Goal: Browse casually: Explore the website without a specific task or goal

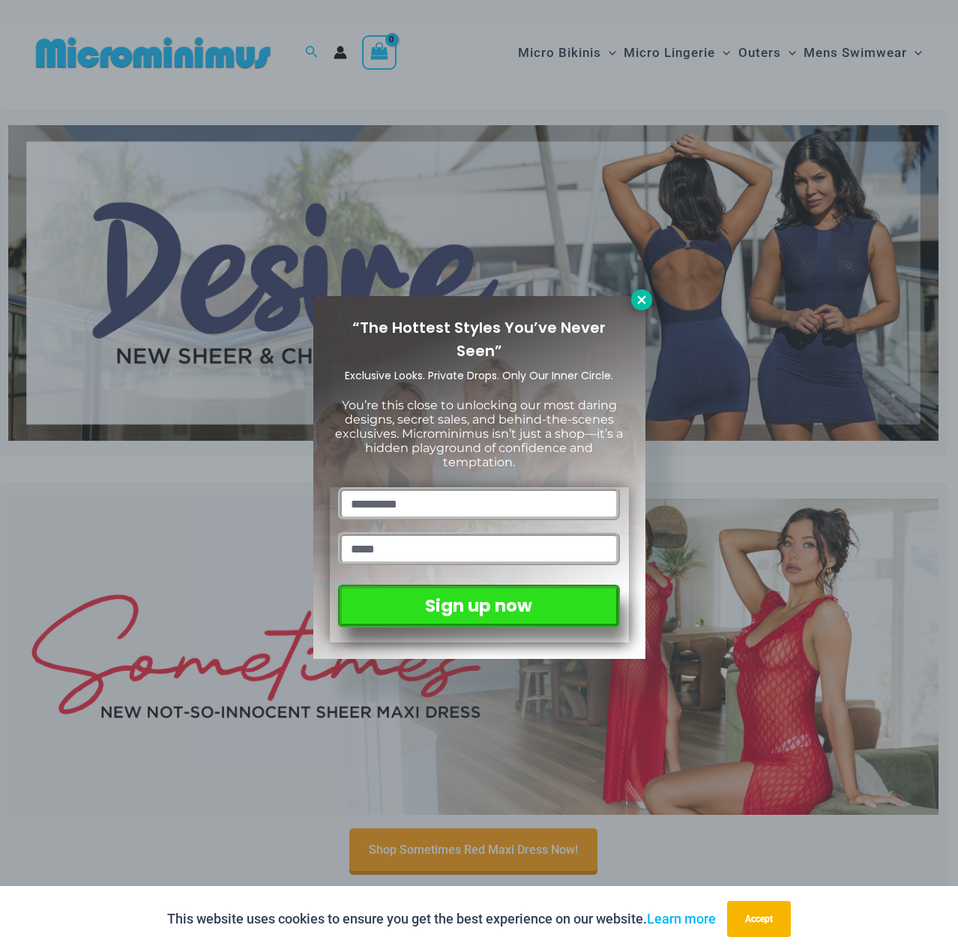
click at [643, 300] on icon at bounding box center [641, 299] width 13 height 13
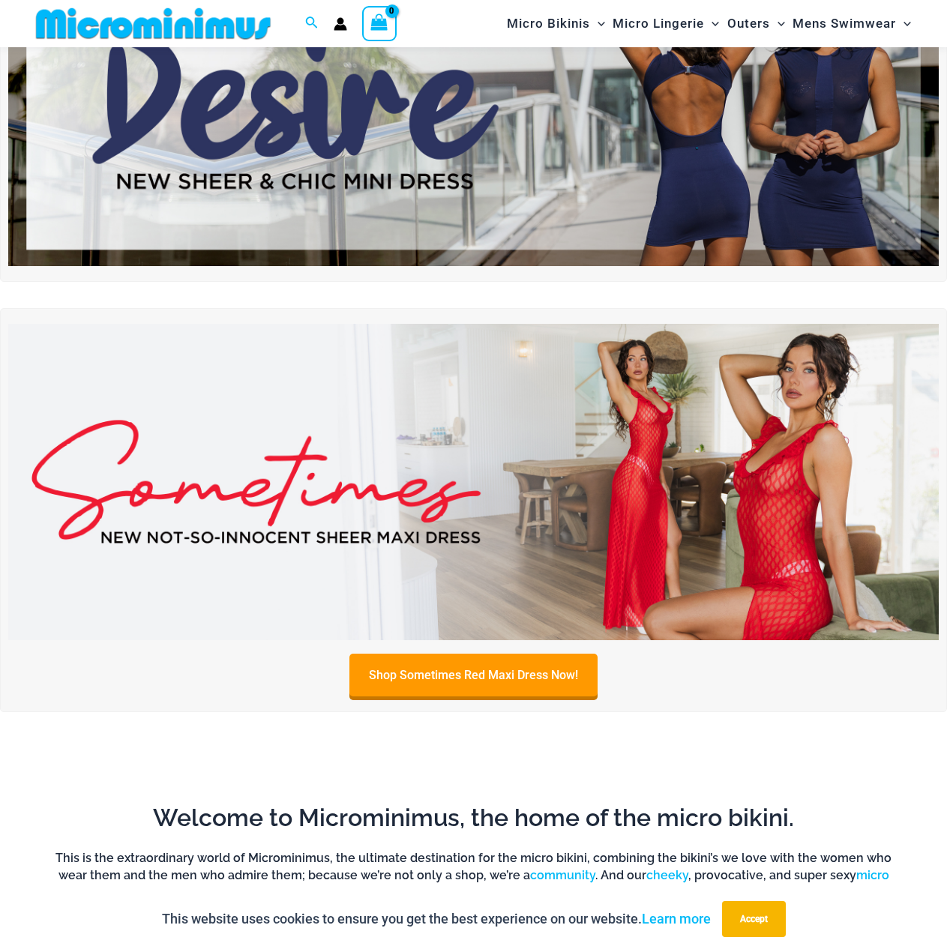
scroll to position [63, 0]
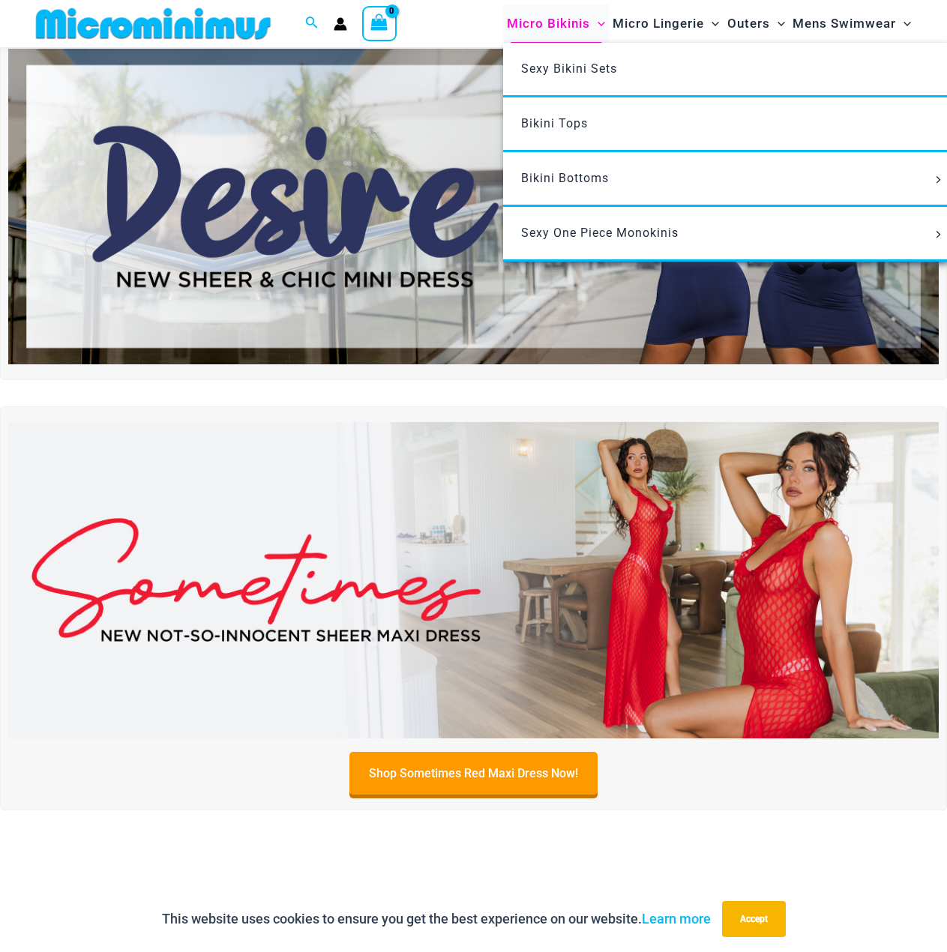
click at [560, 18] on span "Micro Bikinis" at bounding box center [548, 23] width 83 height 38
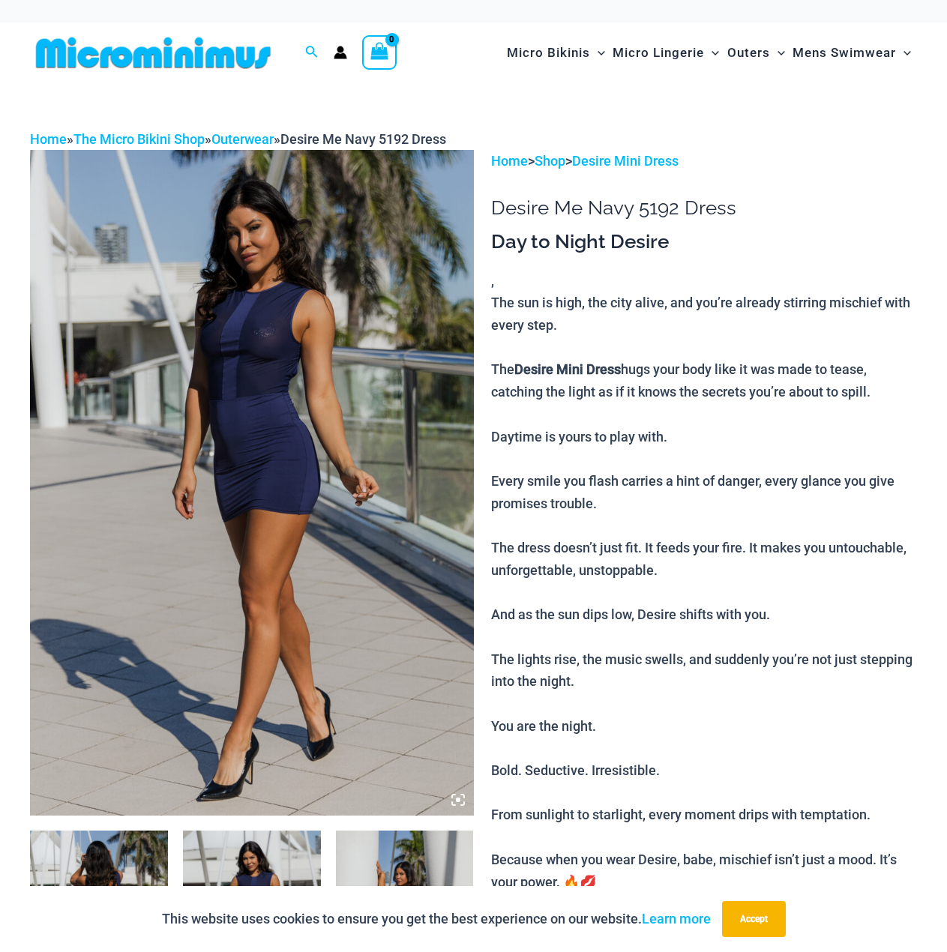
click at [297, 338] on img at bounding box center [252, 482] width 444 height 665
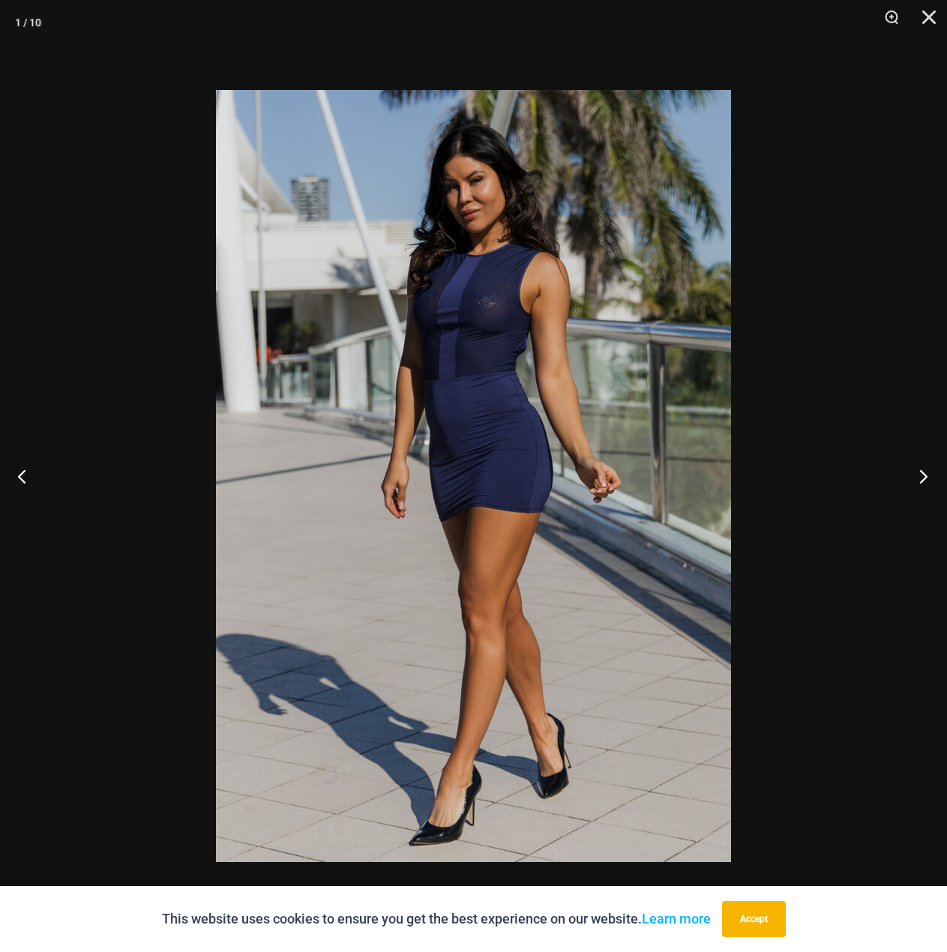
click at [925, 476] on button "Next" at bounding box center [919, 476] width 56 height 75
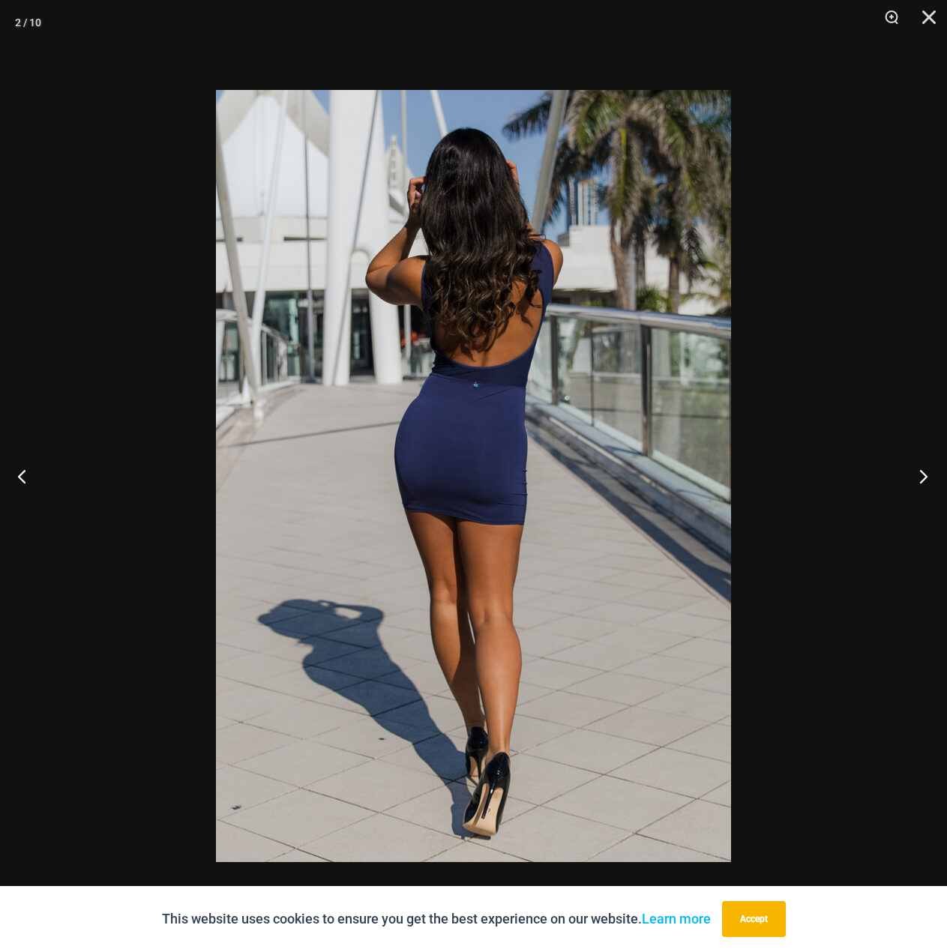
click at [925, 476] on button "Next" at bounding box center [919, 476] width 56 height 75
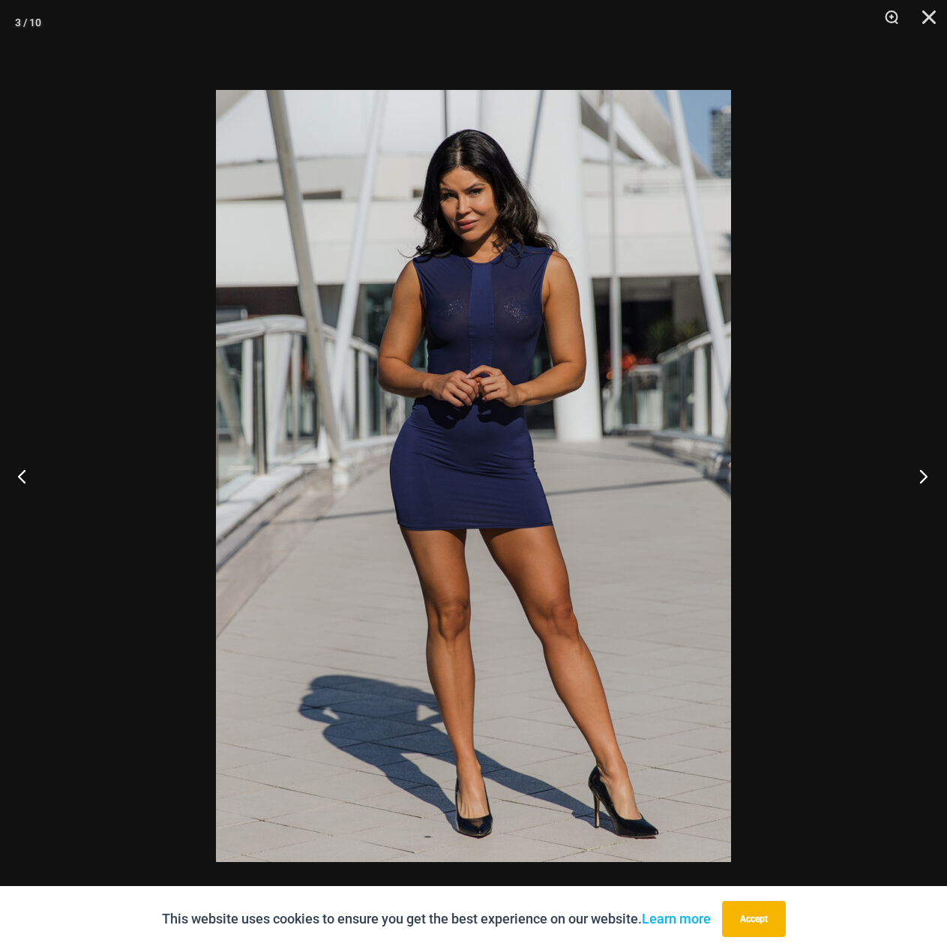
click at [925, 476] on button "Next" at bounding box center [919, 476] width 56 height 75
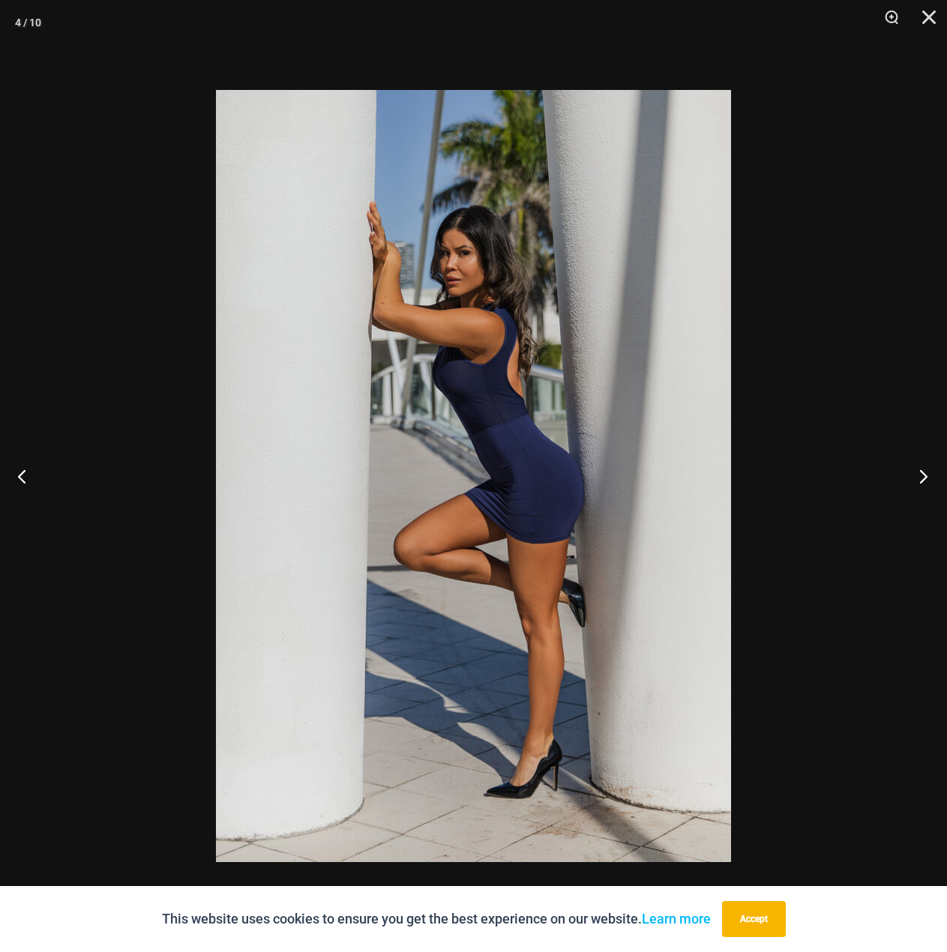
click at [925, 476] on button "Next" at bounding box center [919, 476] width 56 height 75
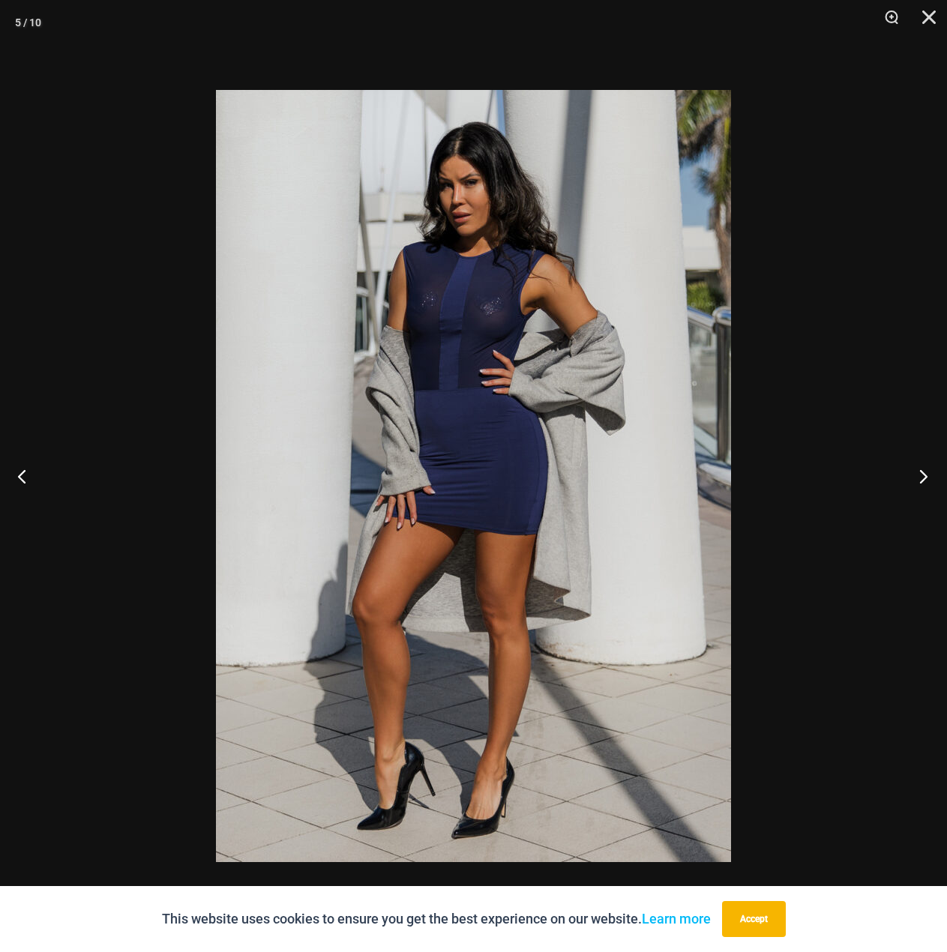
click at [925, 476] on button "Next" at bounding box center [919, 476] width 56 height 75
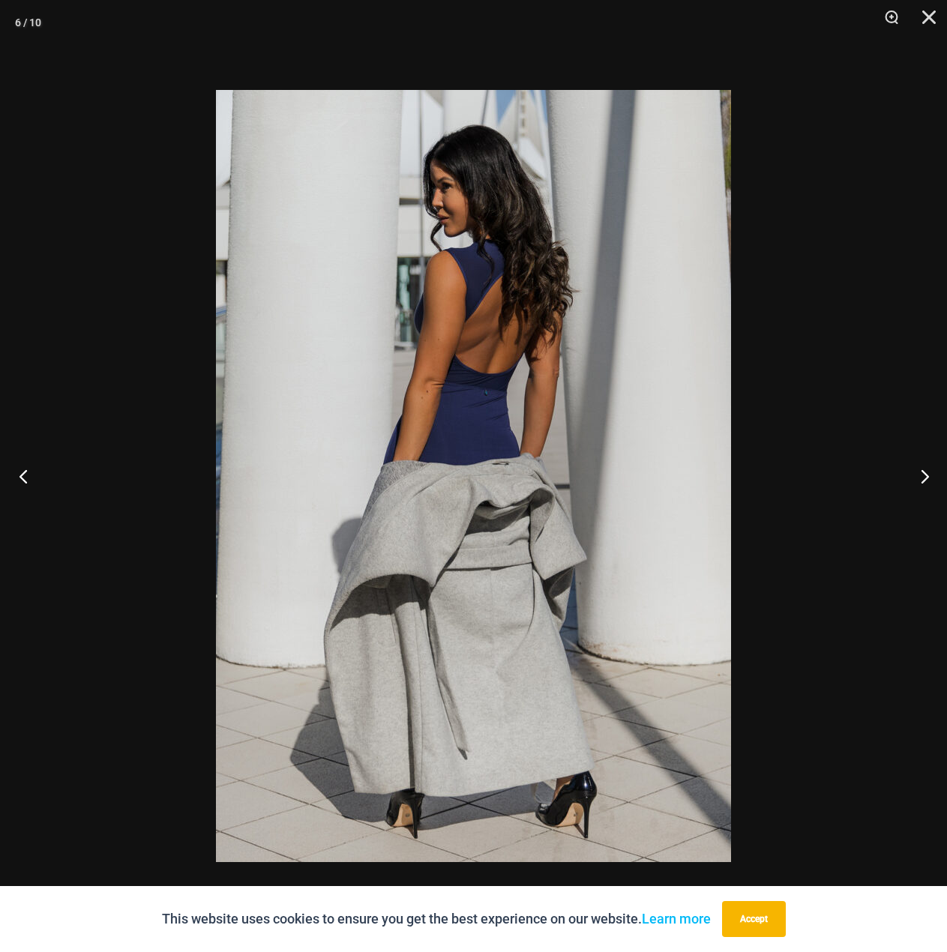
click at [24, 475] on button "Previous" at bounding box center [28, 476] width 56 height 75
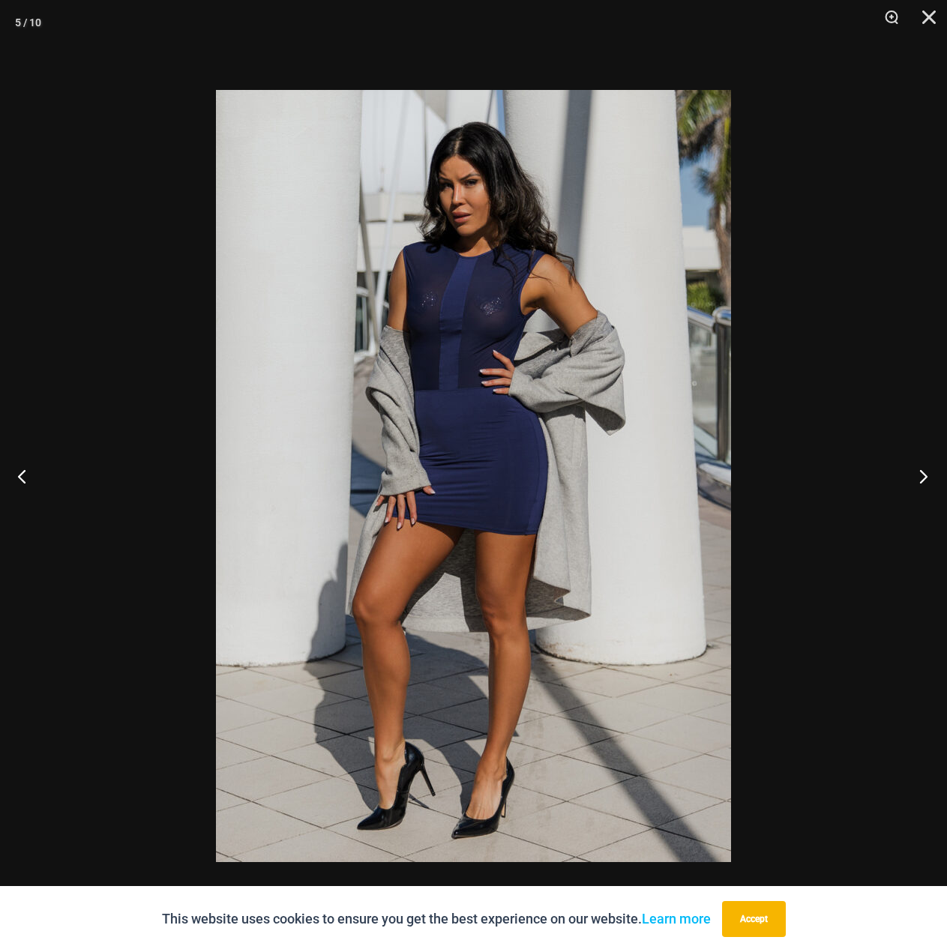
click at [921, 475] on button "Next" at bounding box center [919, 476] width 56 height 75
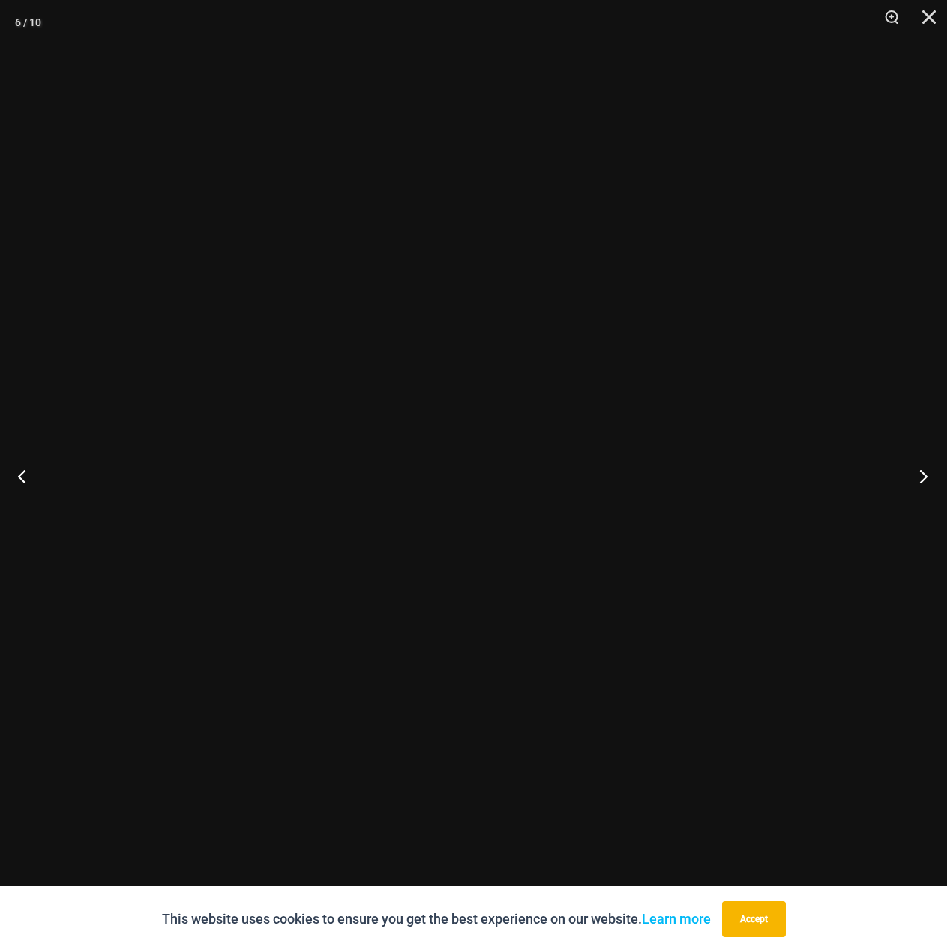
click at [921, 475] on button "Next" at bounding box center [919, 476] width 56 height 75
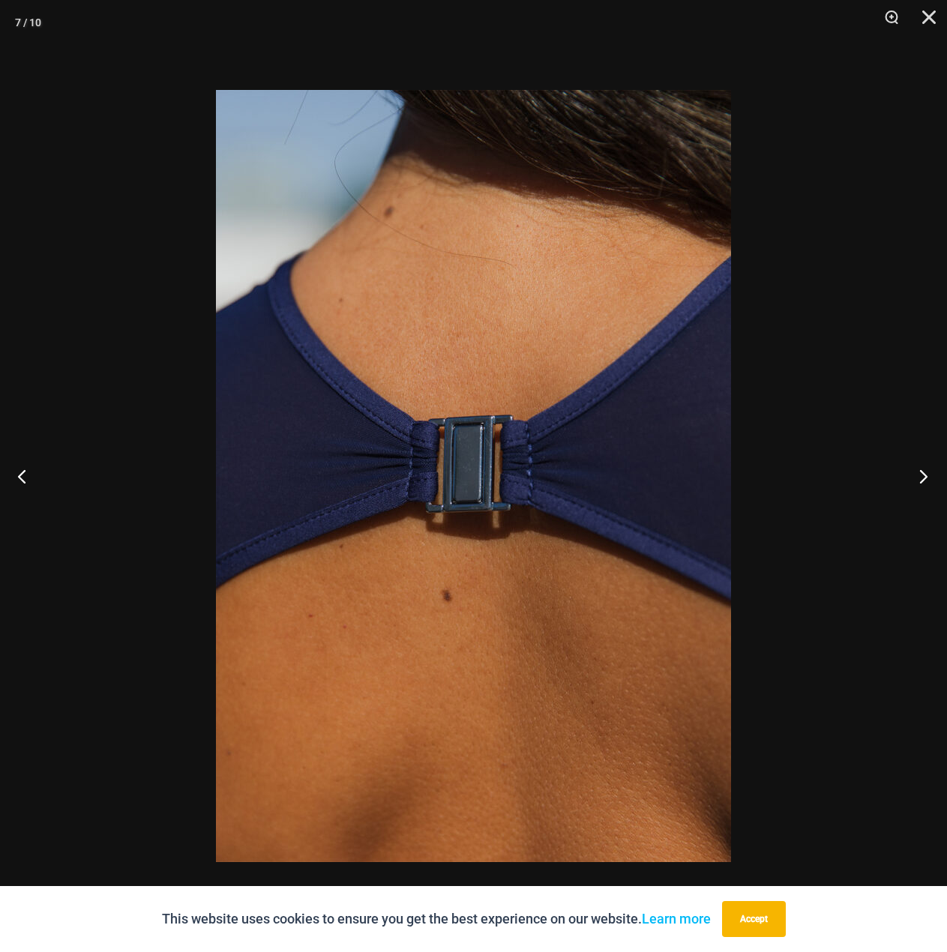
click at [921, 475] on button "Next" at bounding box center [919, 476] width 56 height 75
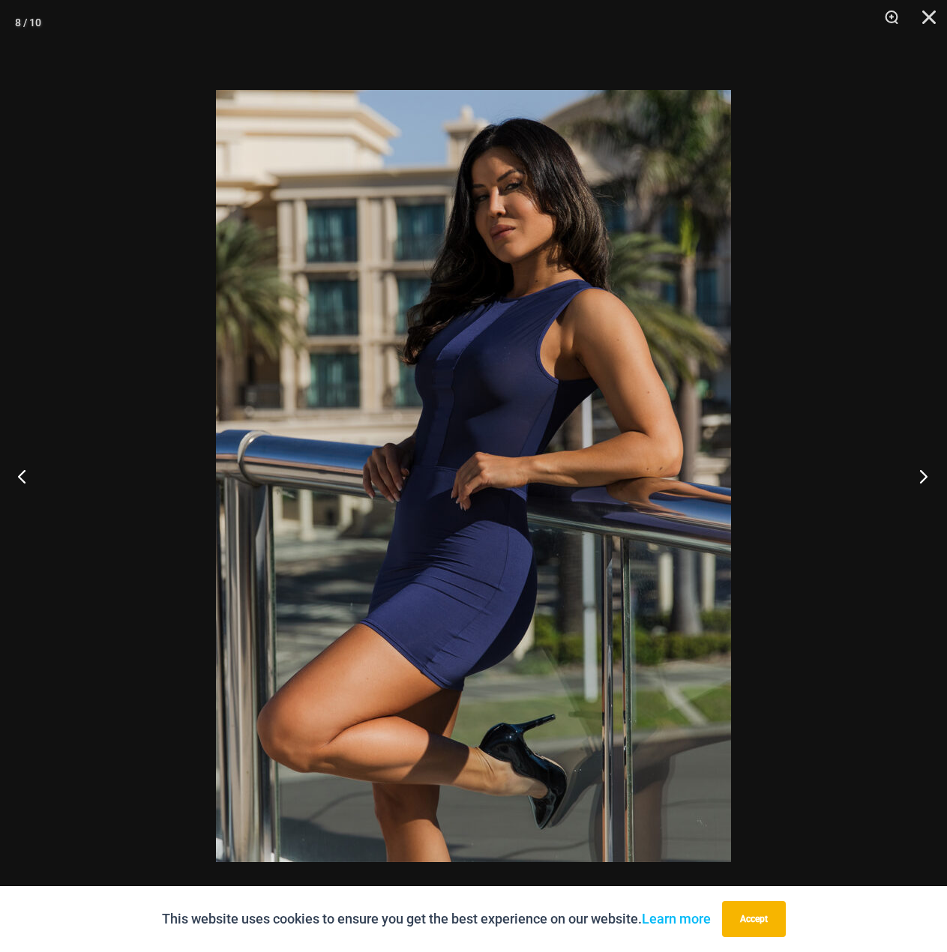
click at [921, 475] on button "Next" at bounding box center [919, 476] width 56 height 75
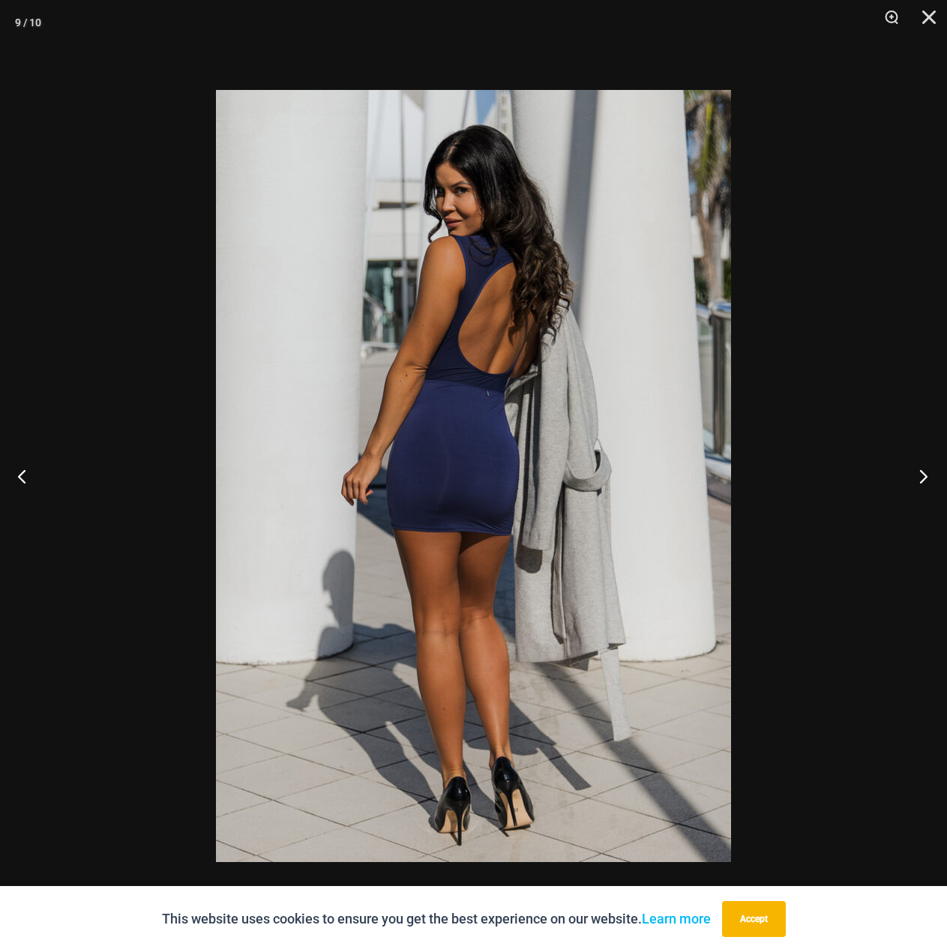
click at [921, 475] on button "Next" at bounding box center [919, 476] width 56 height 75
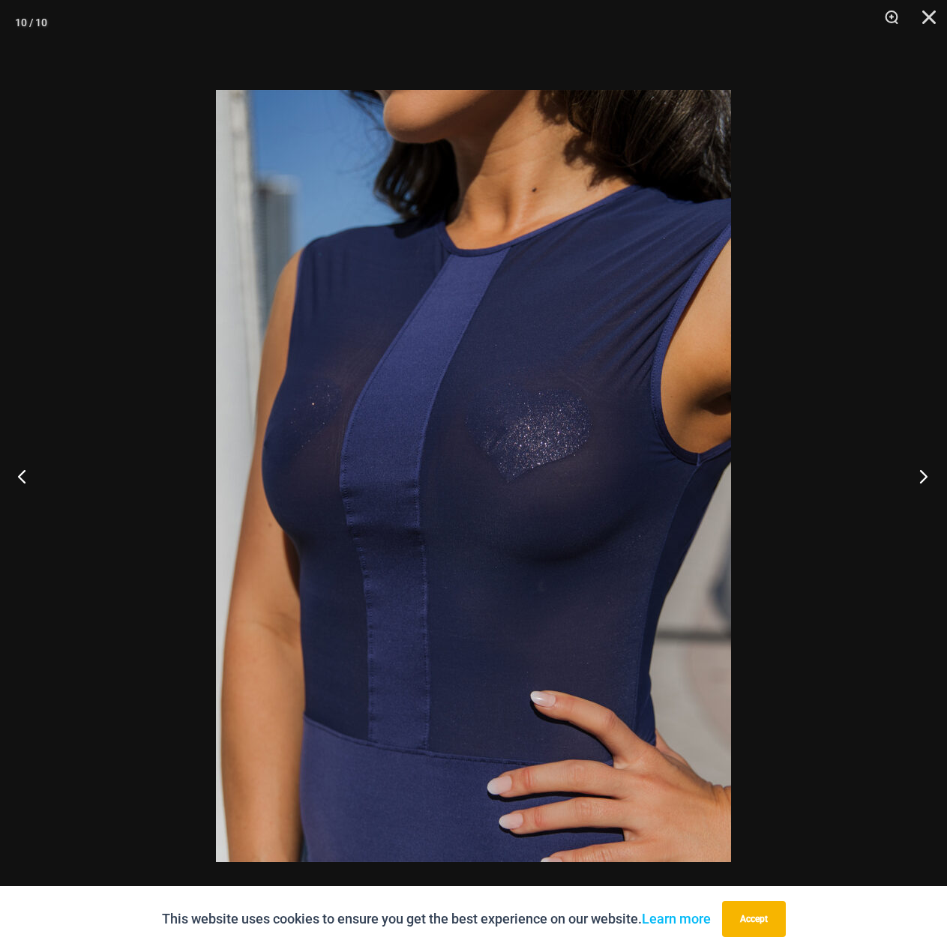
click at [921, 475] on button "Next" at bounding box center [919, 476] width 56 height 75
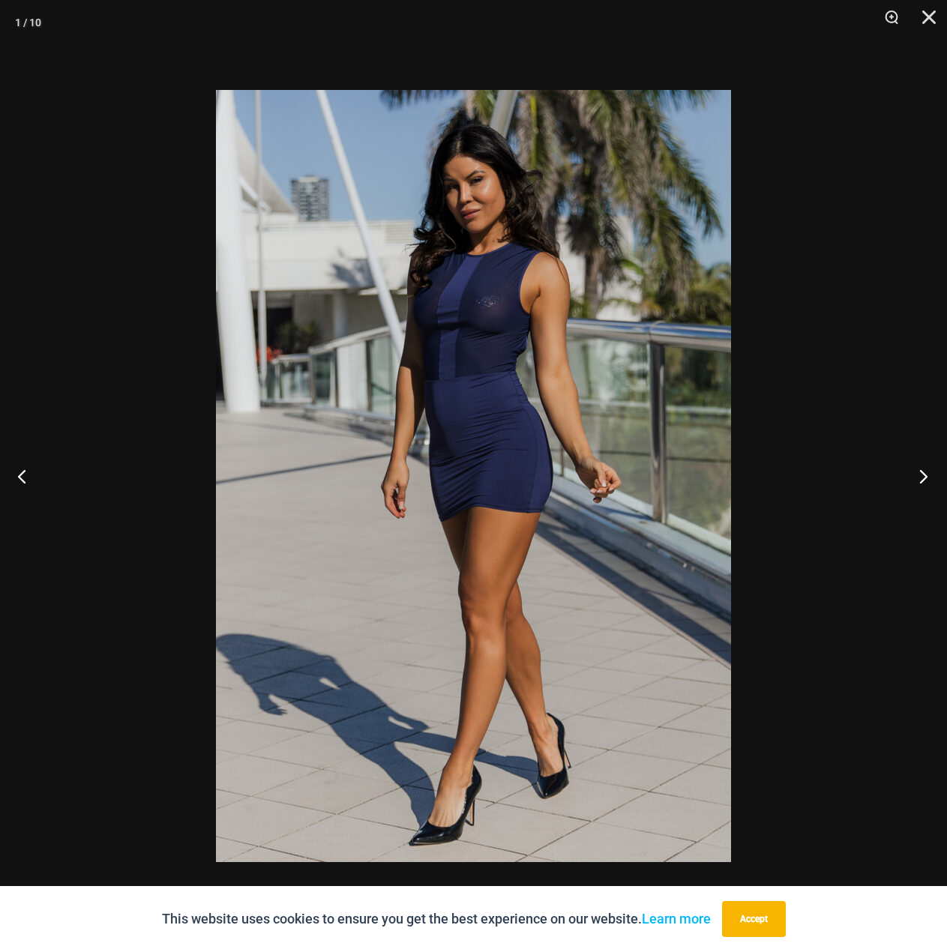
click at [921, 475] on button "Next" at bounding box center [919, 476] width 56 height 75
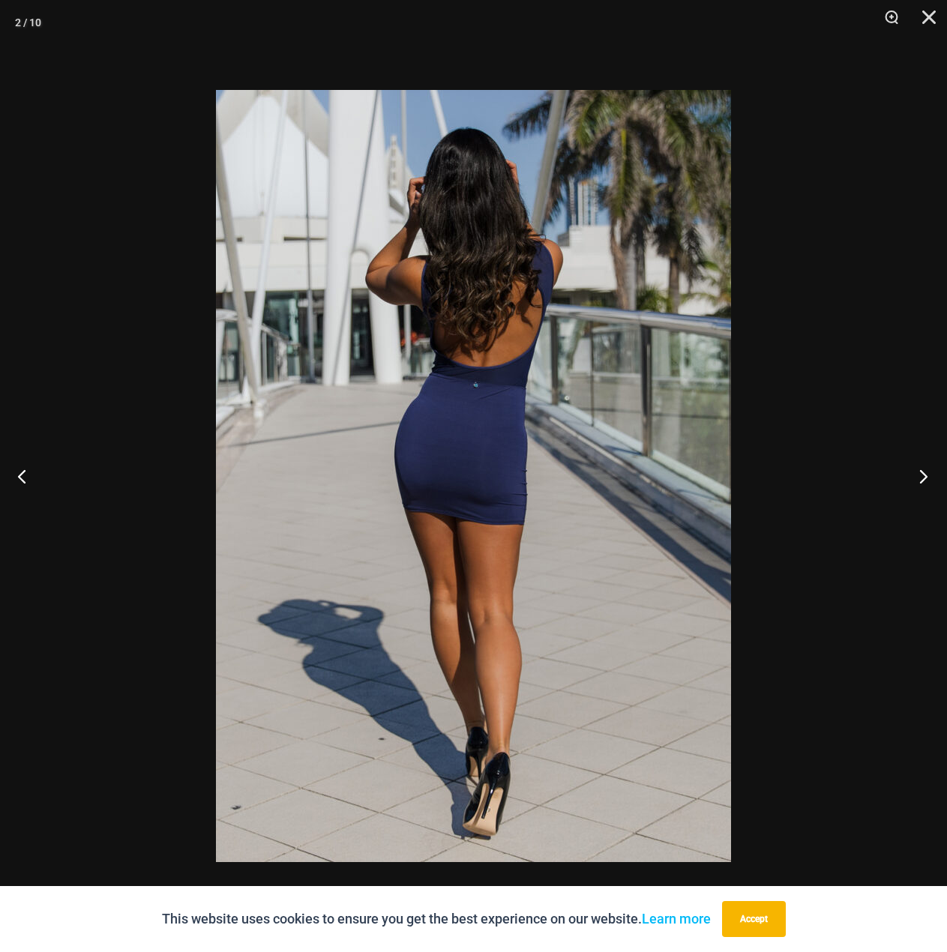
click at [921, 475] on button "Next" at bounding box center [919, 476] width 56 height 75
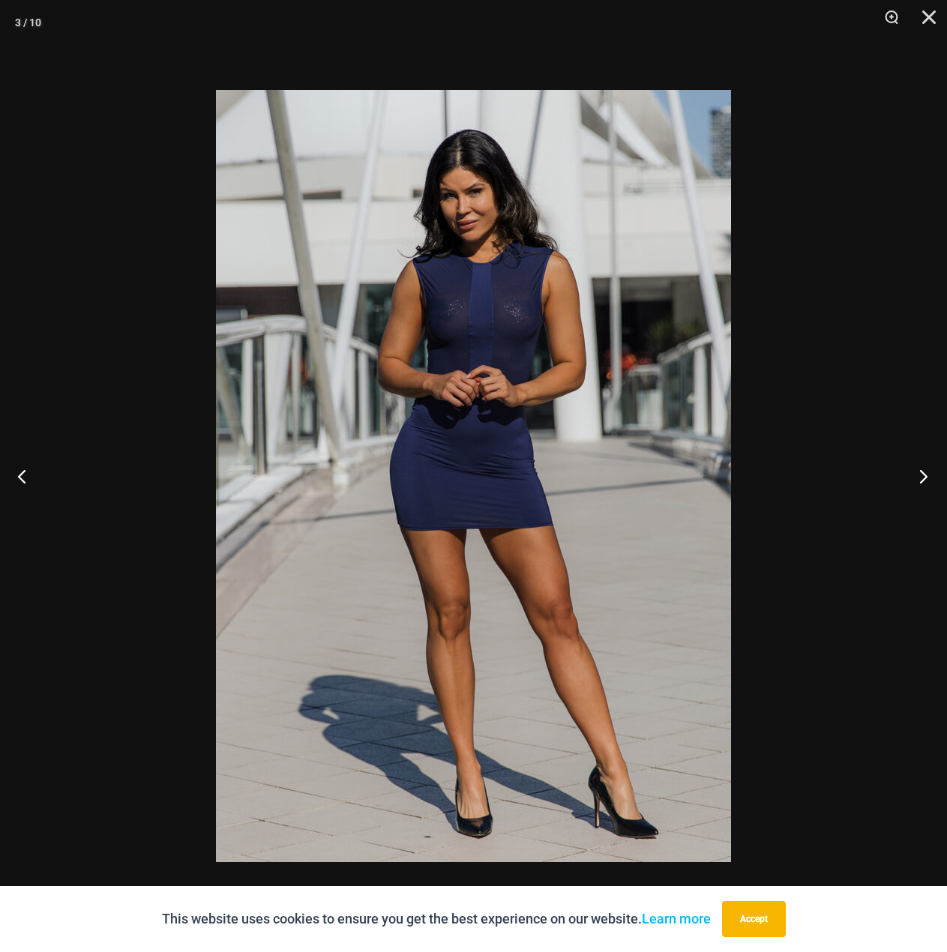
click at [921, 475] on button "Next" at bounding box center [919, 476] width 56 height 75
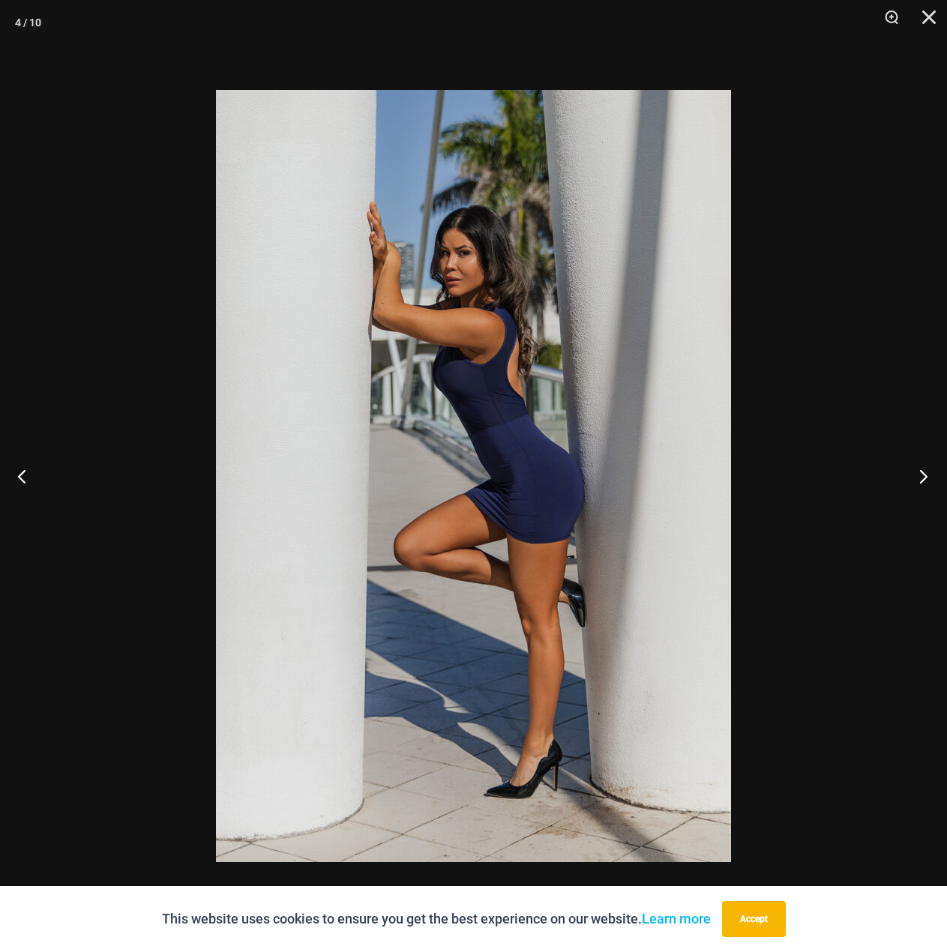
click at [921, 475] on button "Next" at bounding box center [919, 476] width 56 height 75
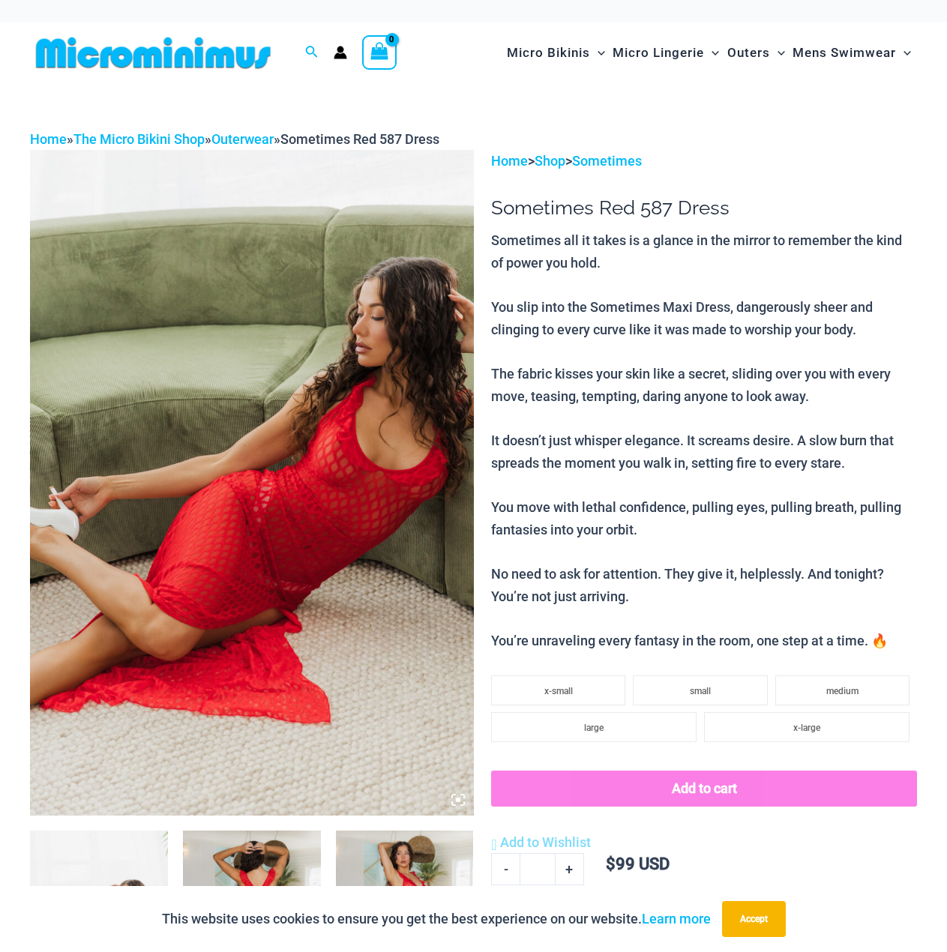
click at [275, 346] on img at bounding box center [252, 482] width 444 height 665
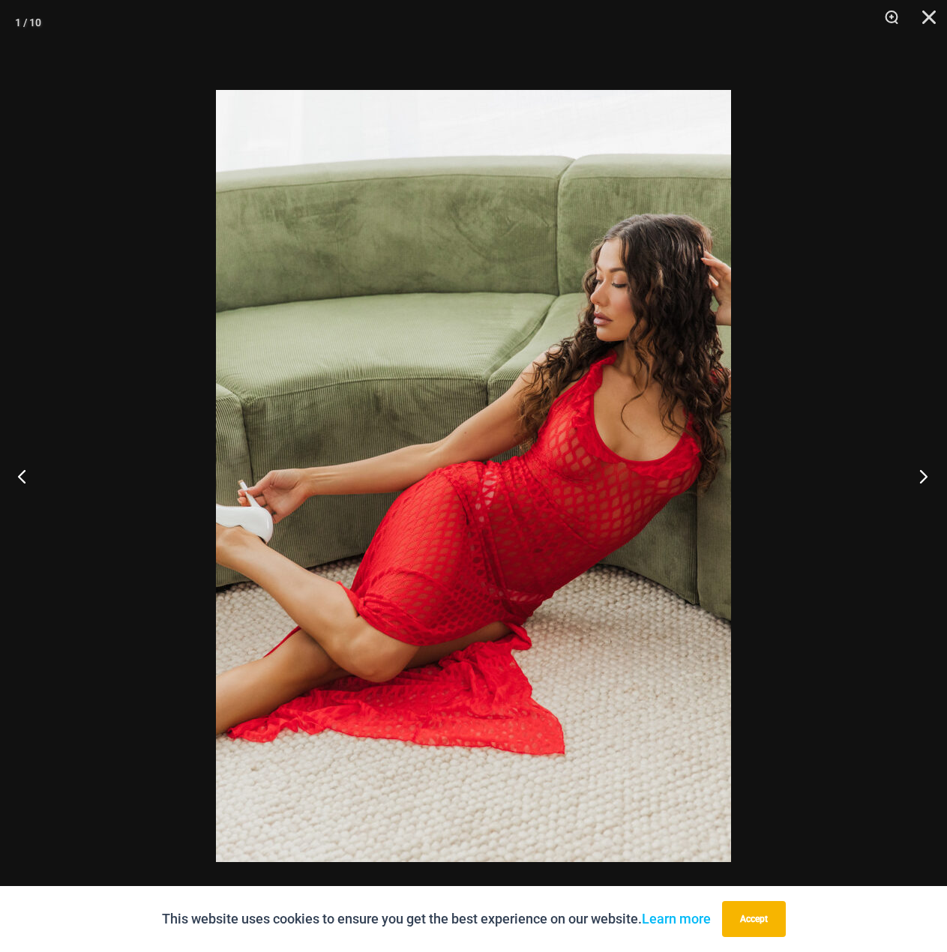
click at [927, 483] on button "Next" at bounding box center [919, 476] width 56 height 75
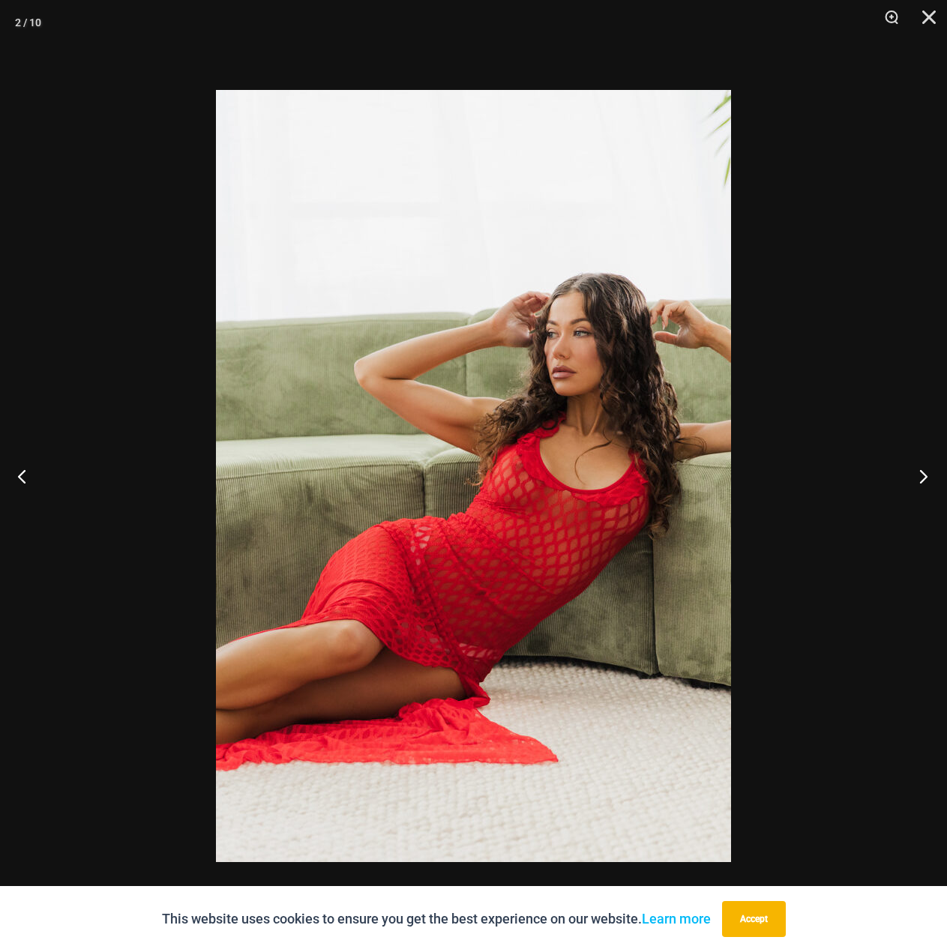
click at [927, 483] on button "Next" at bounding box center [919, 476] width 56 height 75
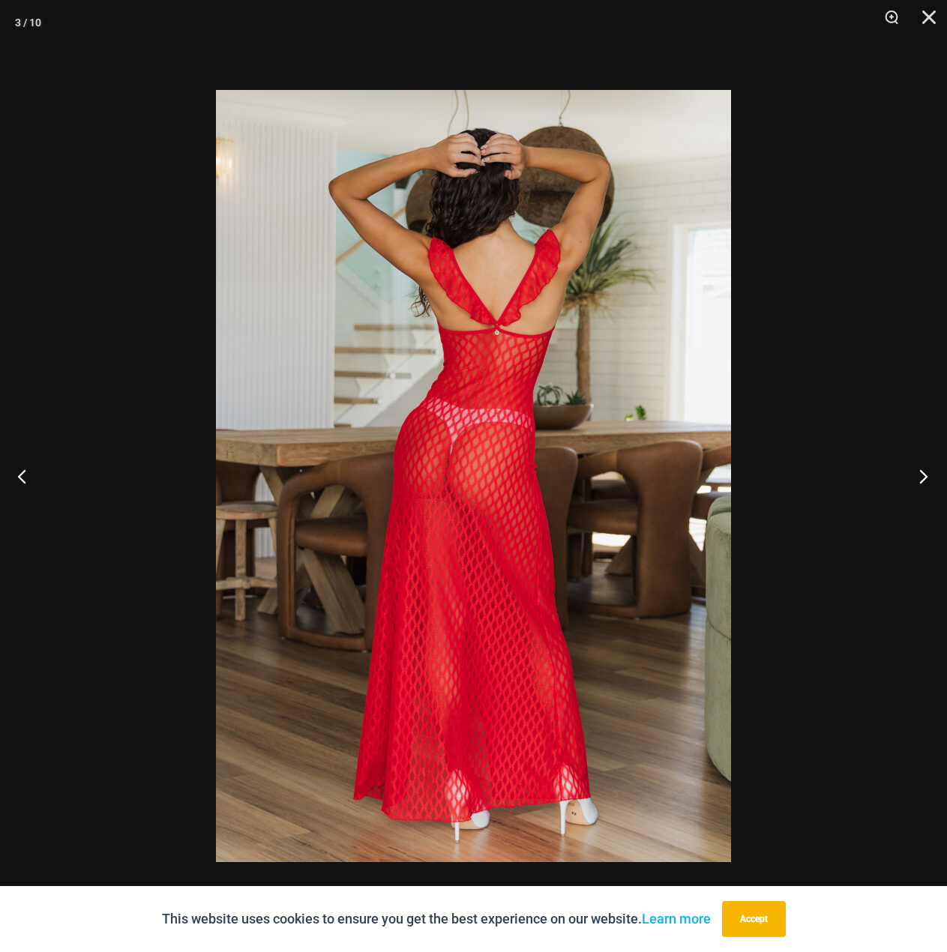
click at [924, 484] on button "Next" at bounding box center [919, 476] width 56 height 75
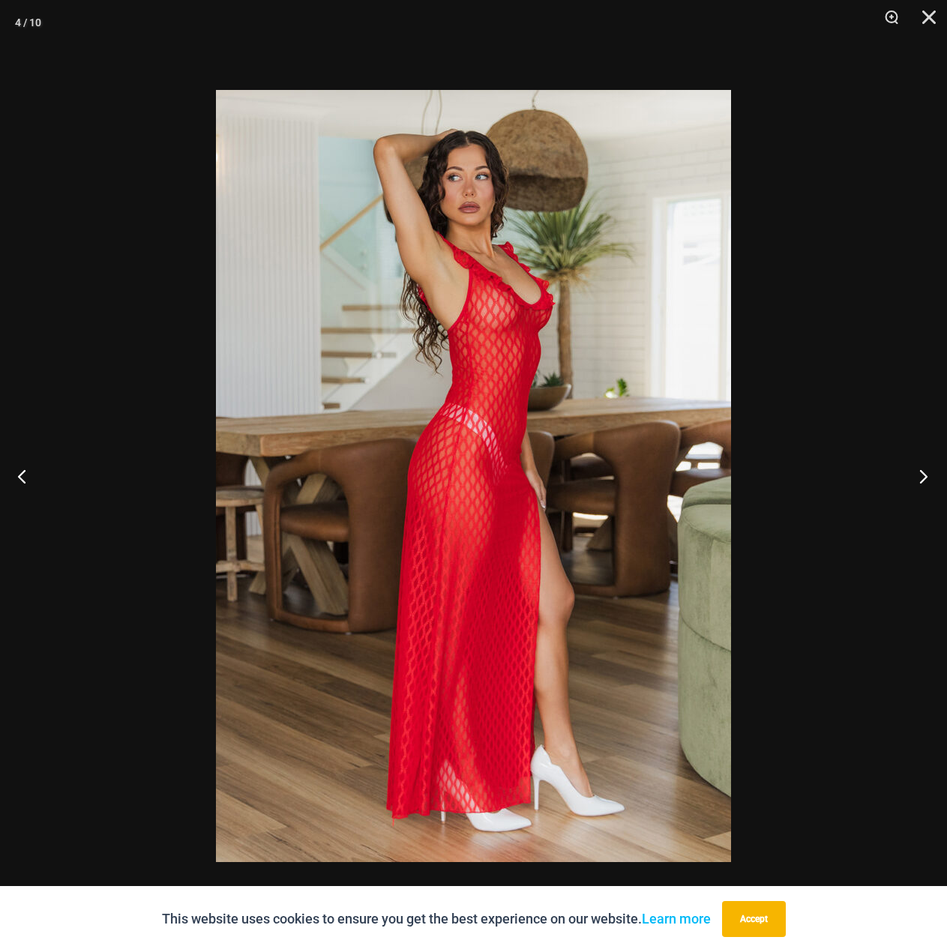
click at [924, 484] on button "Next" at bounding box center [919, 476] width 56 height 75
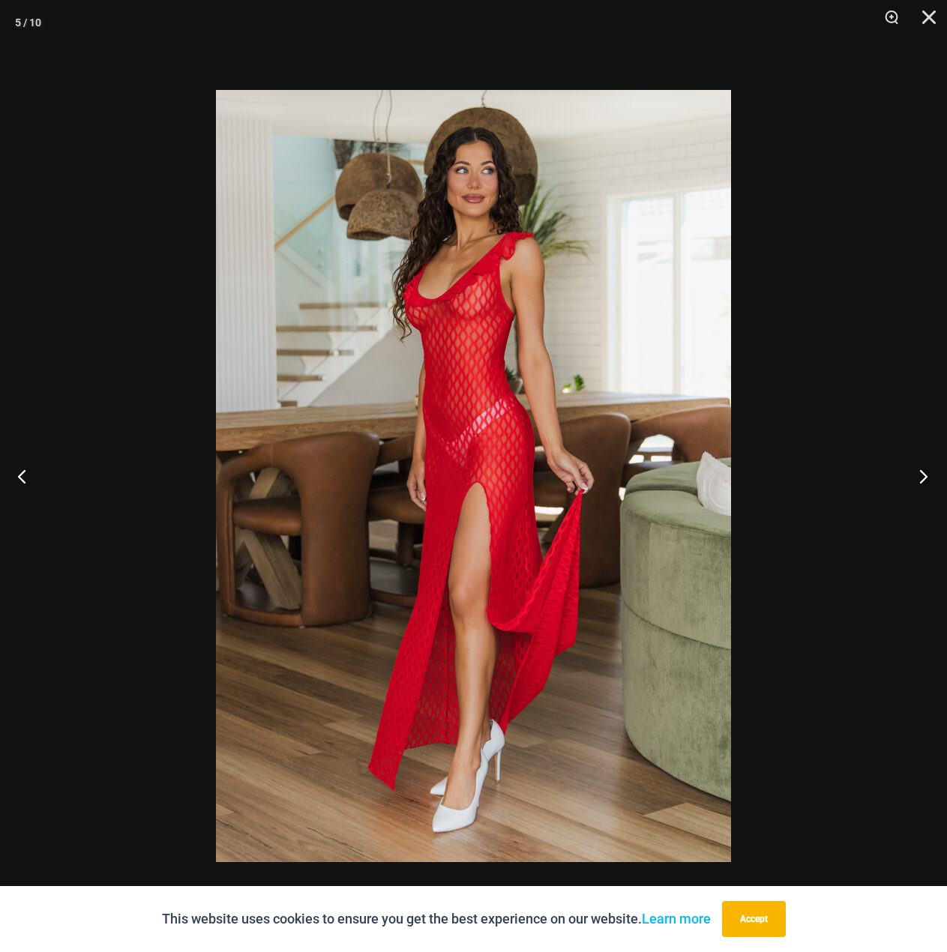
click at [924, 484] on button "Next" at bounding box center [919, 476] width 56 height 75
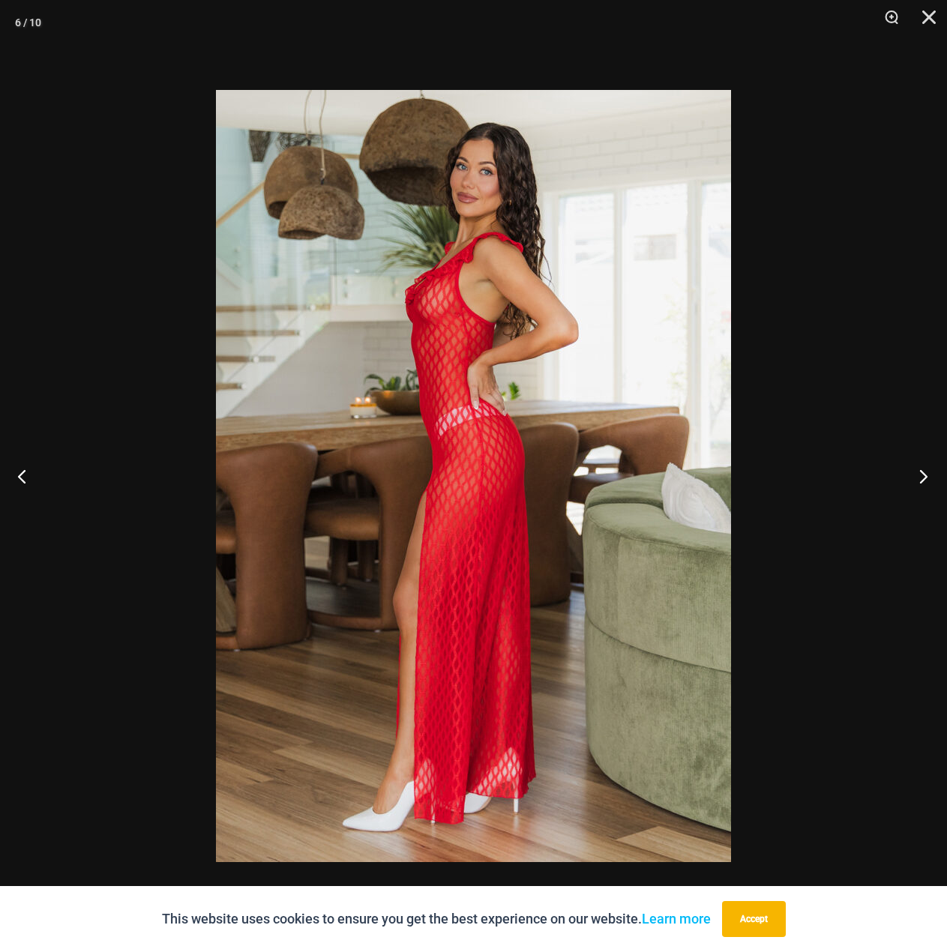
click at [924, 484] on button "Next" at bounding box center [919, 476] width 56 height 75
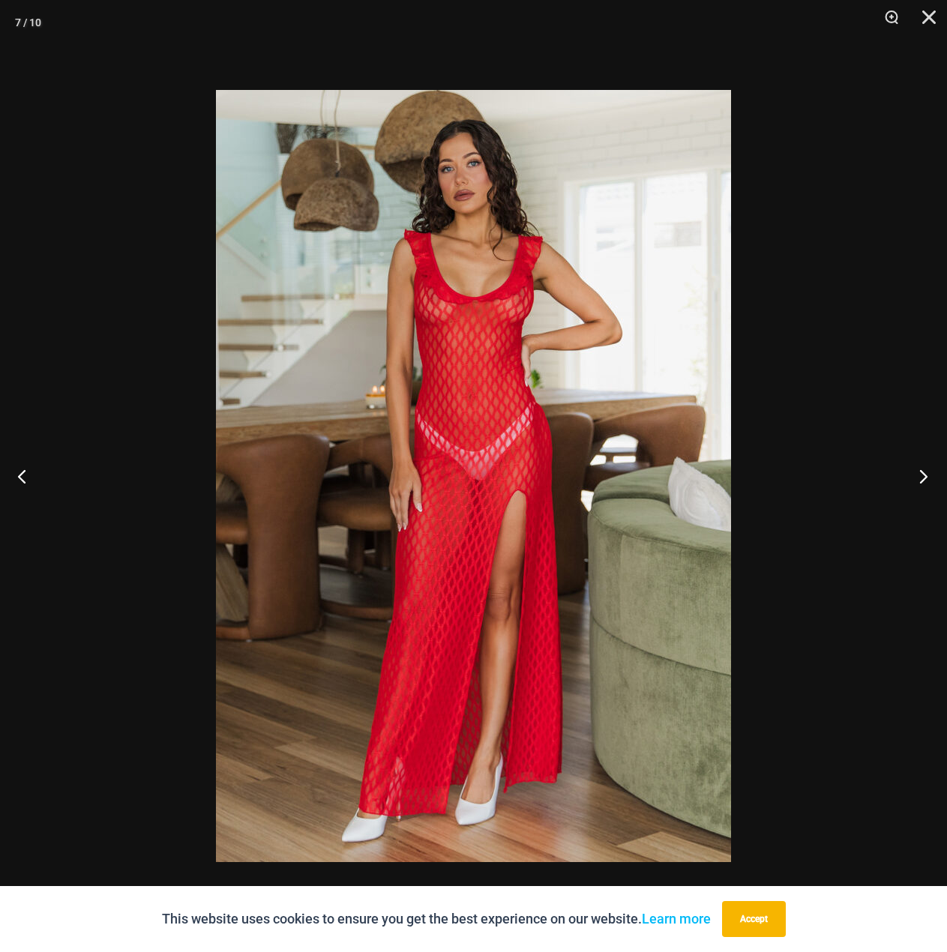
click at [924, 484] on button "Next" at bounding box center [919, 476] width 56 height 75
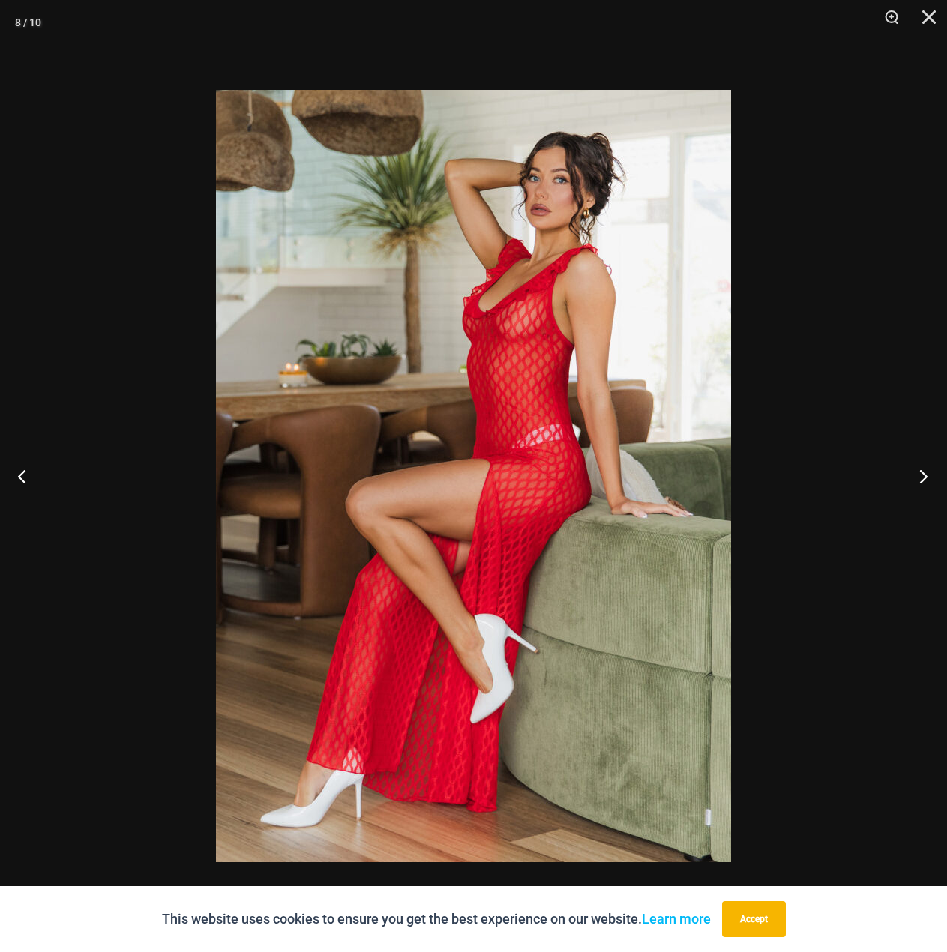
click at [924, 484] on button "Next" at bounding box center [919, 476] width 56 height 75
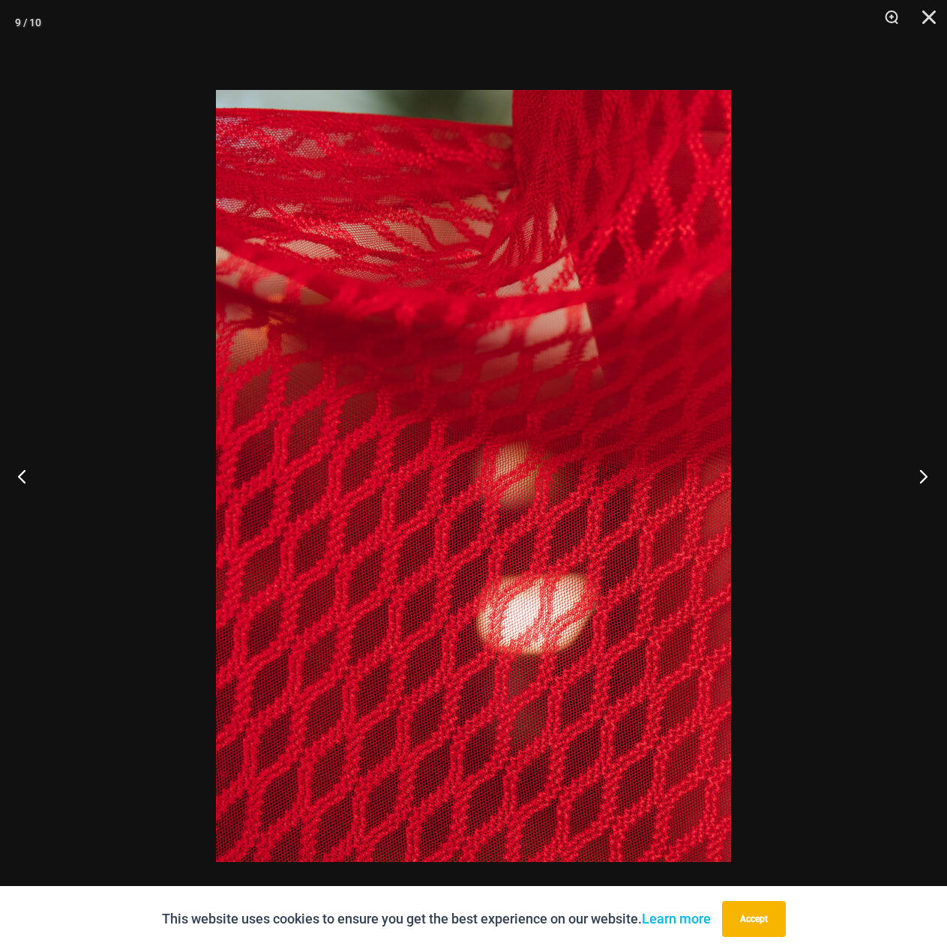
click at [924, 484] on button "Next" at bounding box center [919, 476] width 56 height 75
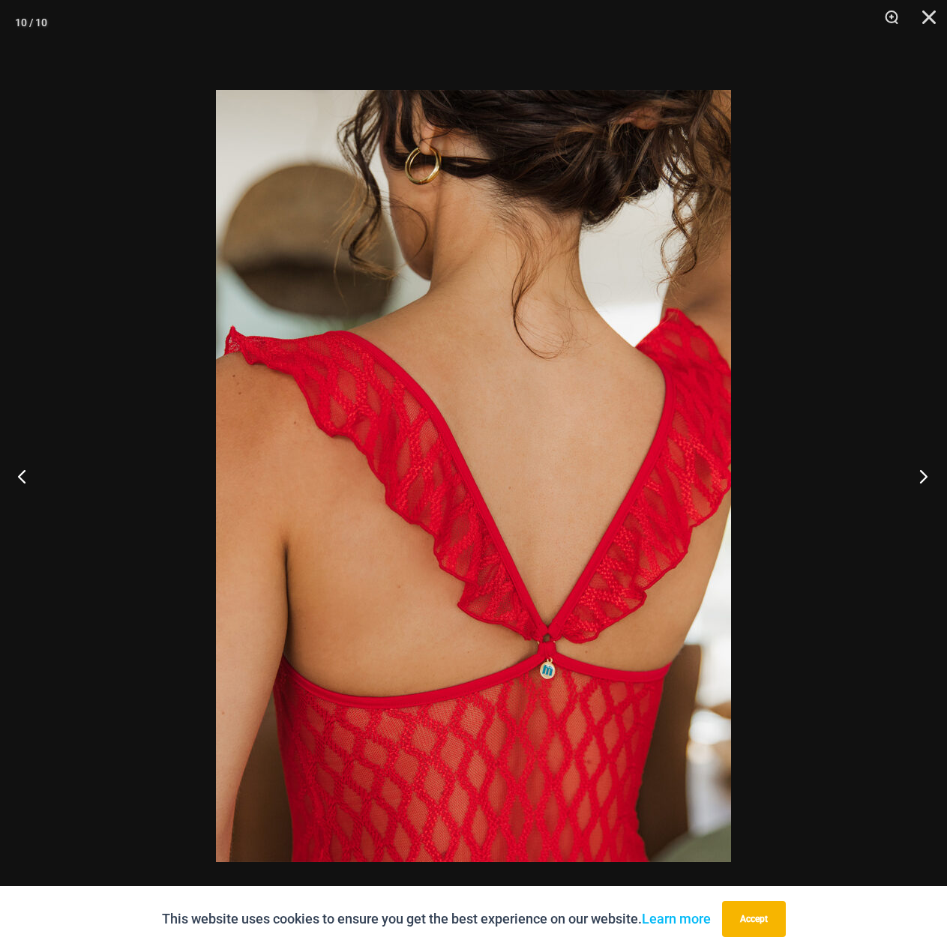
click at [924, 484] on button "Next" at bounding box center [919, 476] width 56 height 75
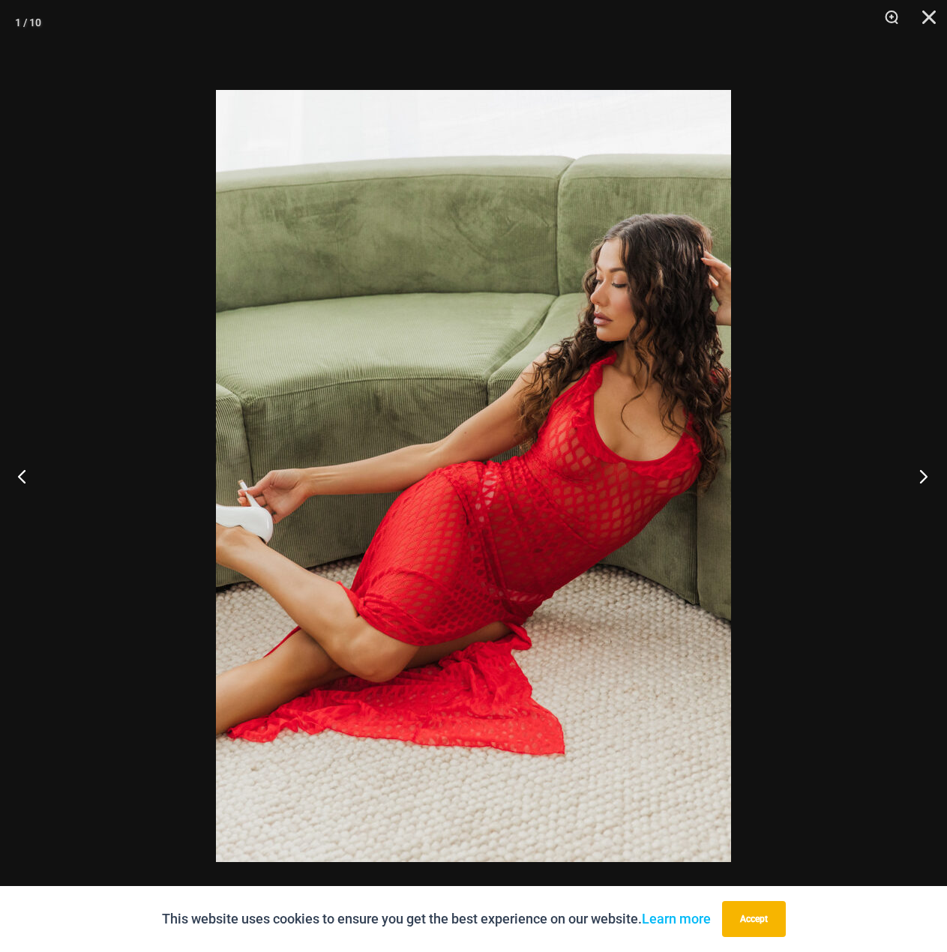
click at [924, 484] on button "Next" at bounding box center [919, 476] width 56 height 75
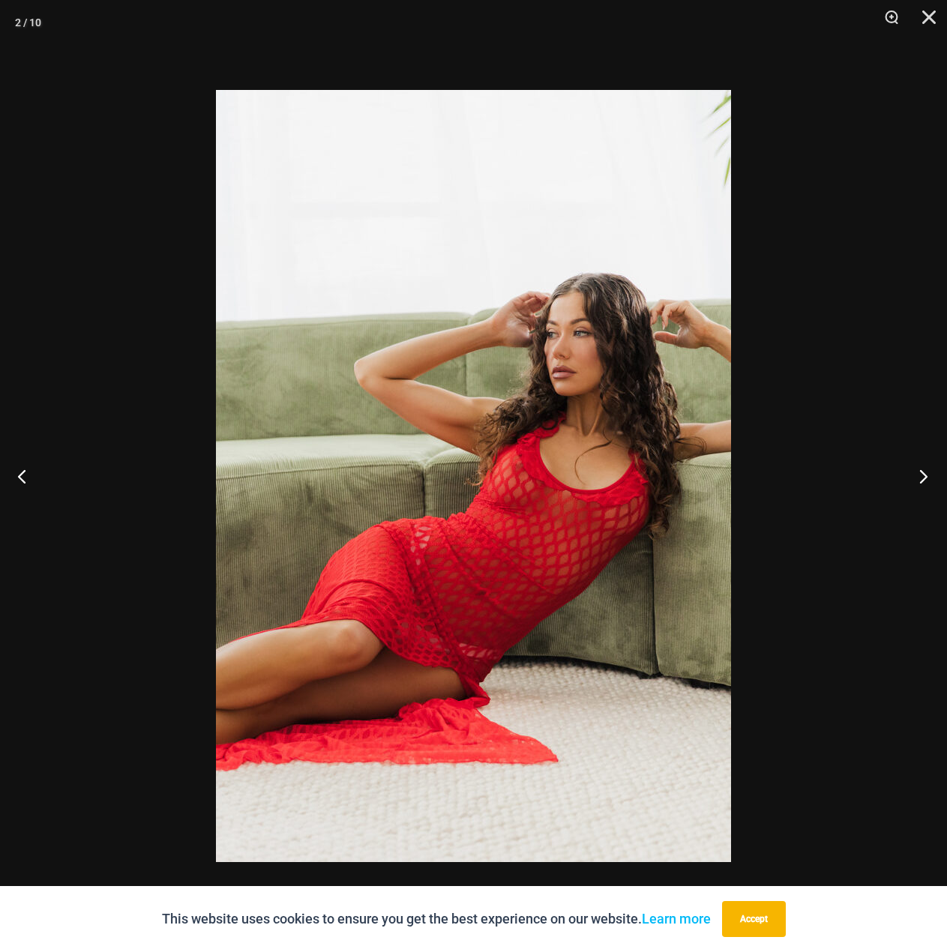
click at [924, 484] on button "Next" at bounding box center [919, 476] width 56 height 75
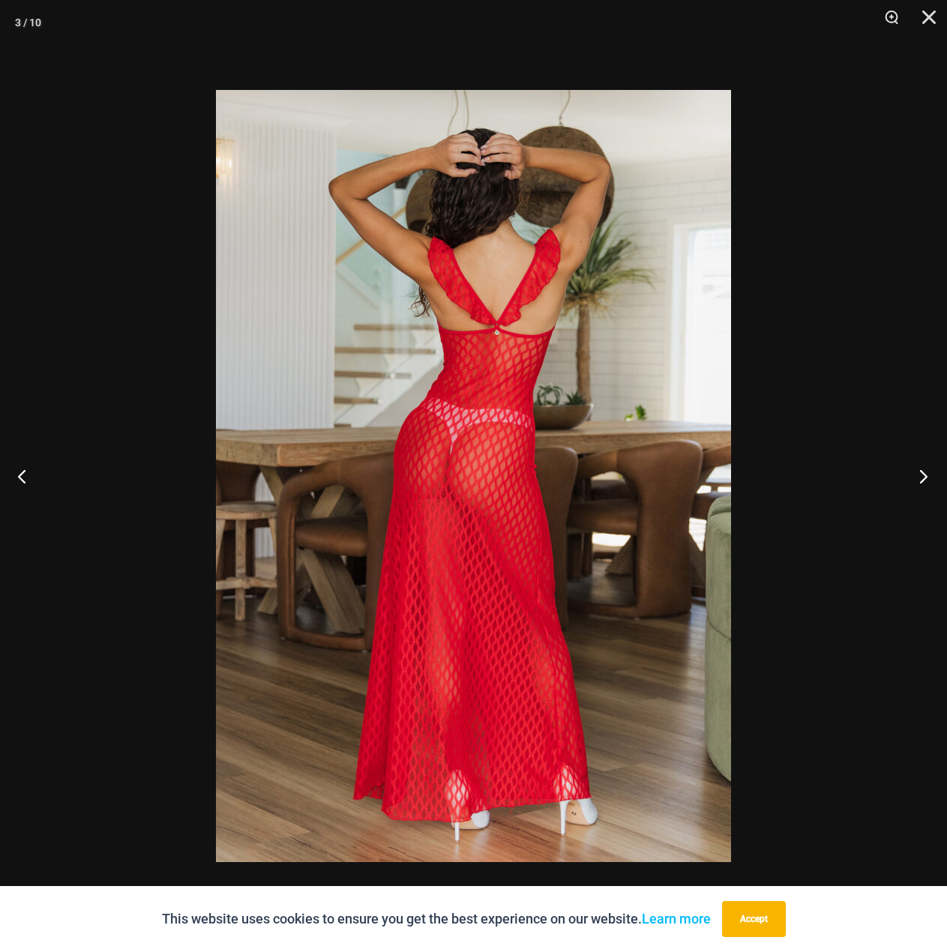
click at [924, 484] on button "Next" at bounding box center [919, 476] width 56 height 75
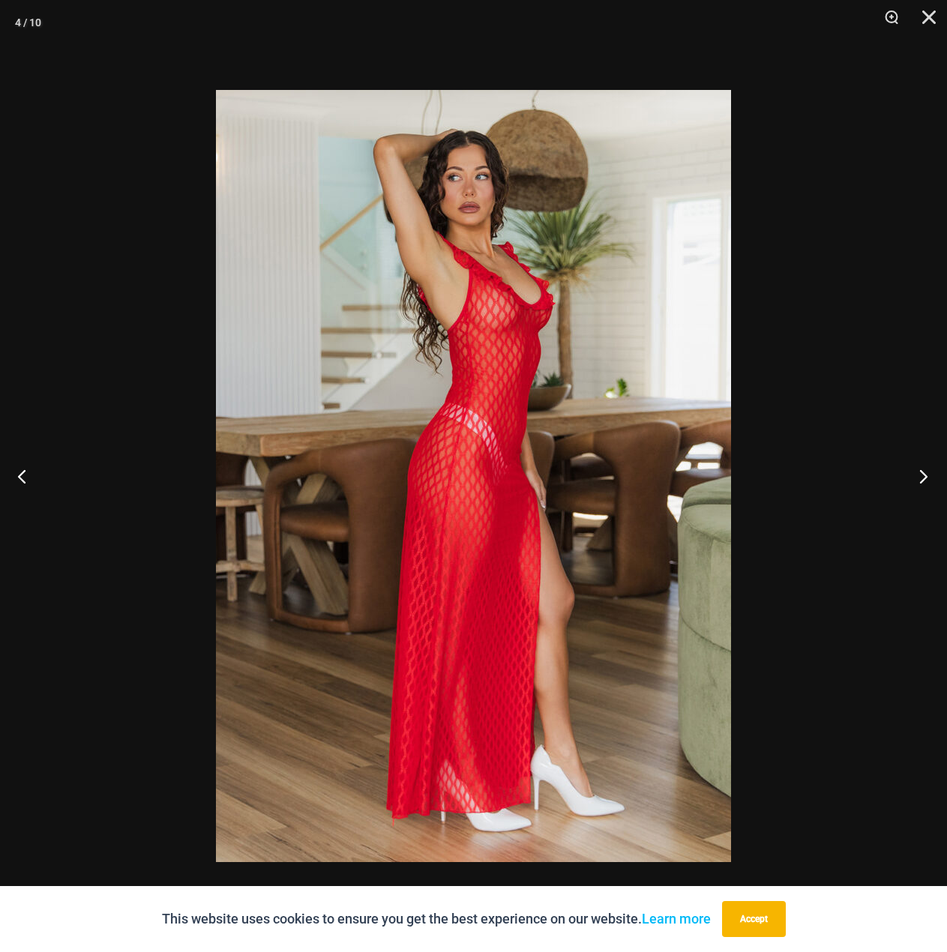
click at [924, 484] on button "Next" at bounding box center [919, 476] width 56 height 75
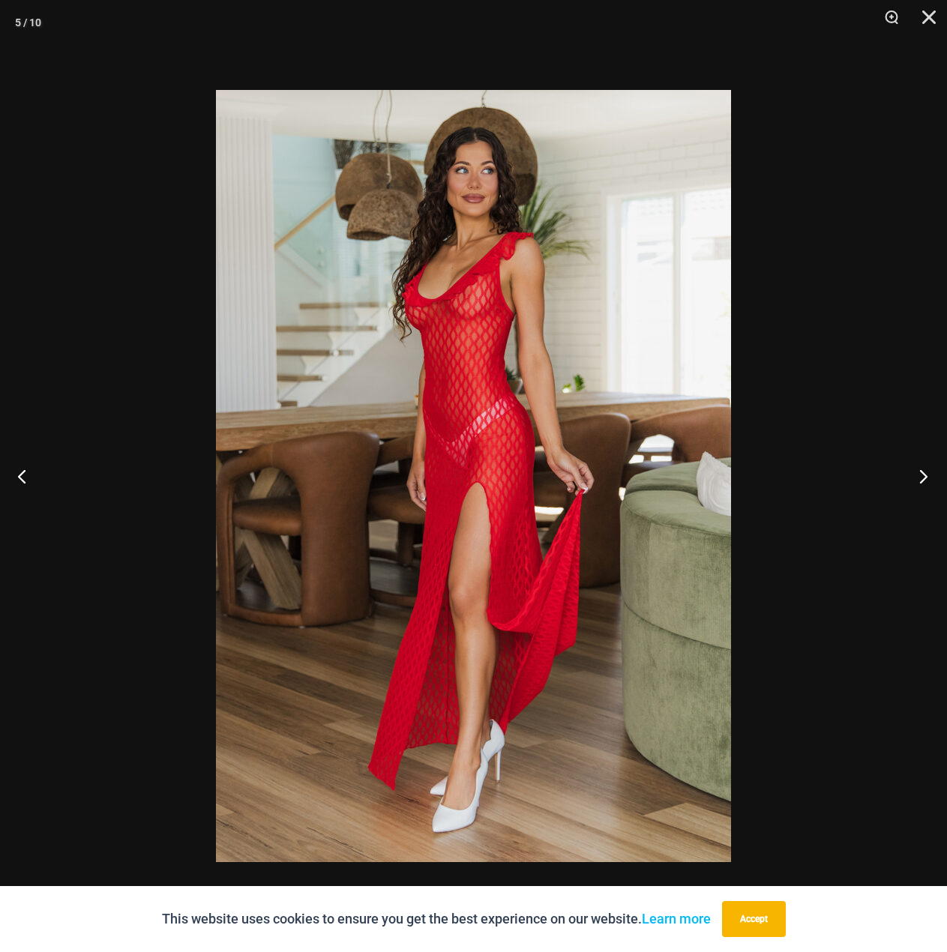
click at [924, 484] on button "Next" at bounding box center [919, 476] width 56 height 75
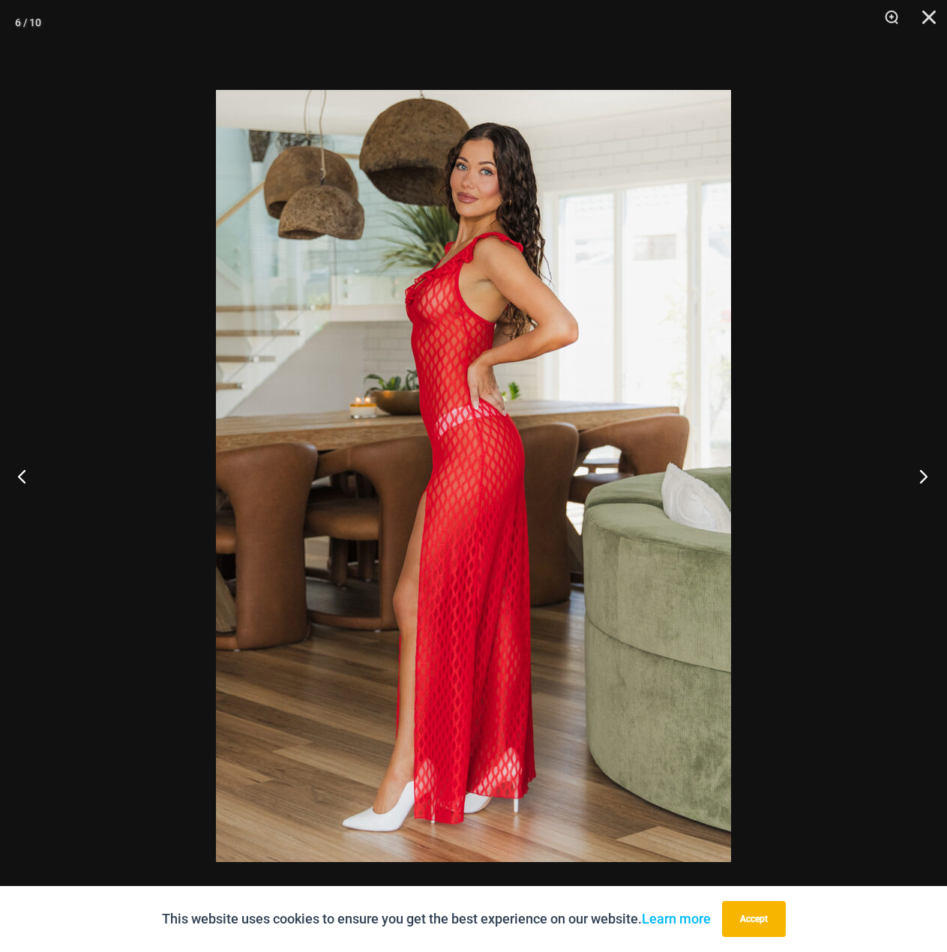
click at [924, 484] on button "Next" at bounding box center [919, 476] width 56 height 75
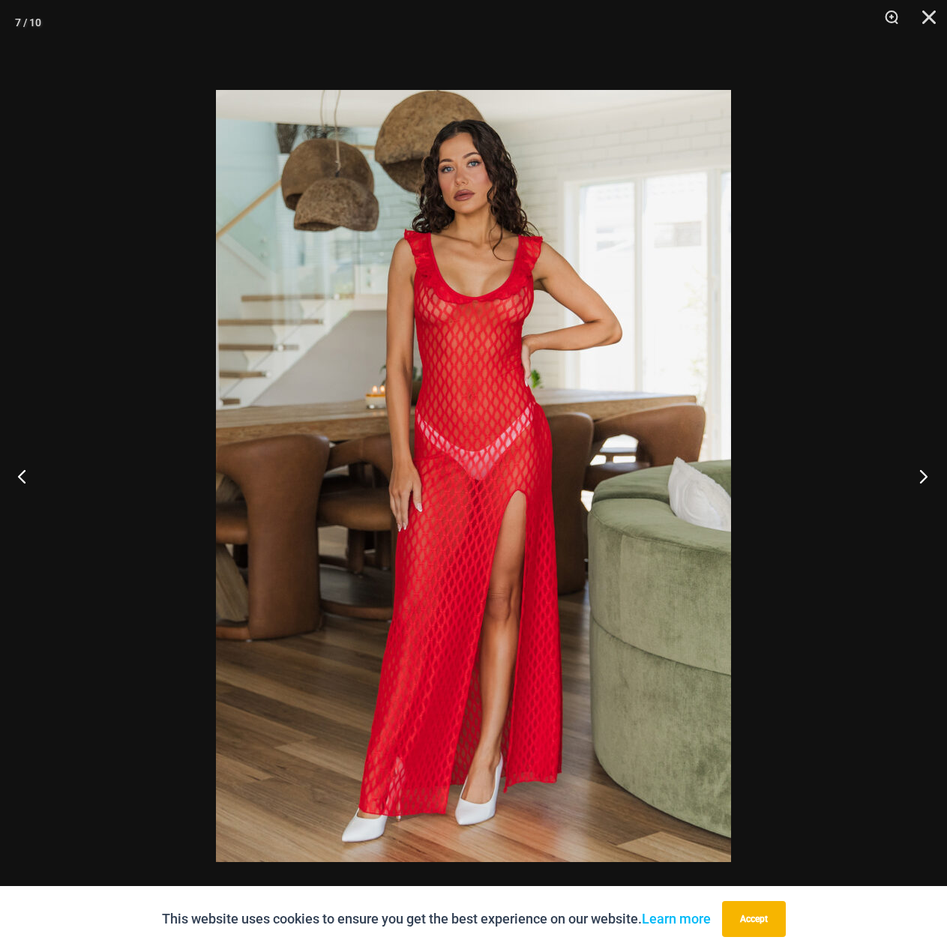
click at [924, 484] on button "Next" at bounding box center [919, 476] width 56 height 75
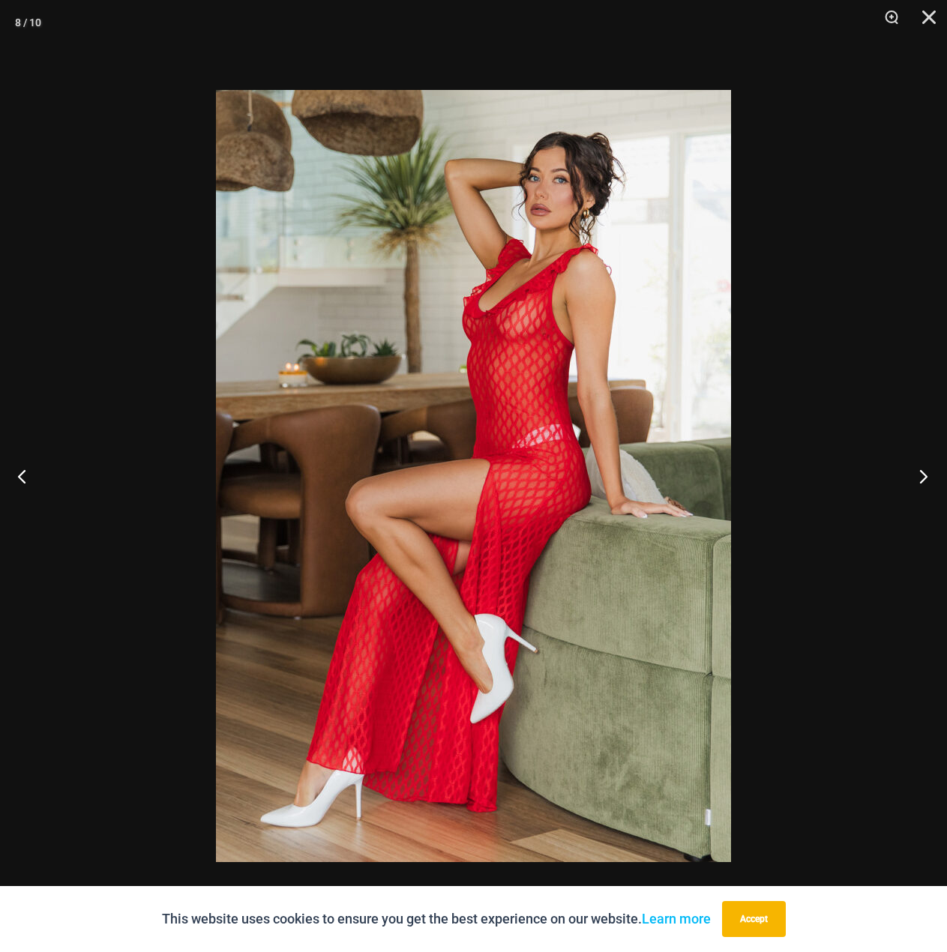
click at [924, 484] on button "Next" at bounding box center [919, 476] width 56 height 75
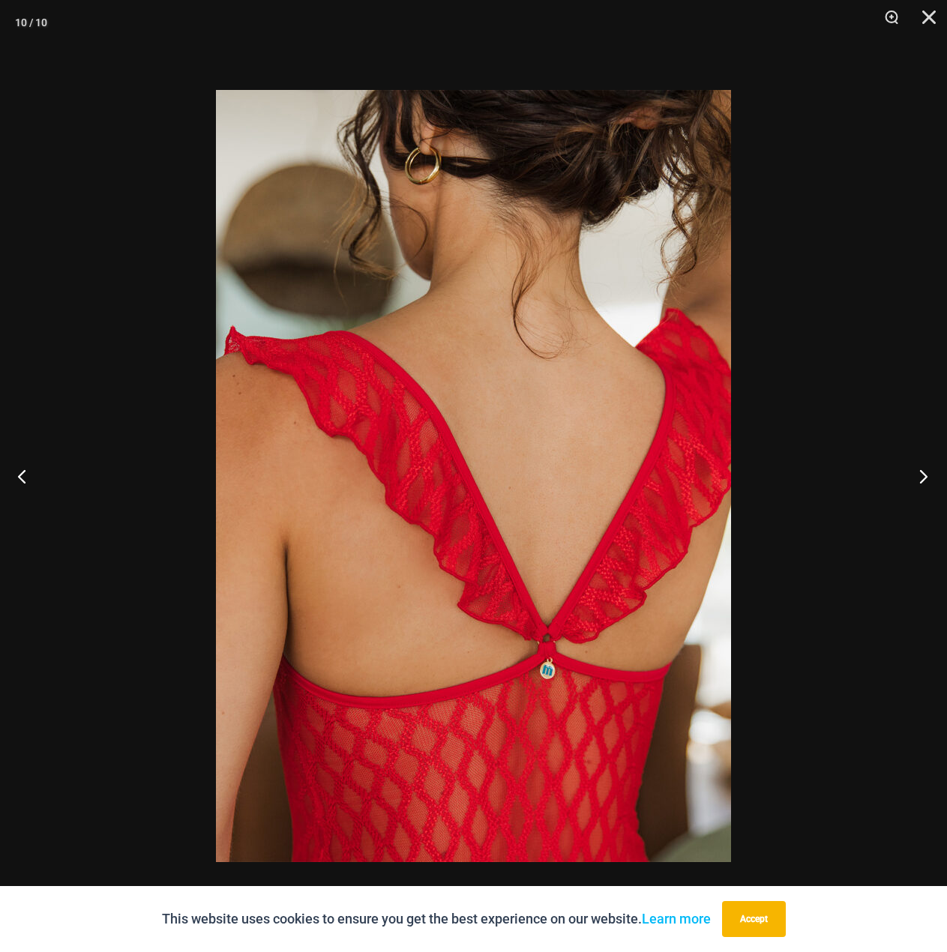
click at [924, 484] on button "Next" at bounding box center [919, 476] width 56 height 75
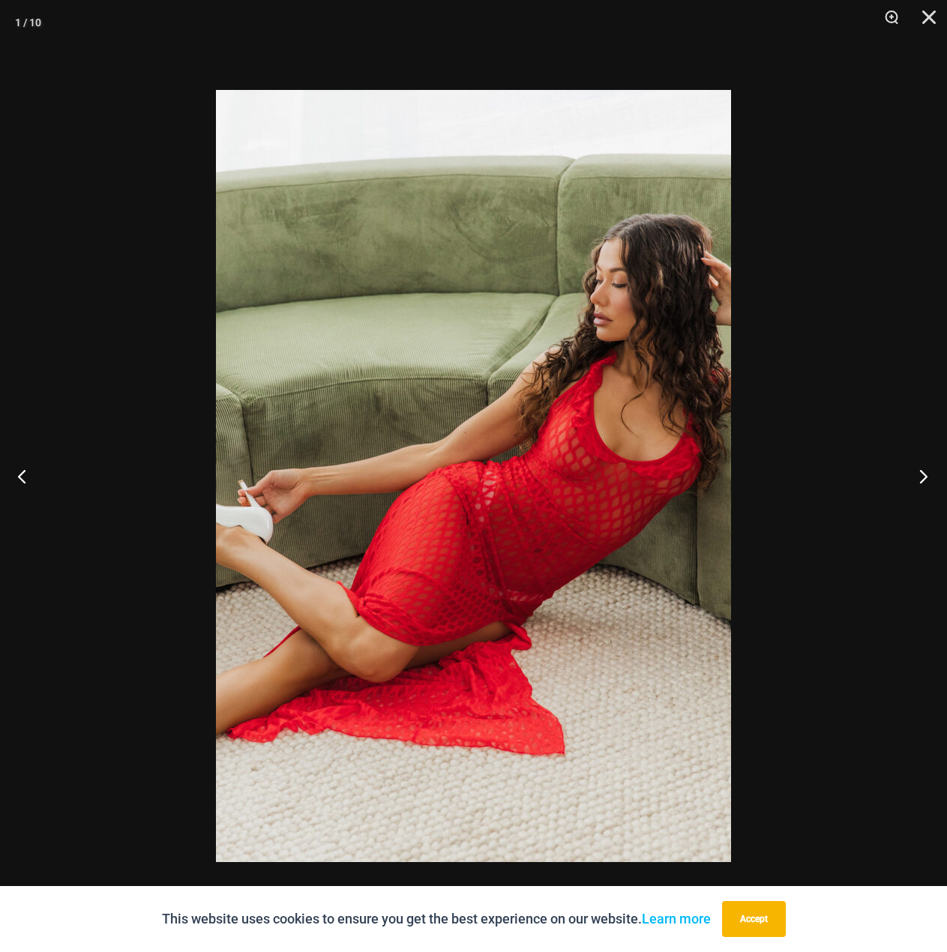
click at [924, 484] on button "Next" at bounding box center [919, 476] width 56 height 75
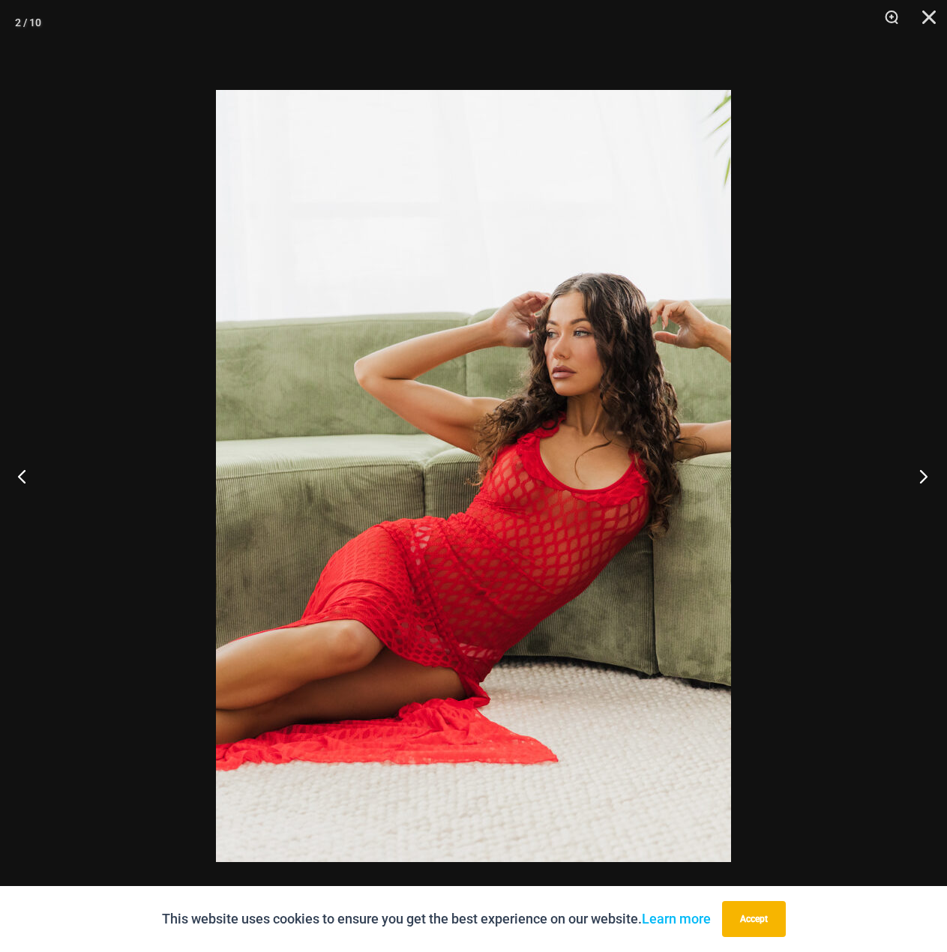
click at [924, 484] on button "Next" at bounding box center [919, 476] width 56 height 75
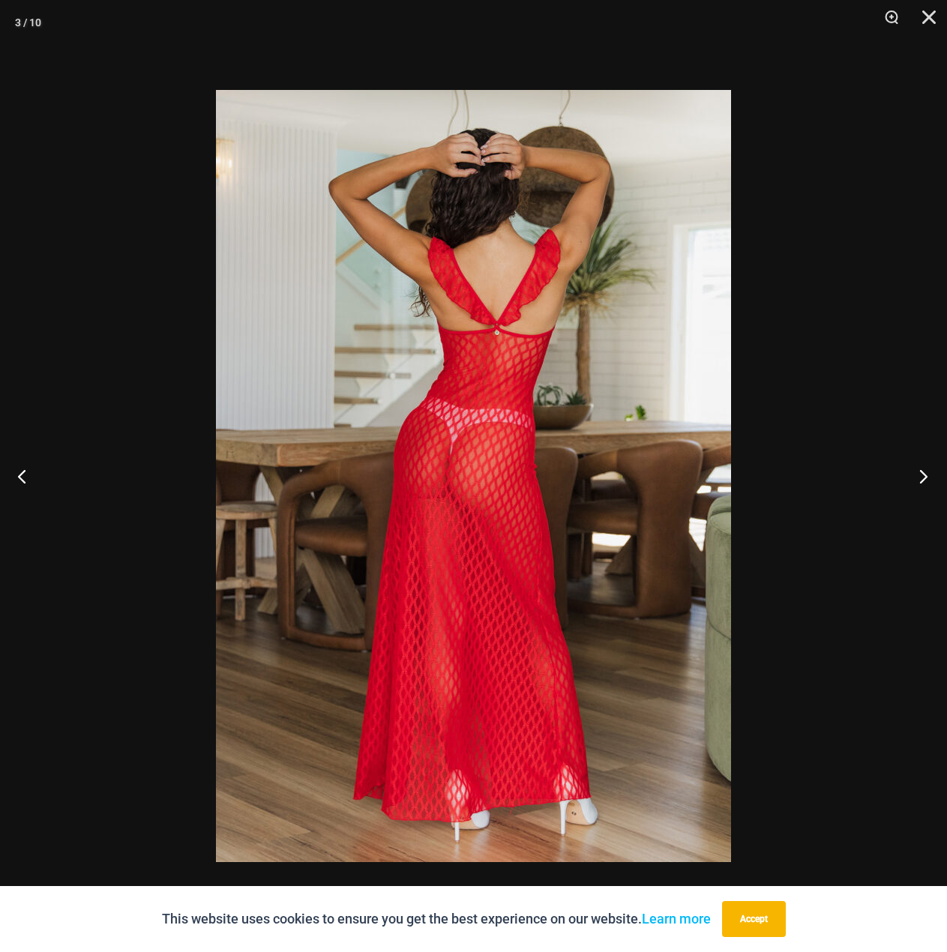
click at [924, 484] on button "Next" at bounding box center [919, 476] width 56 height 75
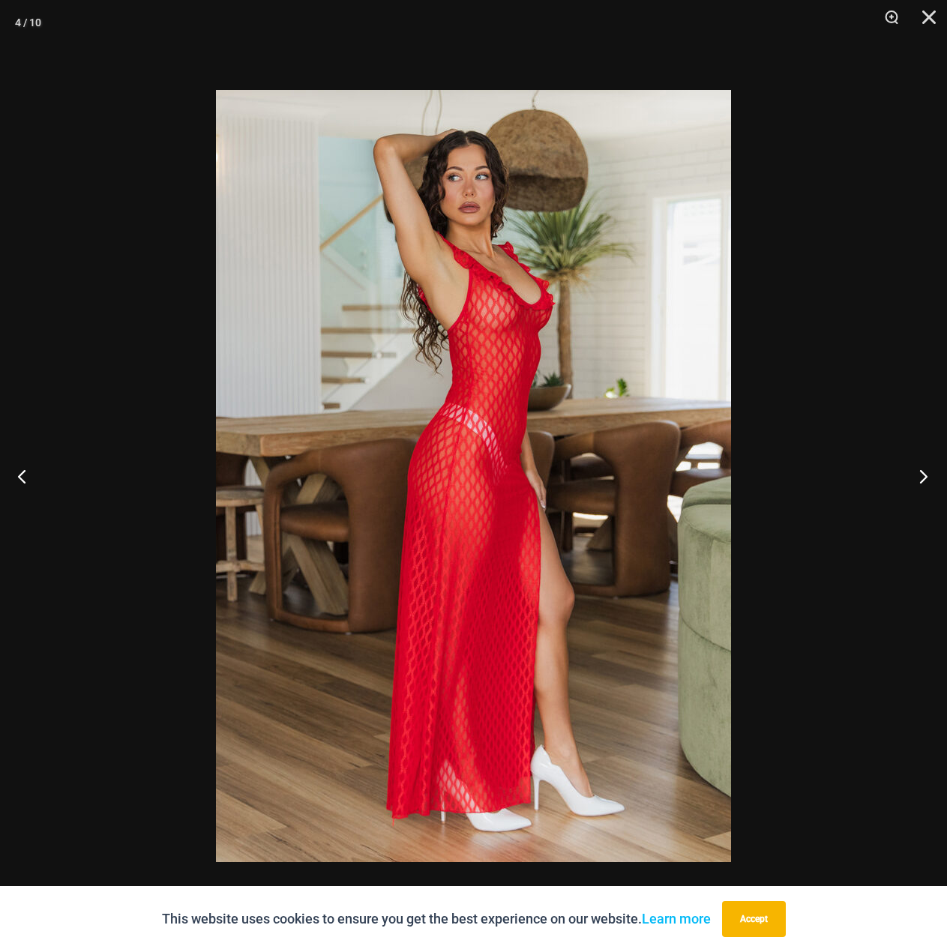
click at [924, 484] on button "Next" at bounding box center [919, 476] width 56 height 75
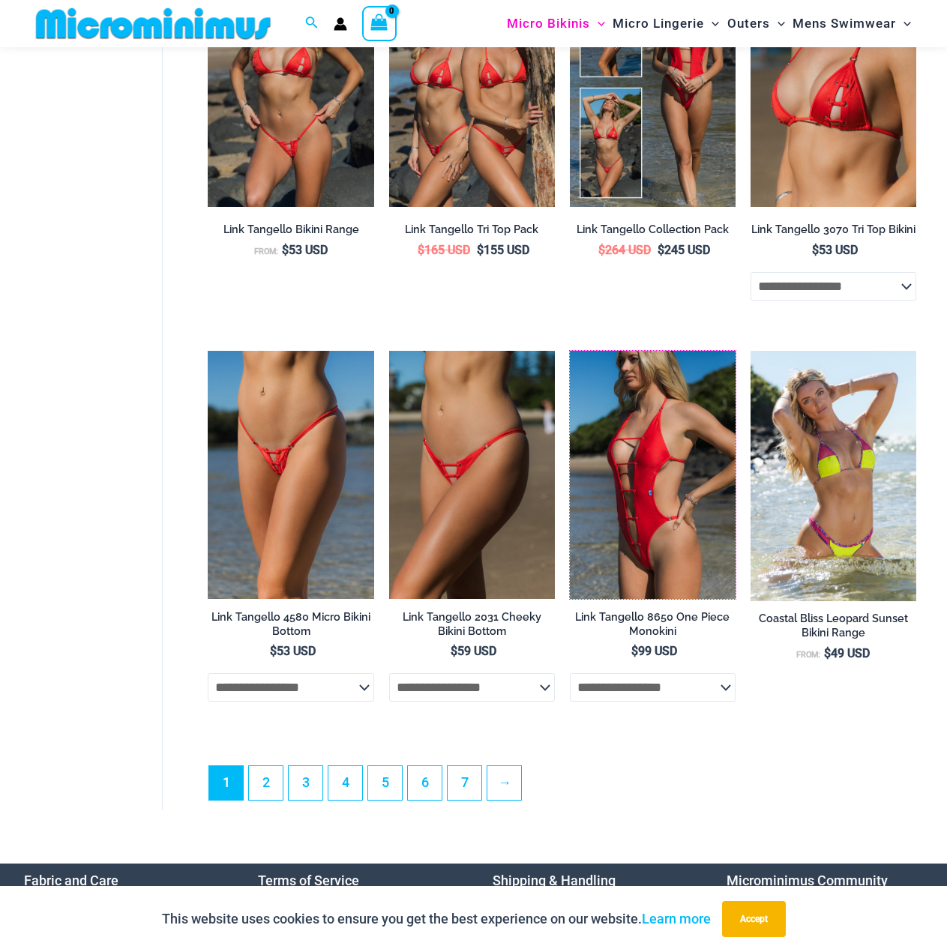
scroll to position [3269, 0]
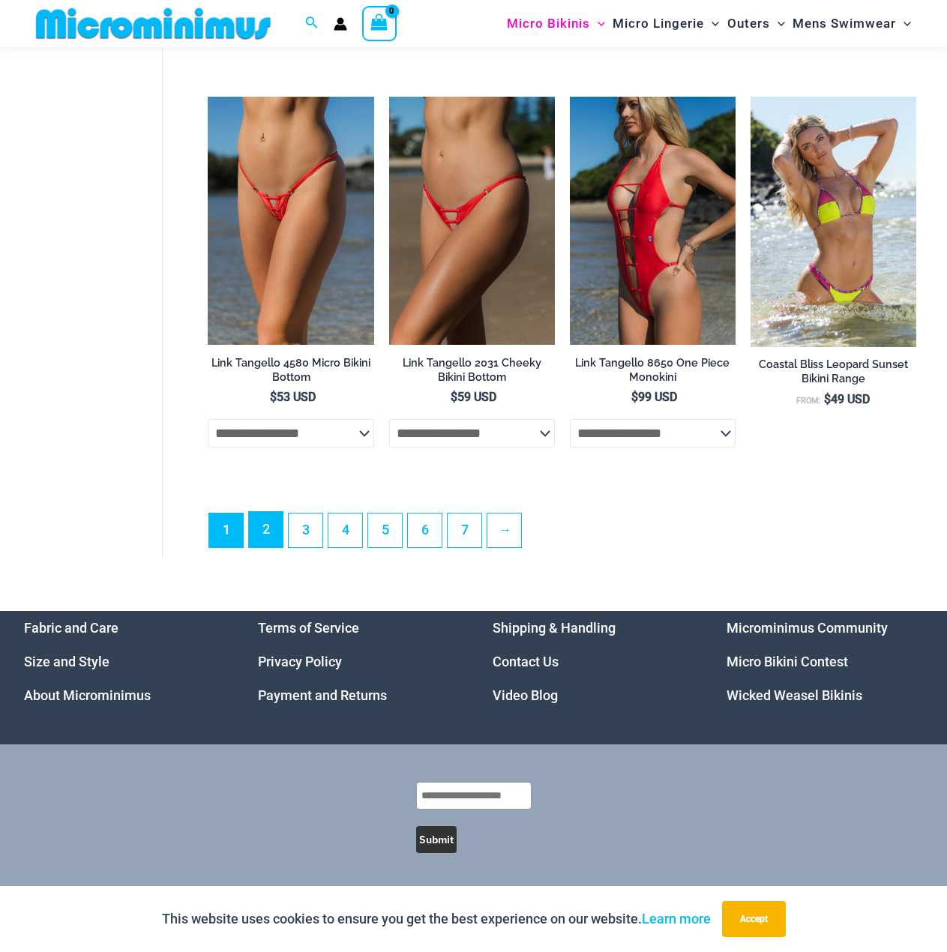
click at [265, 526] on link "2" at bounding box center [266, 529] width 34 height 35
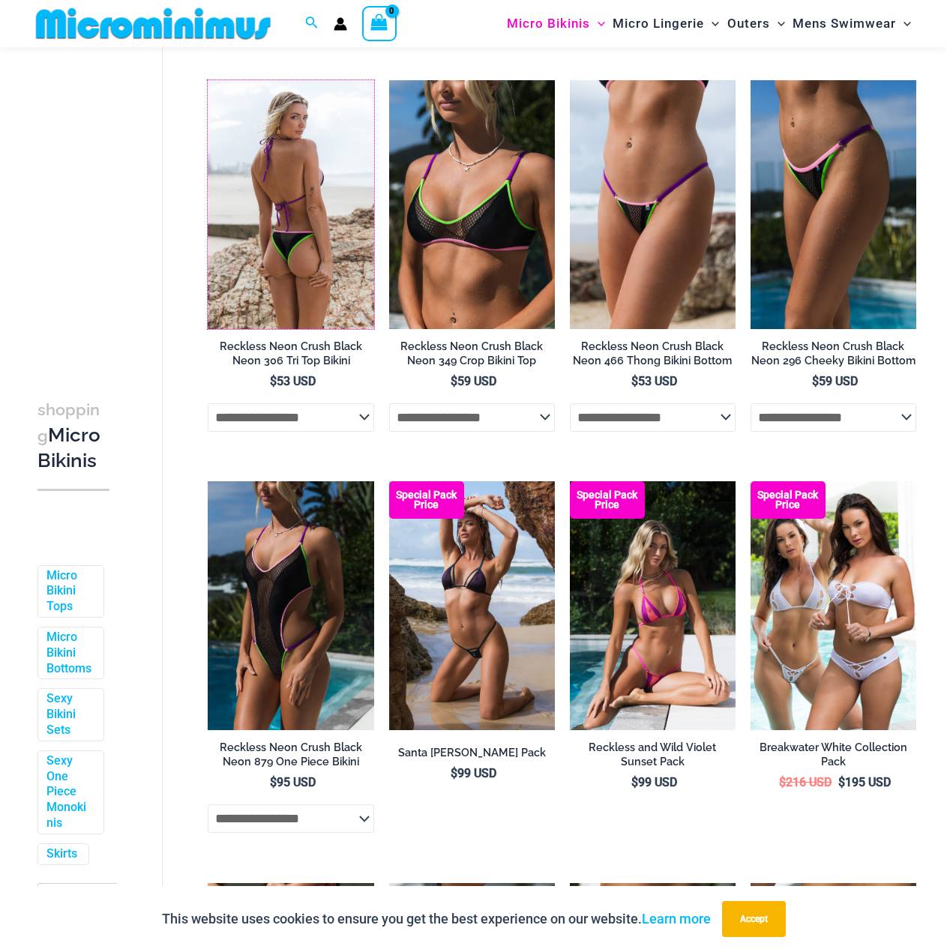
scroll to position [1787, 0]
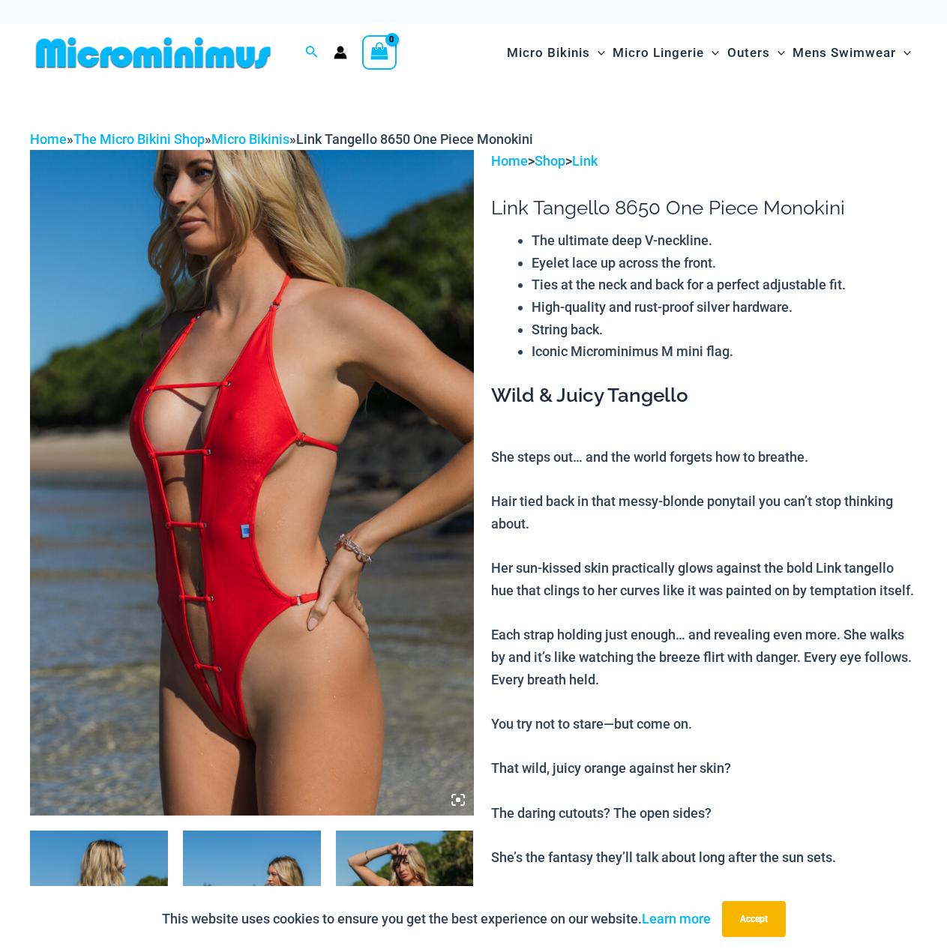
click at [367, 410] on img at bounding box center [252, 482] width 444 height 665
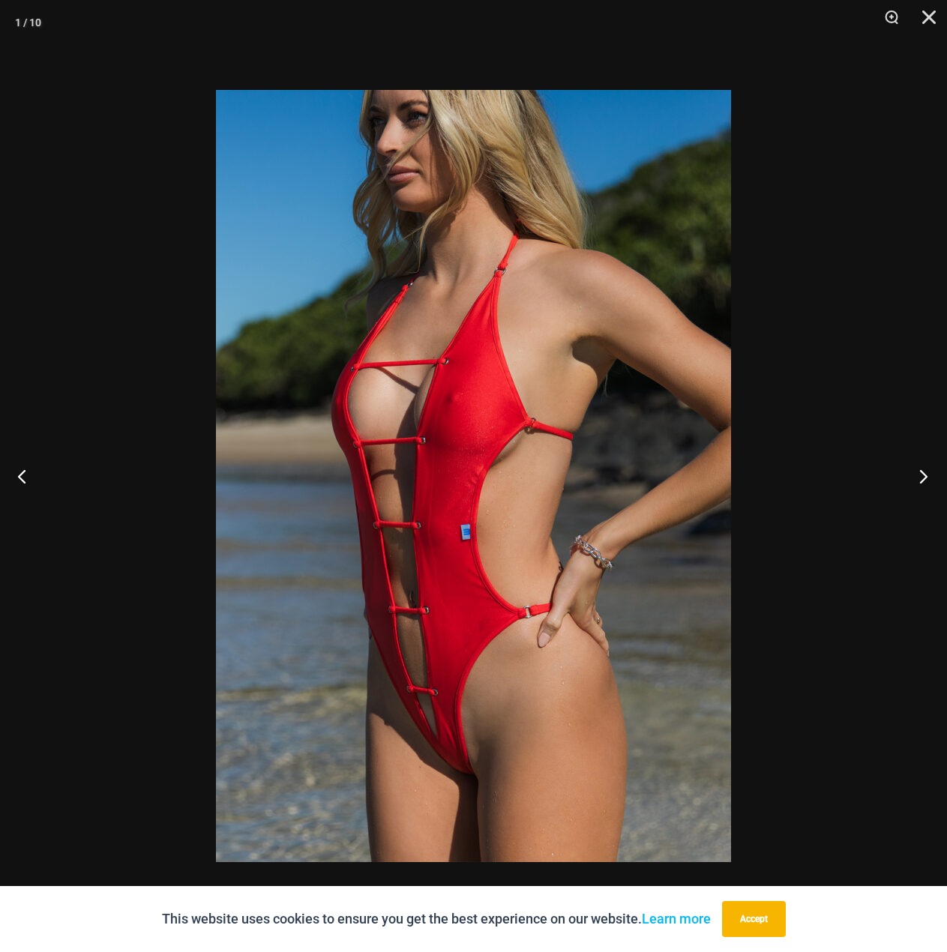
click at [921, 475] on button "Next" at bounding box center [919, 476] width 56 height 75
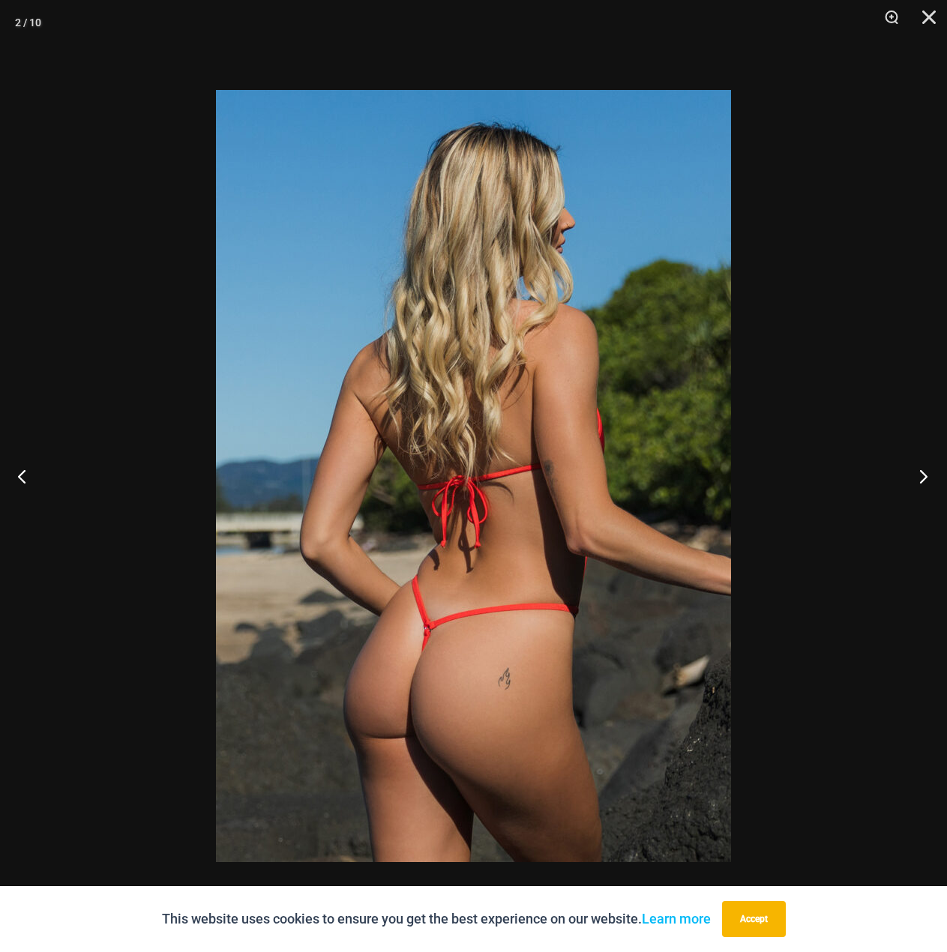
click at [921, 475] on button "Next" at bounding box center [919, 476] width 56 height 75
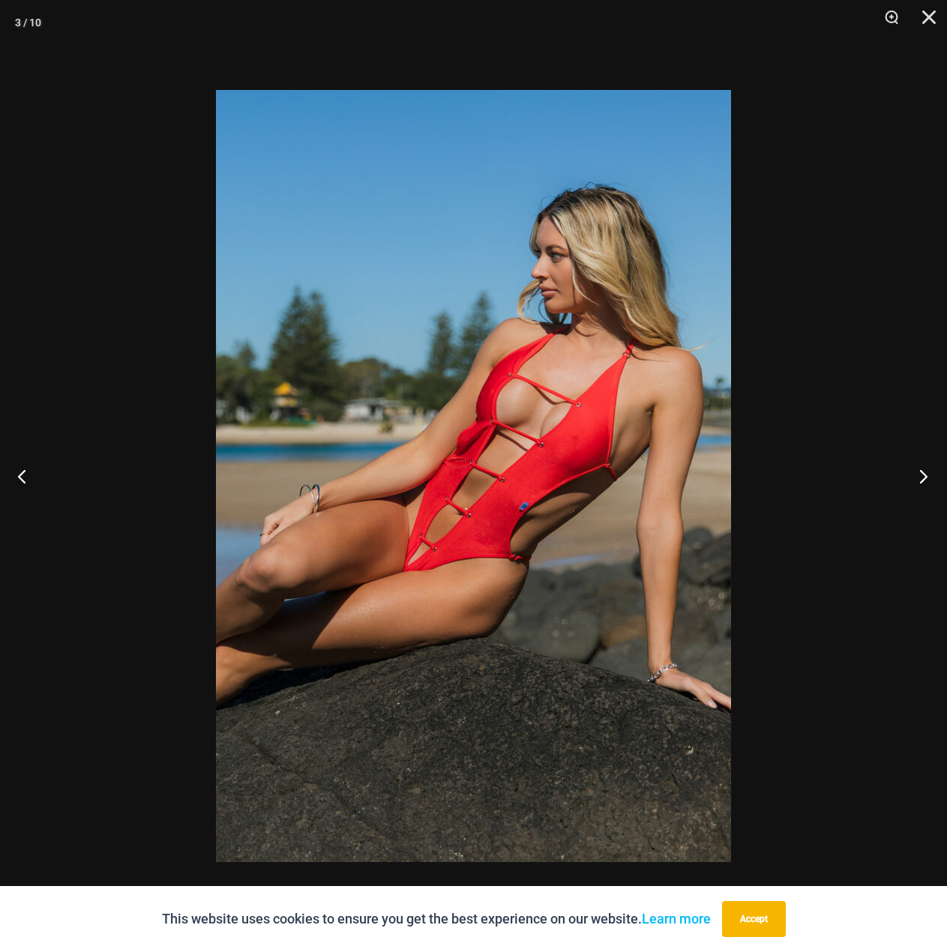
click at [921, 475] on button "Next" at bounding box center [919, 476] width 56 height 75
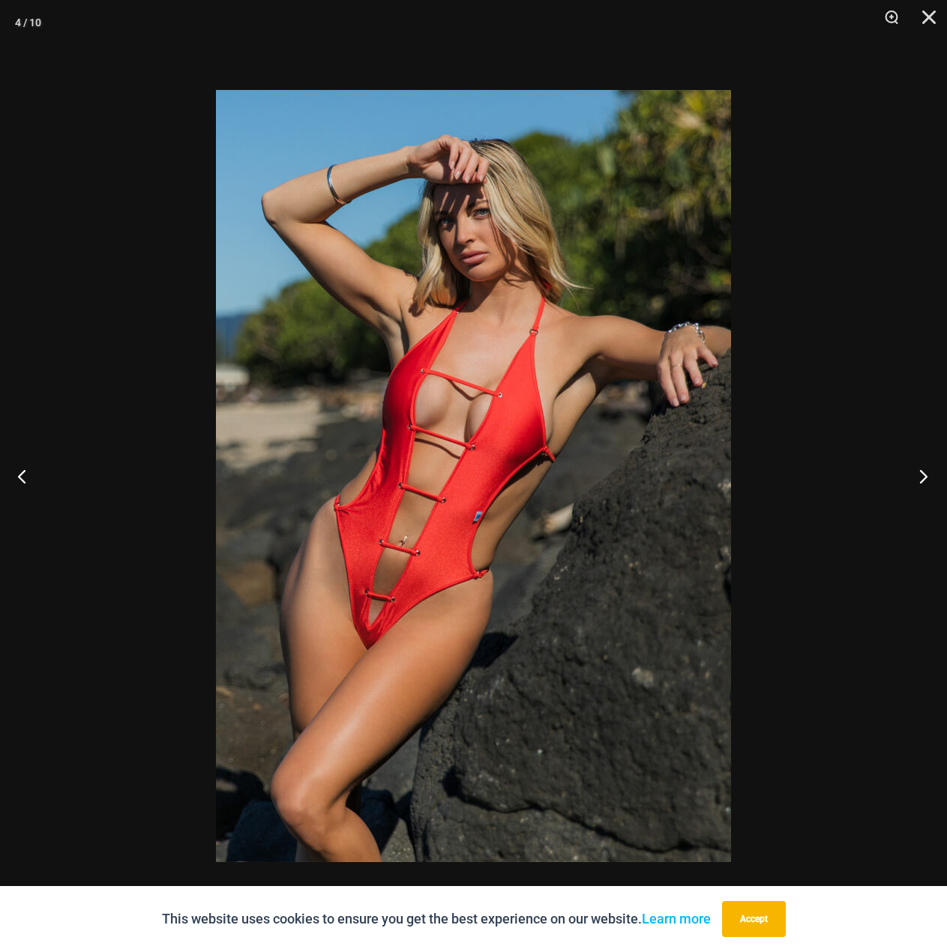
click at [921, 475] on button "Next" at bounding box center [919, 476] width 56 height 75
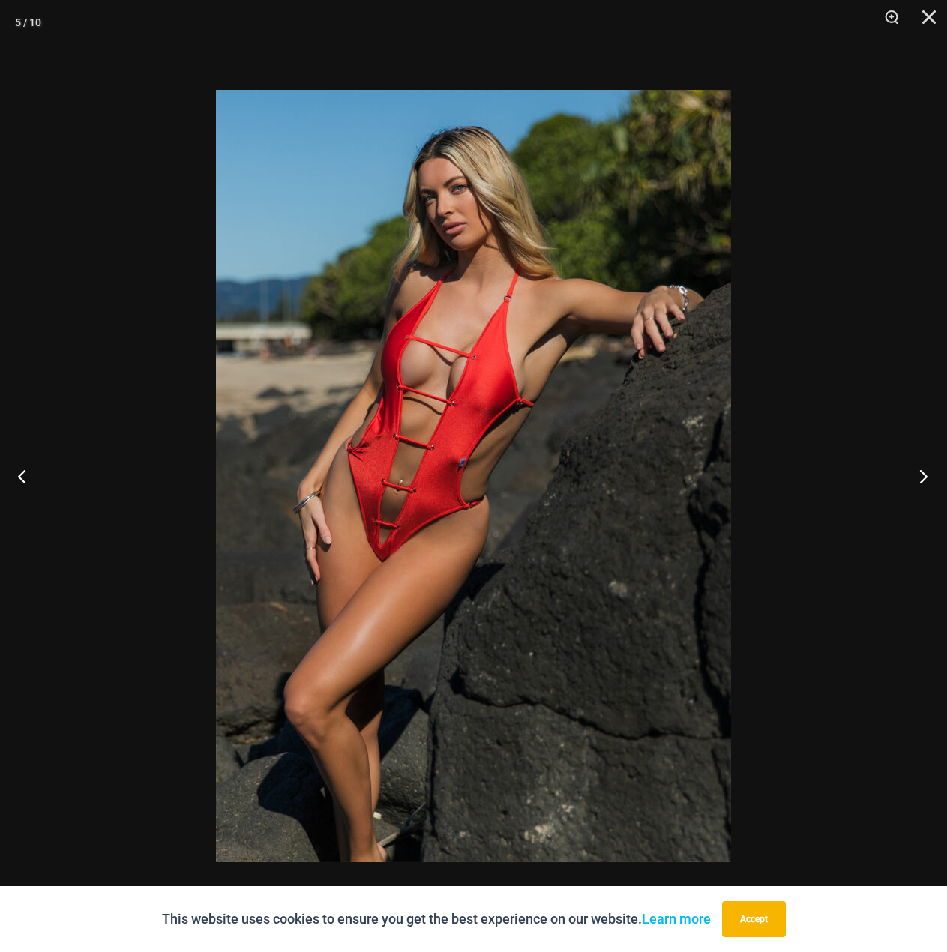
click at [921, 475] on button "Next" at bounding box center [919, 476] width 56 height 75
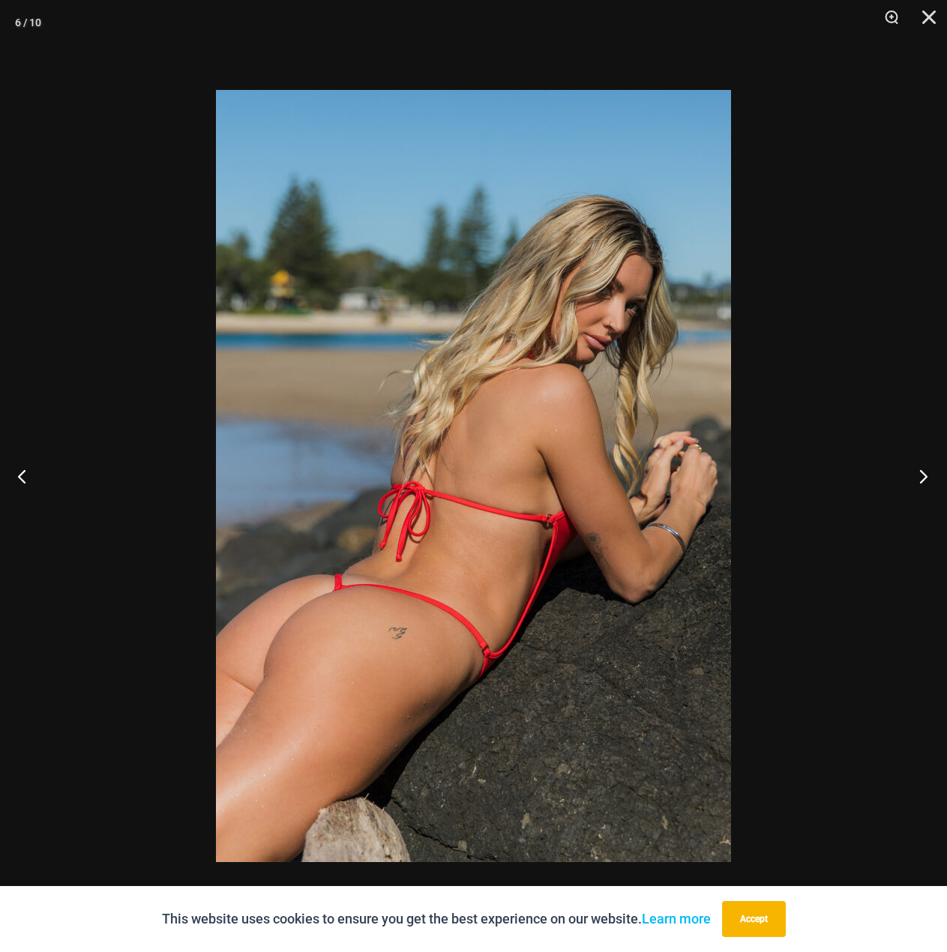
click at [921, 475] on button "Next" at bounding box center [919, 476] width 56 height 75
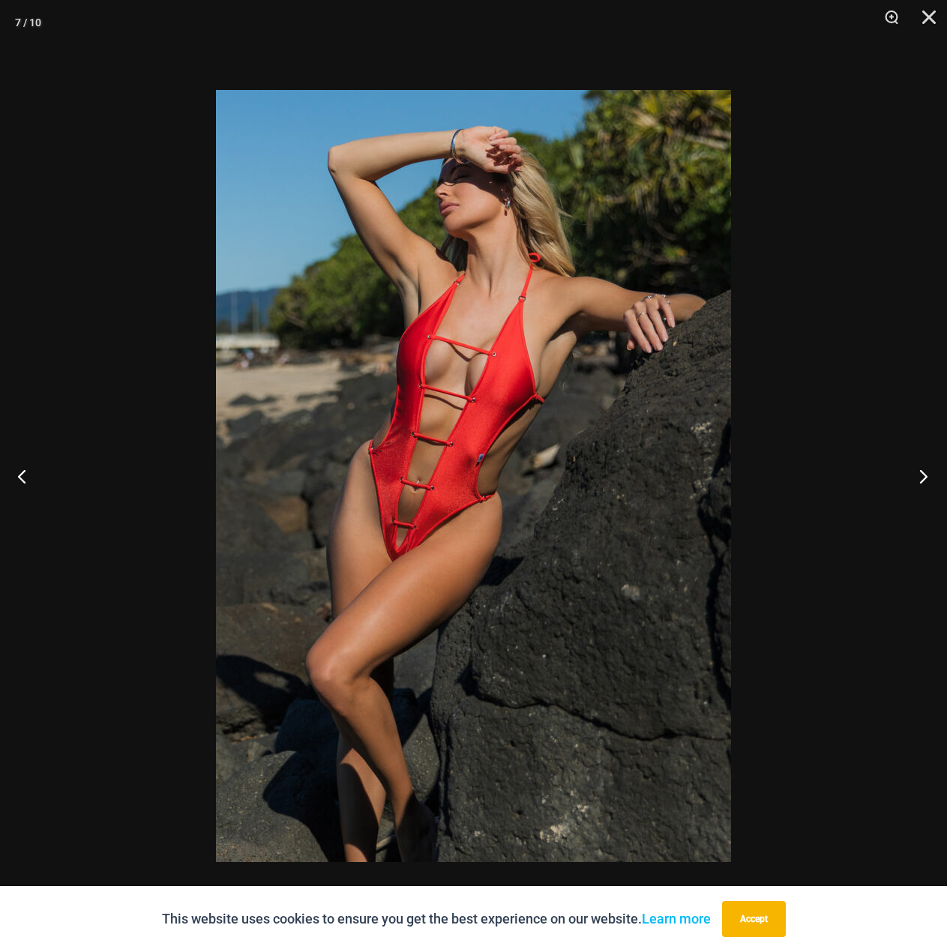
click at [921, 475] on button "Next" at bounding box center [919, 476] width 56 height 75
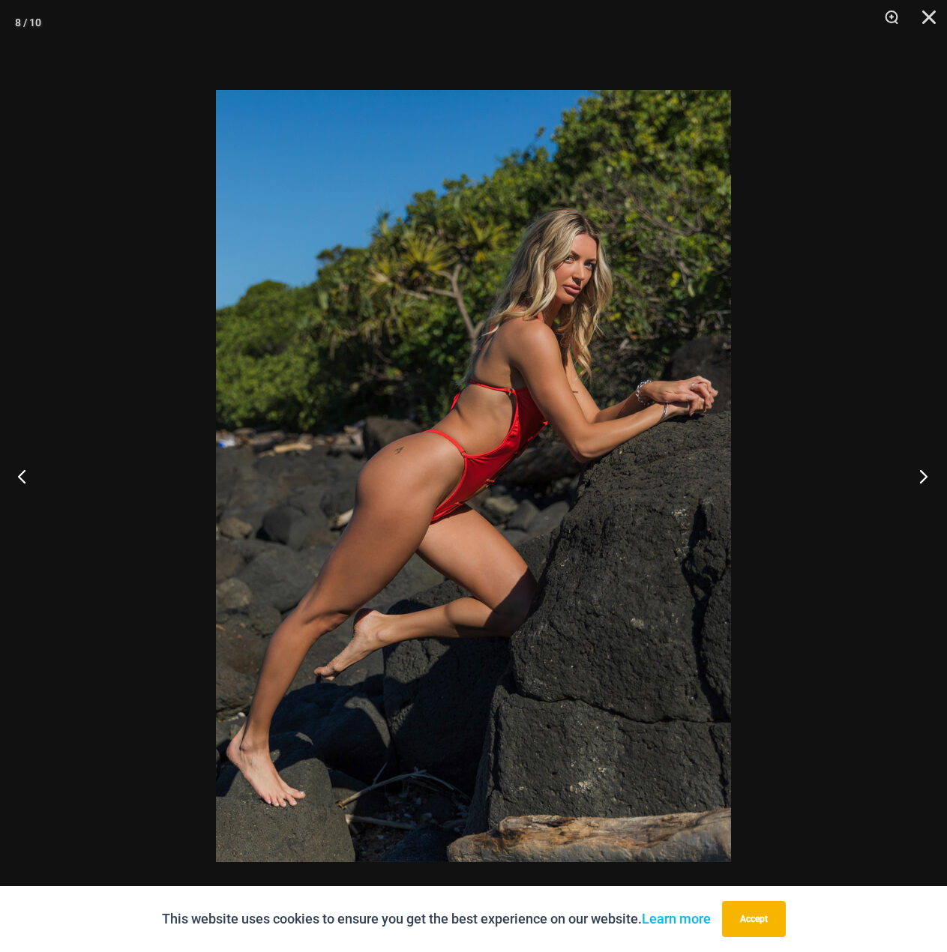
click at [921, 475] on button "Next" at bounding box center [919, 476] width 56 height 75
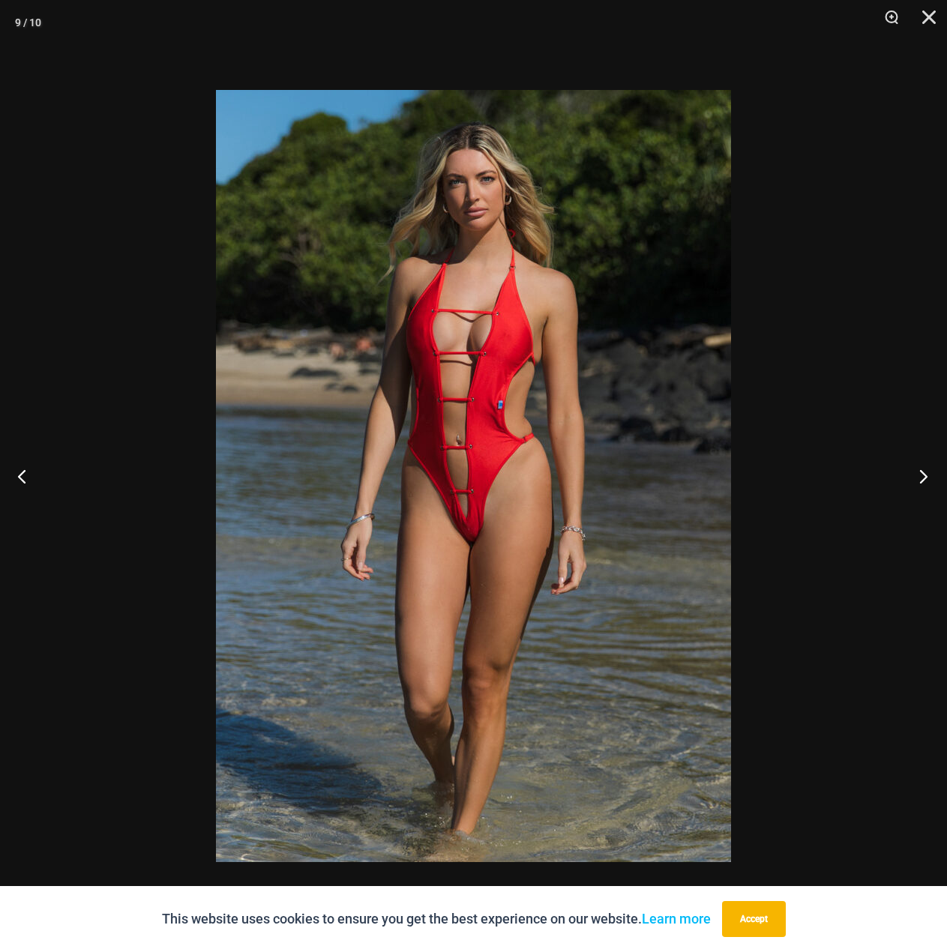
click at [921, 475] on button "Next" at bounding box center [919, 476] width 56 height 75
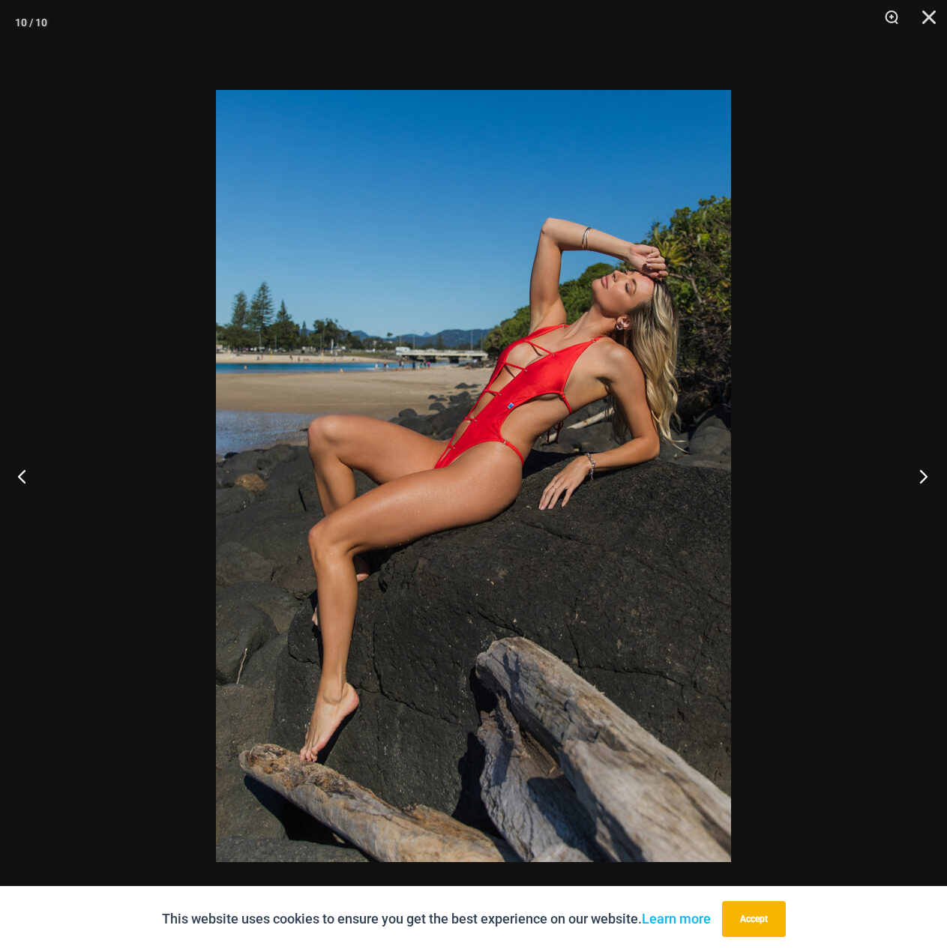
click at [921, 475] on button "Next" at bounding box center [919, 476] width 56 height 75
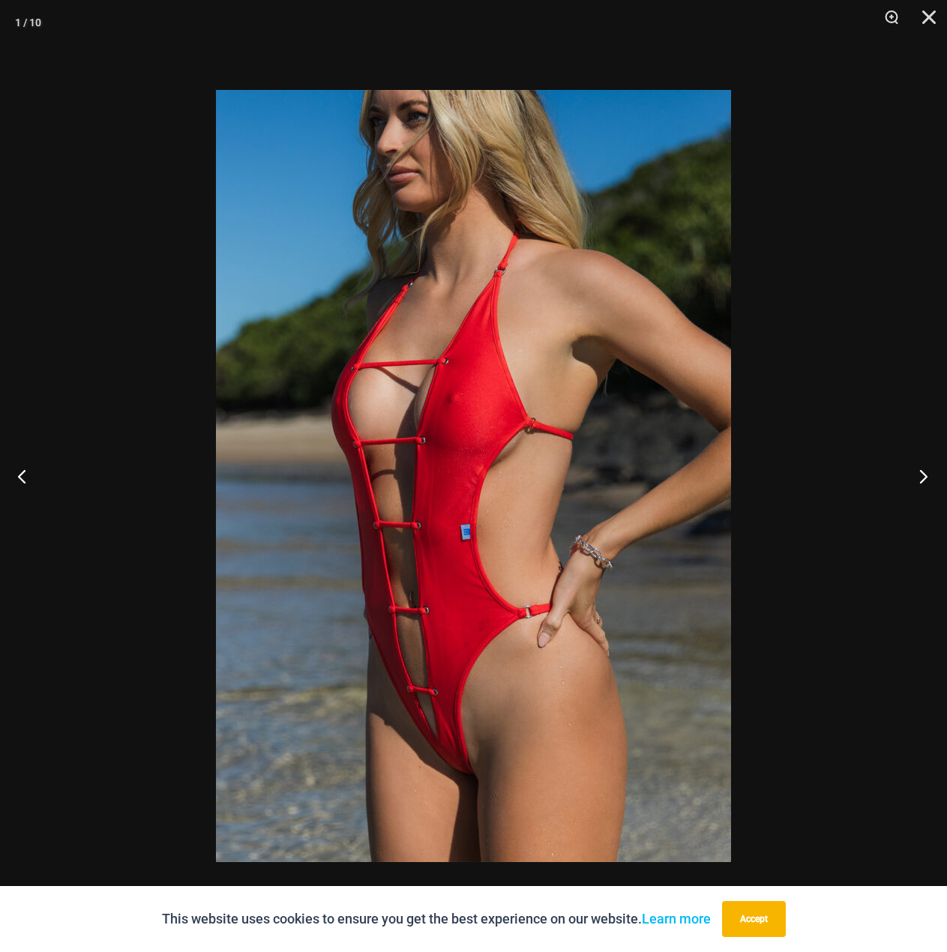
click at [921, 475] on button "Next" at bounding box center [919, 476] width 56 height 75
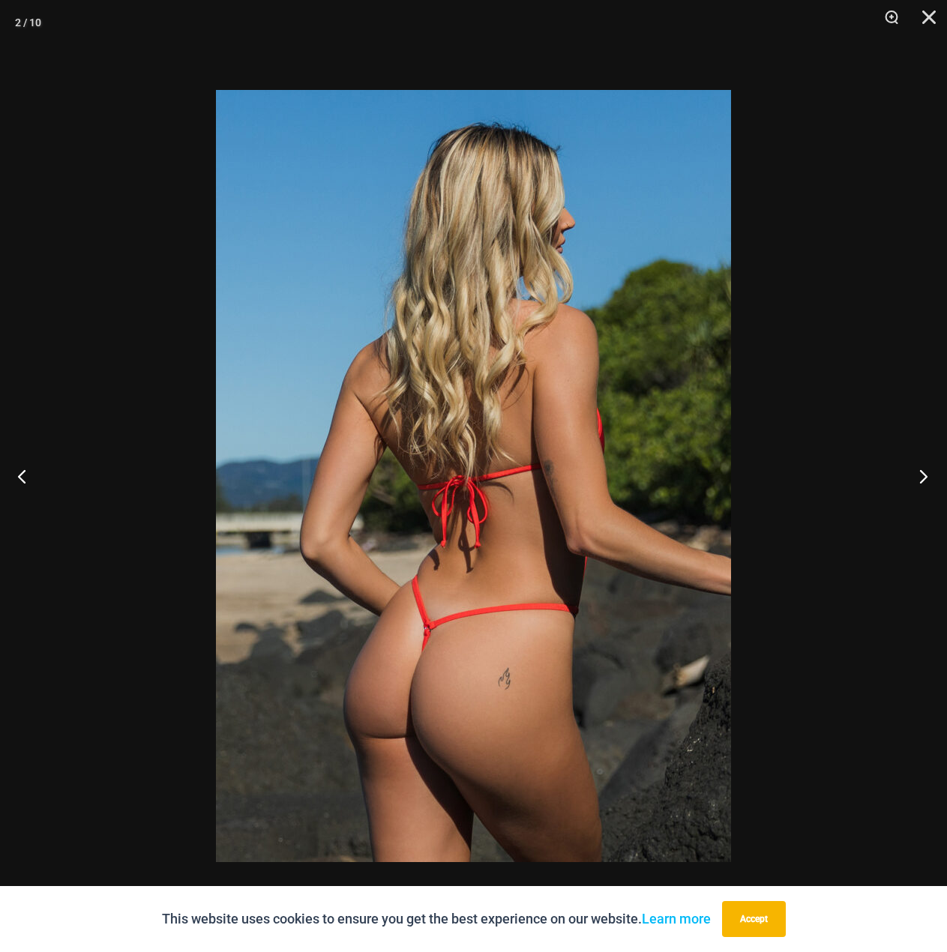
click at [921, 475] on button "Next" at bounding box center [919, 476] width 56 height 75
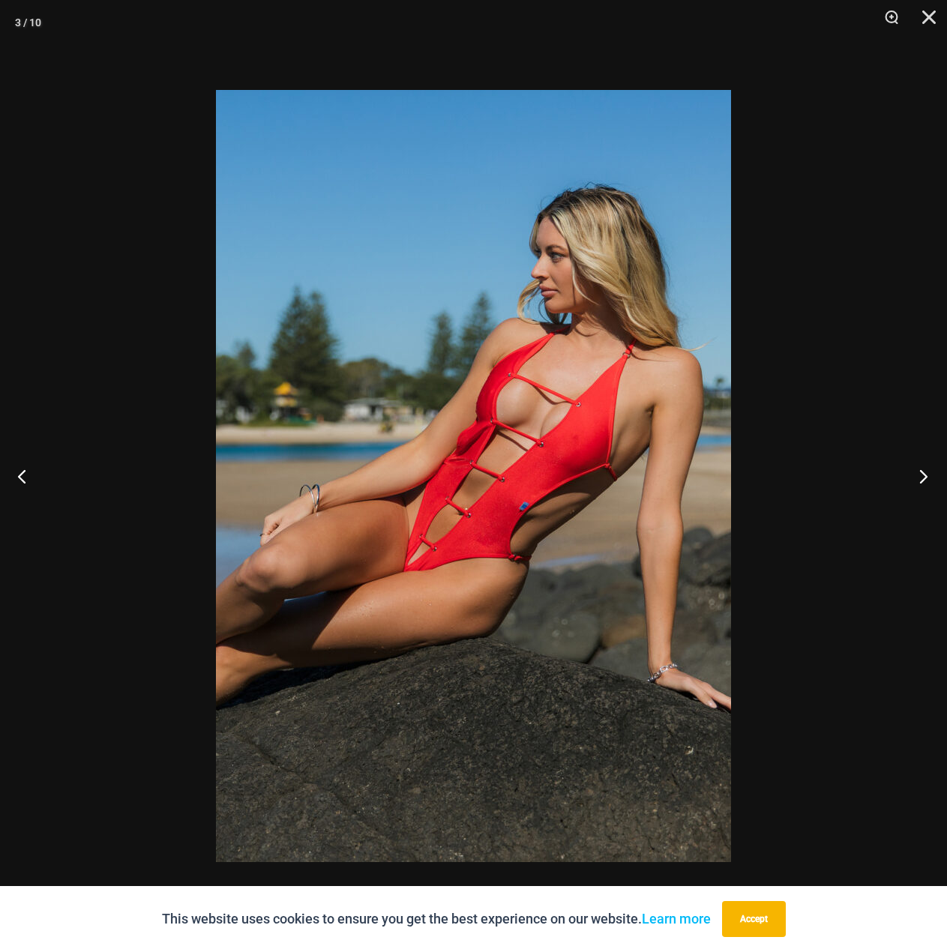
click at [921, 475] on button "Next" at bounding box center [919, 476] width 56 height 75
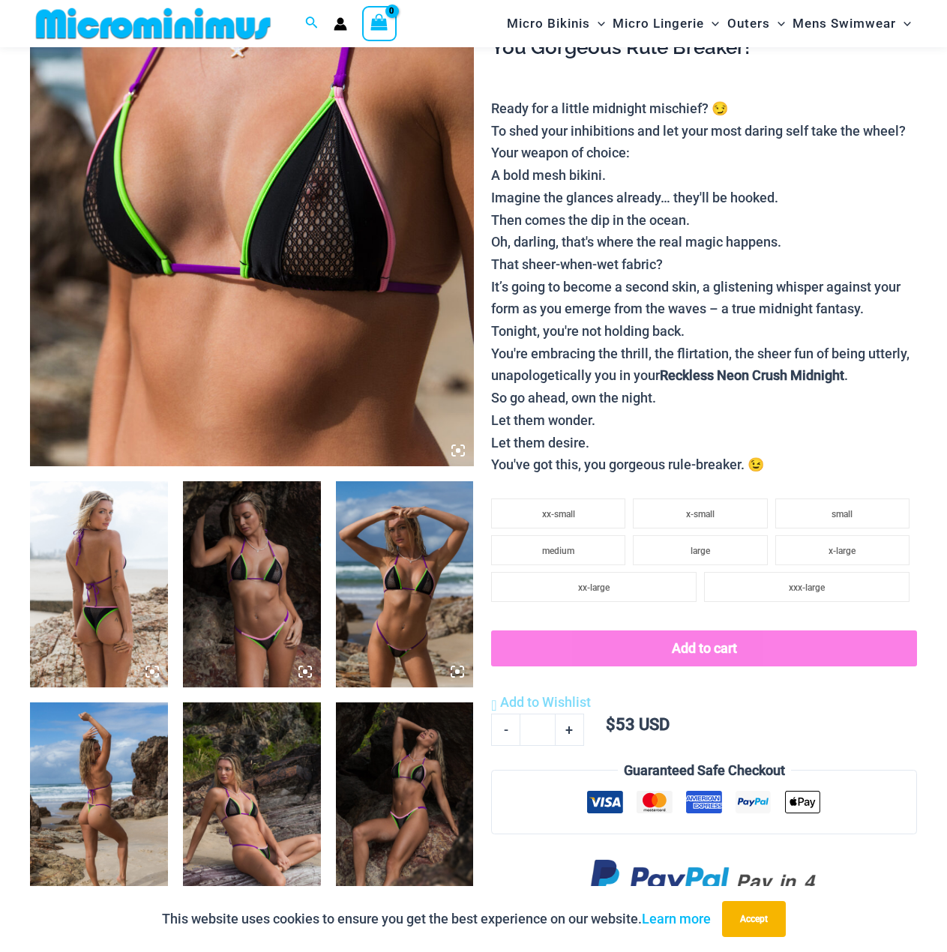
scroll to position [364, 0]
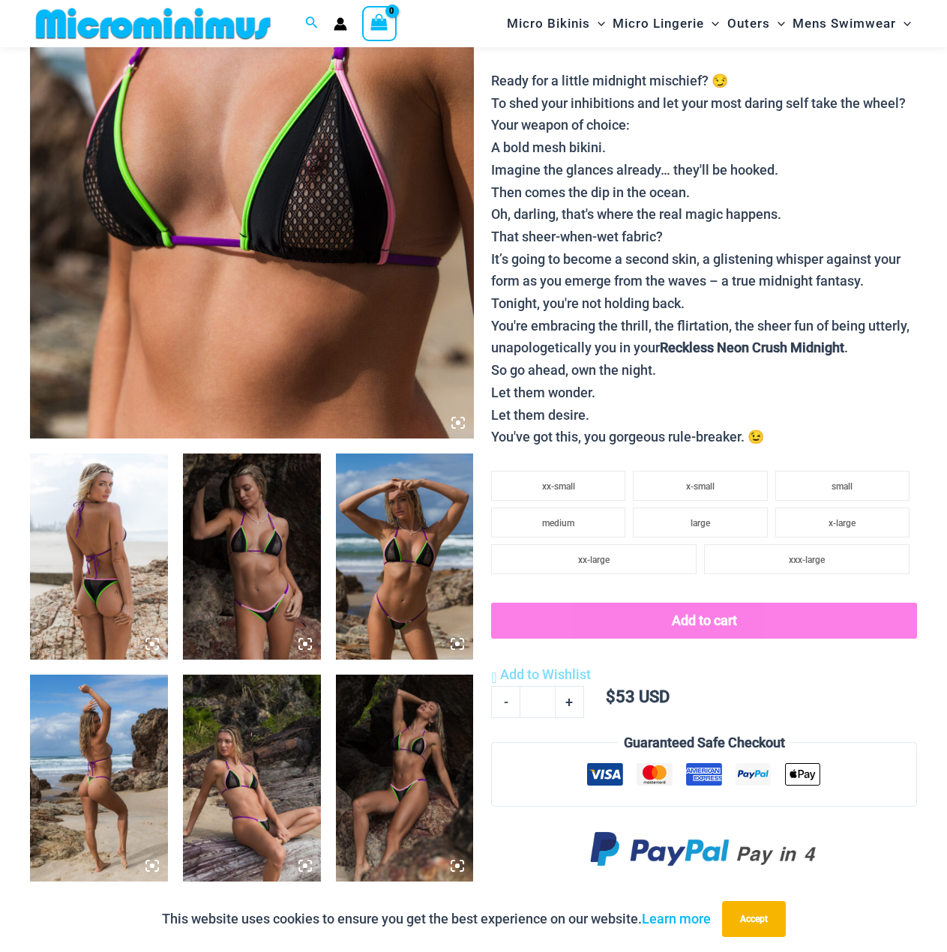
click at [253, 556] on img at bounding box center [252, 557] width 138 height 207
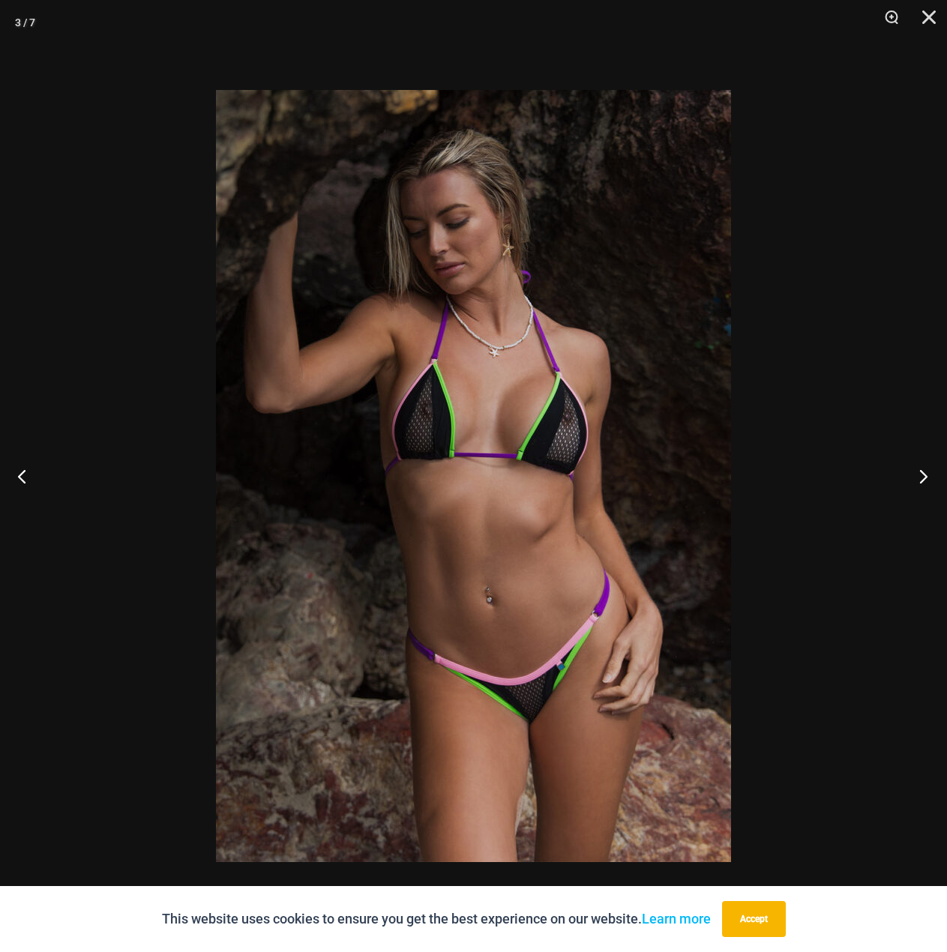
click at [914, 477] on button "Next" at bounding box center [919, 476] width 56 height 75
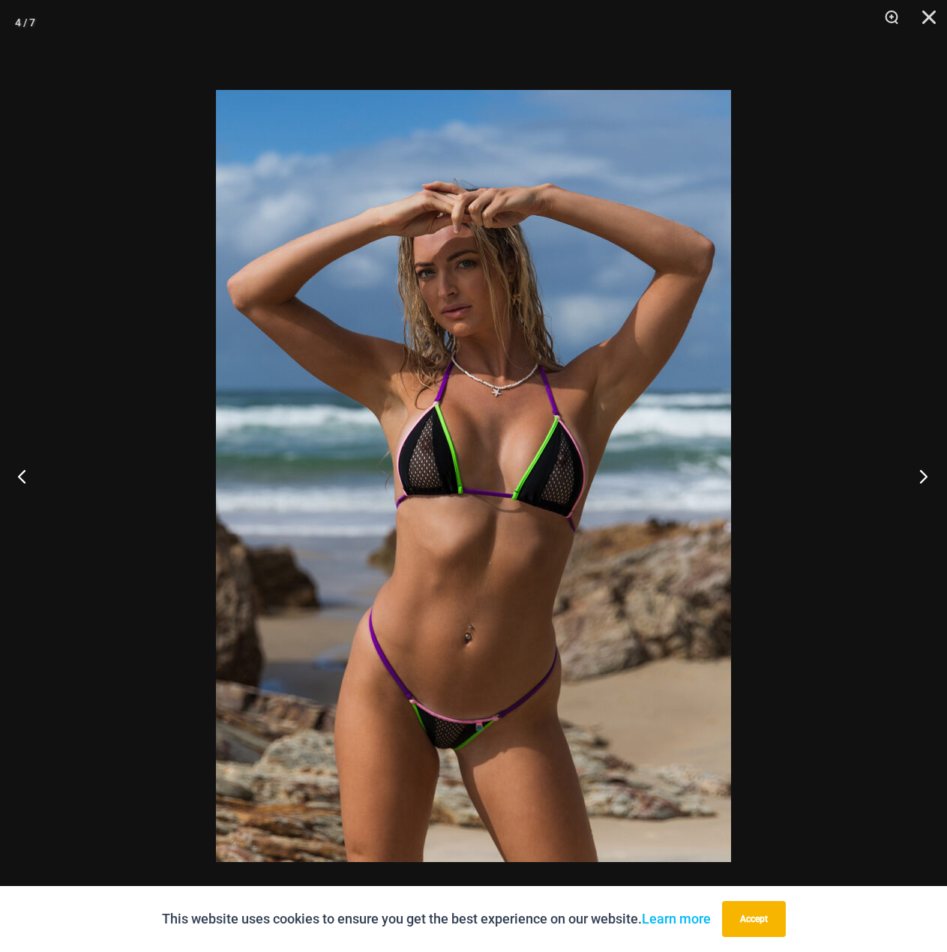
click at [925, 477] on button "Next" at bounding box center [919, 476] width 56 height 75
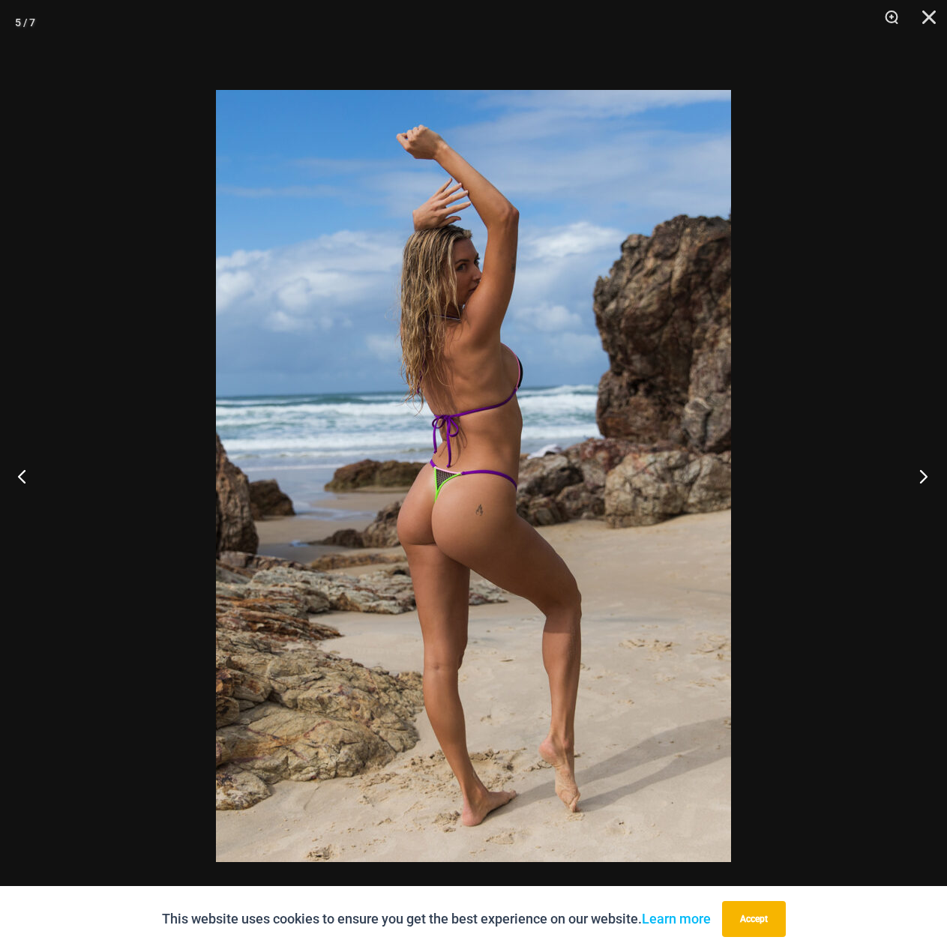
click at [921, 479] on button "Next" at bounding box center [919, 476] width 56 height 75
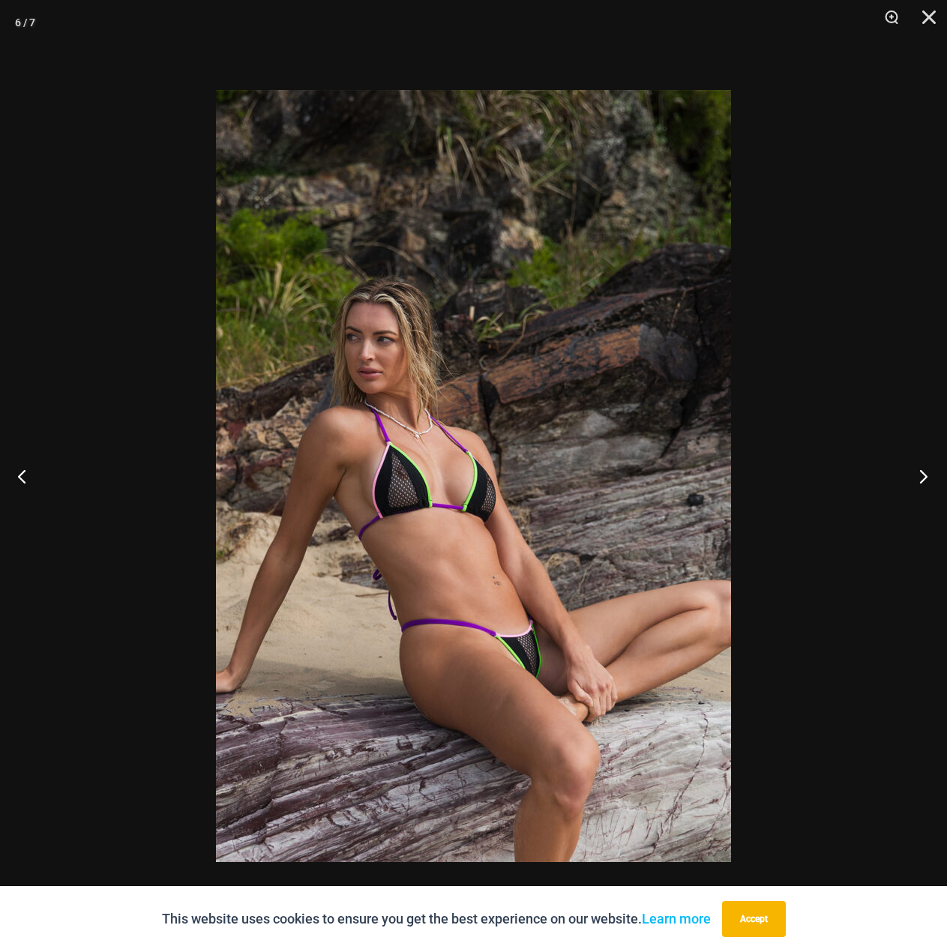
click at [921, 479] on button "Next" at bounding box center [919, 476] width 56 height 75
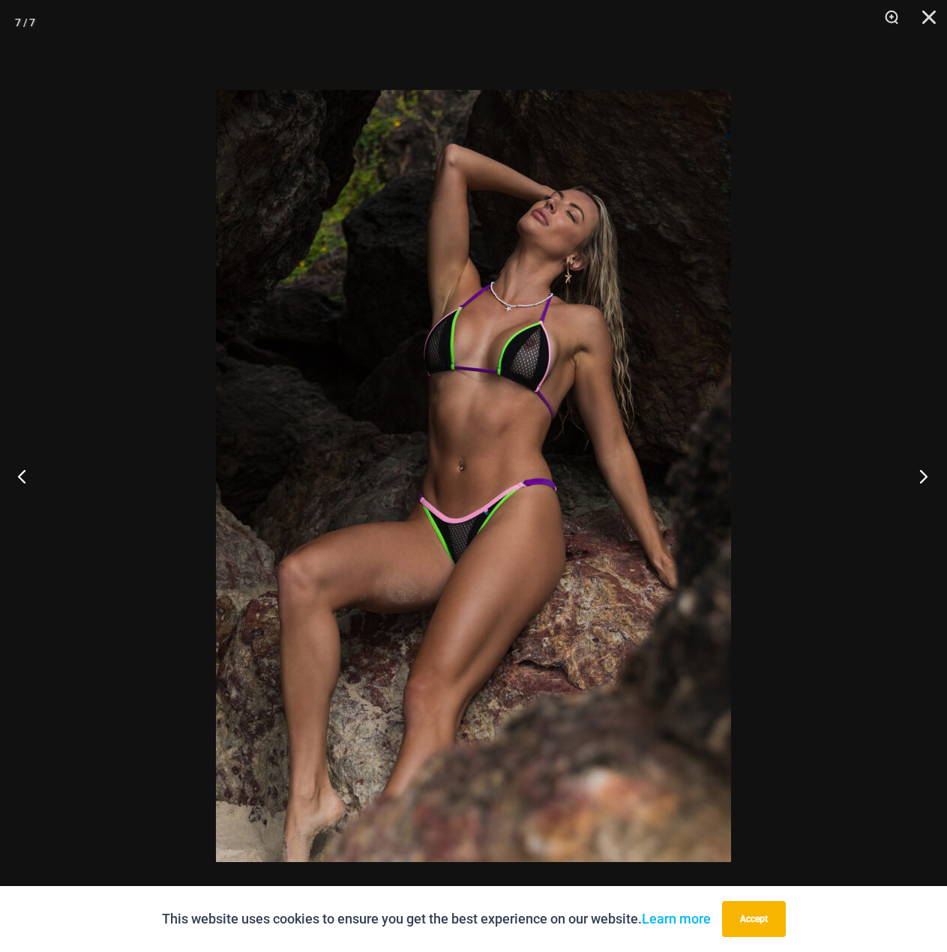
click at [921, 479] on button "Next" at bounding box center [919, 476] width 56 height 75
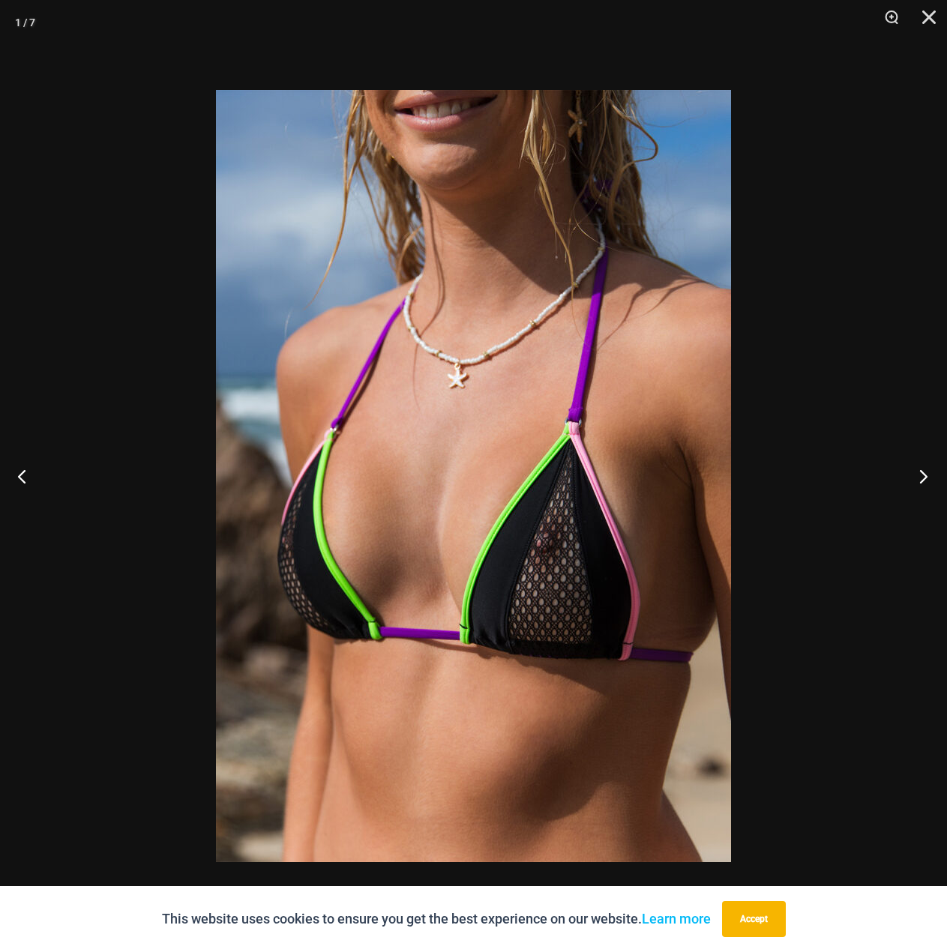
click at [921, 478] on button "Next" at bounding box center [919, 476] width 56 height 75
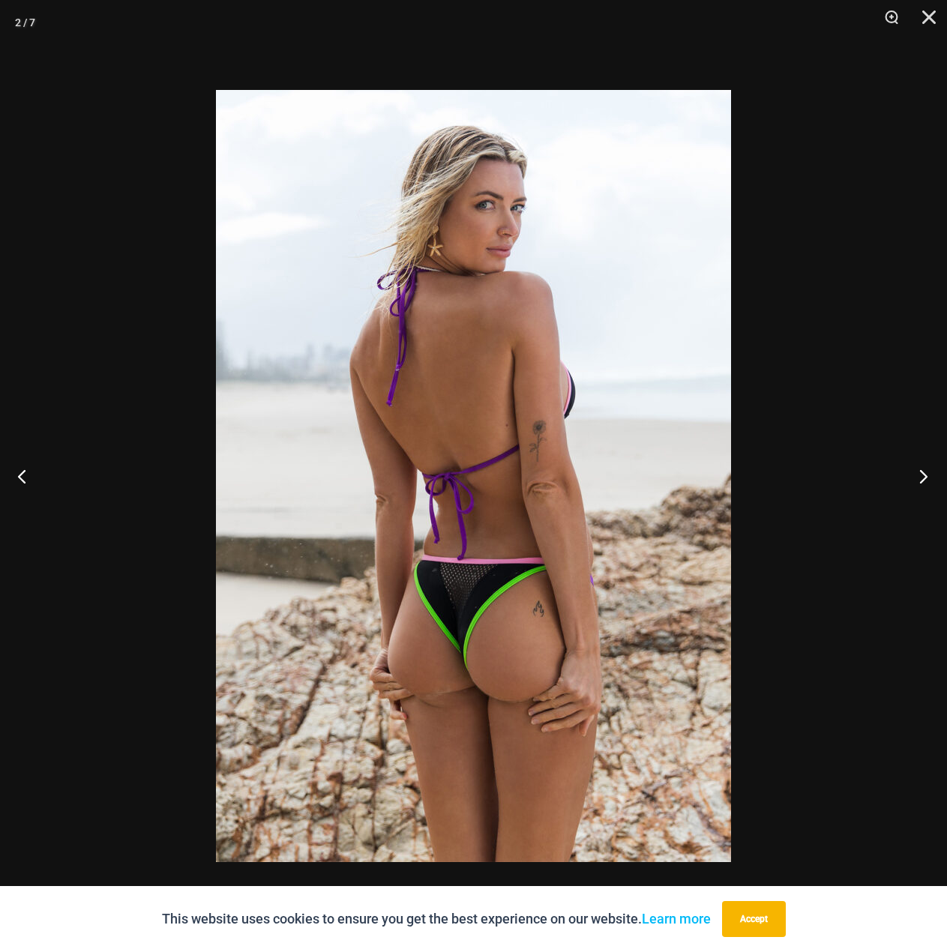
click at [921, 478] on button "Next" at bounding box center [919, 476] width 56 height 75
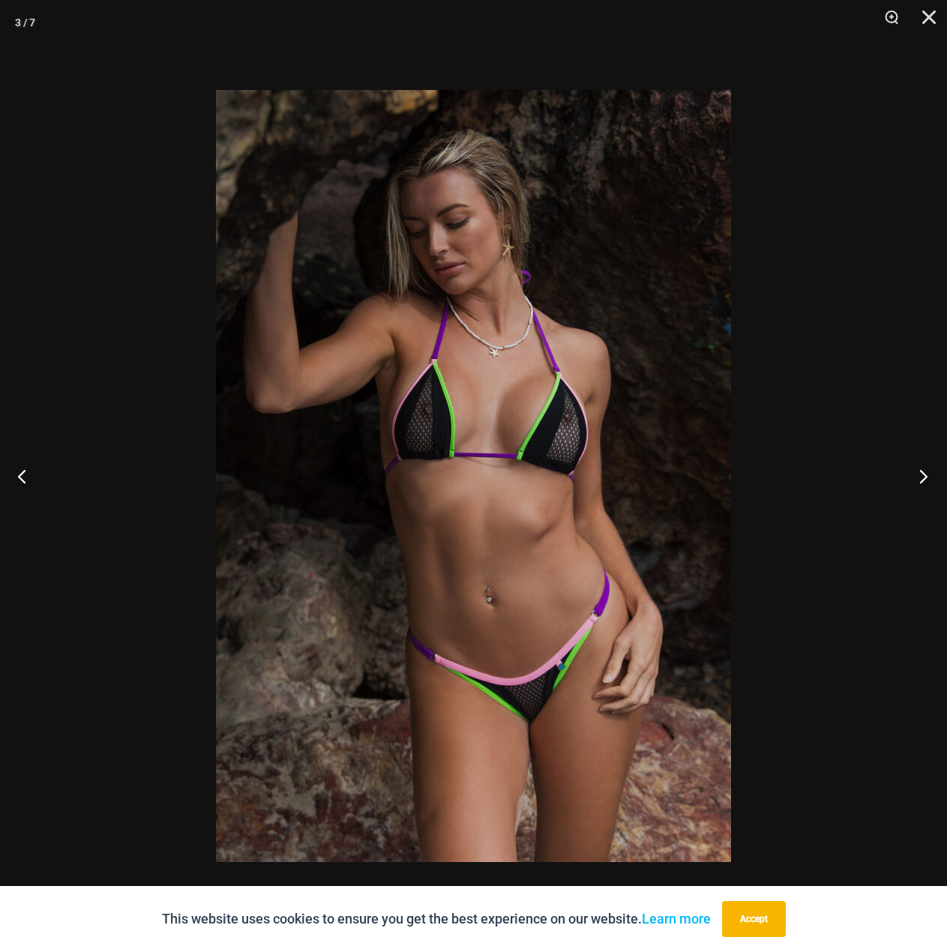
click at [921, 478] on button "Next" at bounding box center [919, 476] width 56 height 75
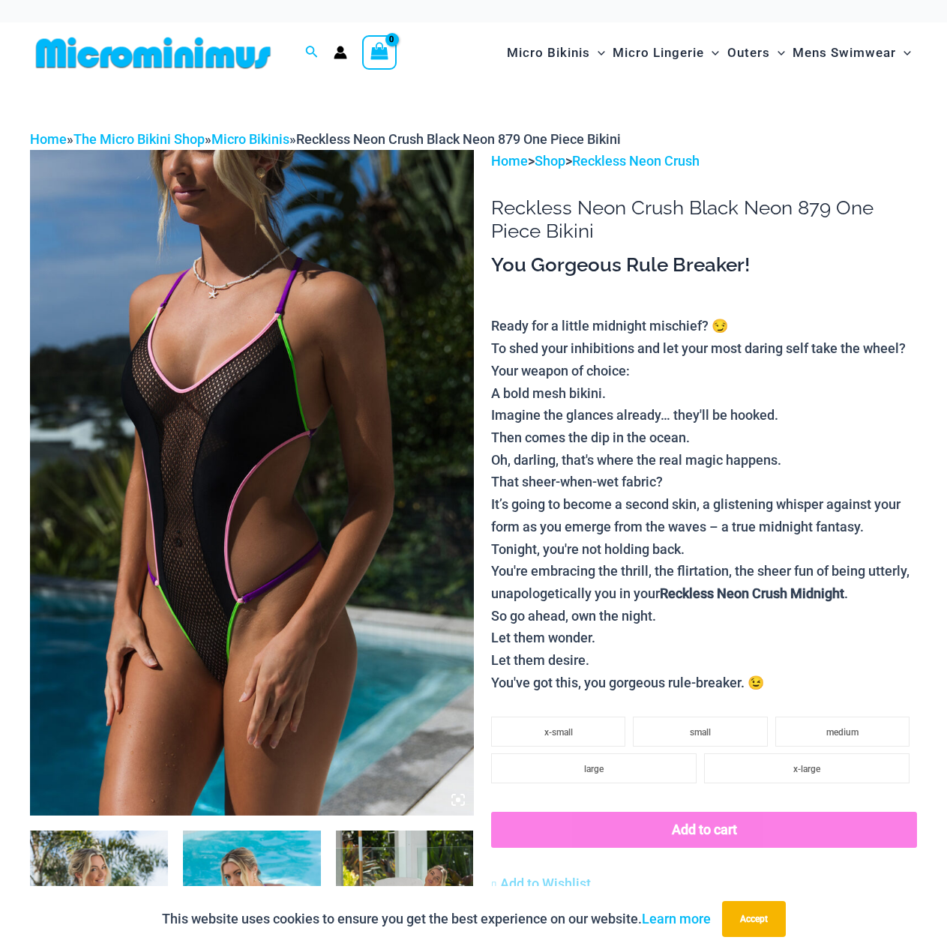
click at [343, 368] on img at bounding box center [252, 482] width 444 height 665
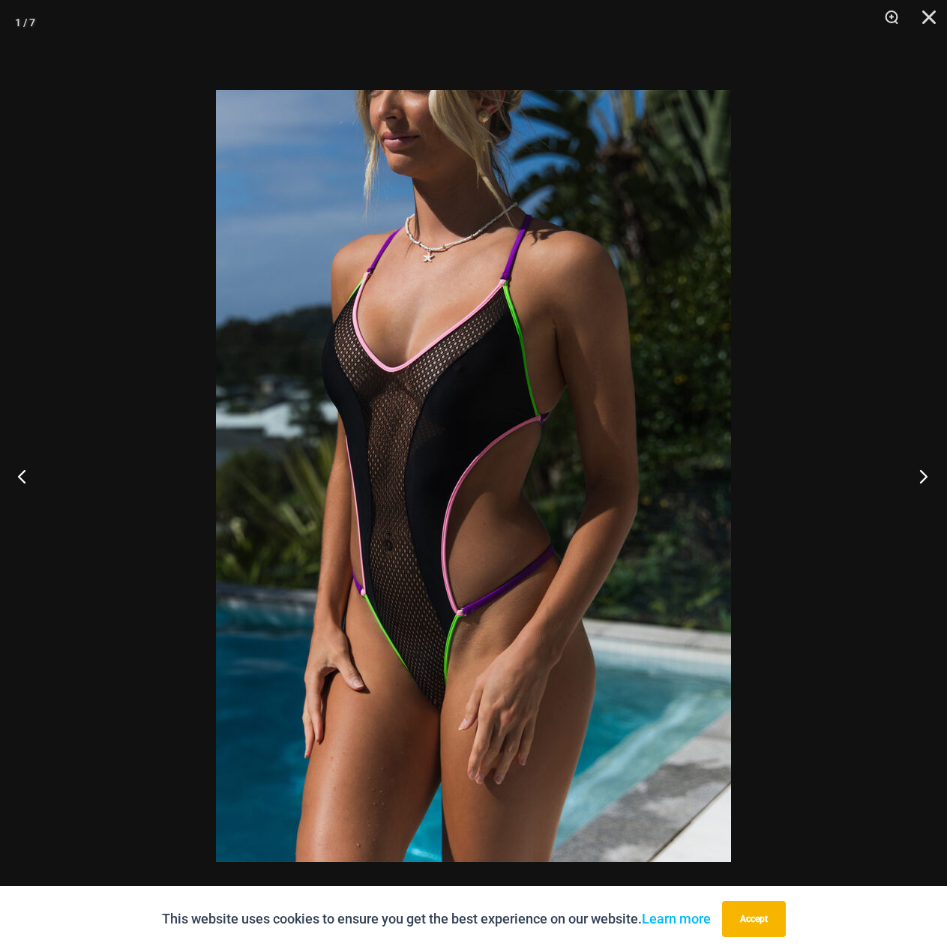
click at [918, 472] on button "Next" at bounding box center [919, 476] width 56 height 75
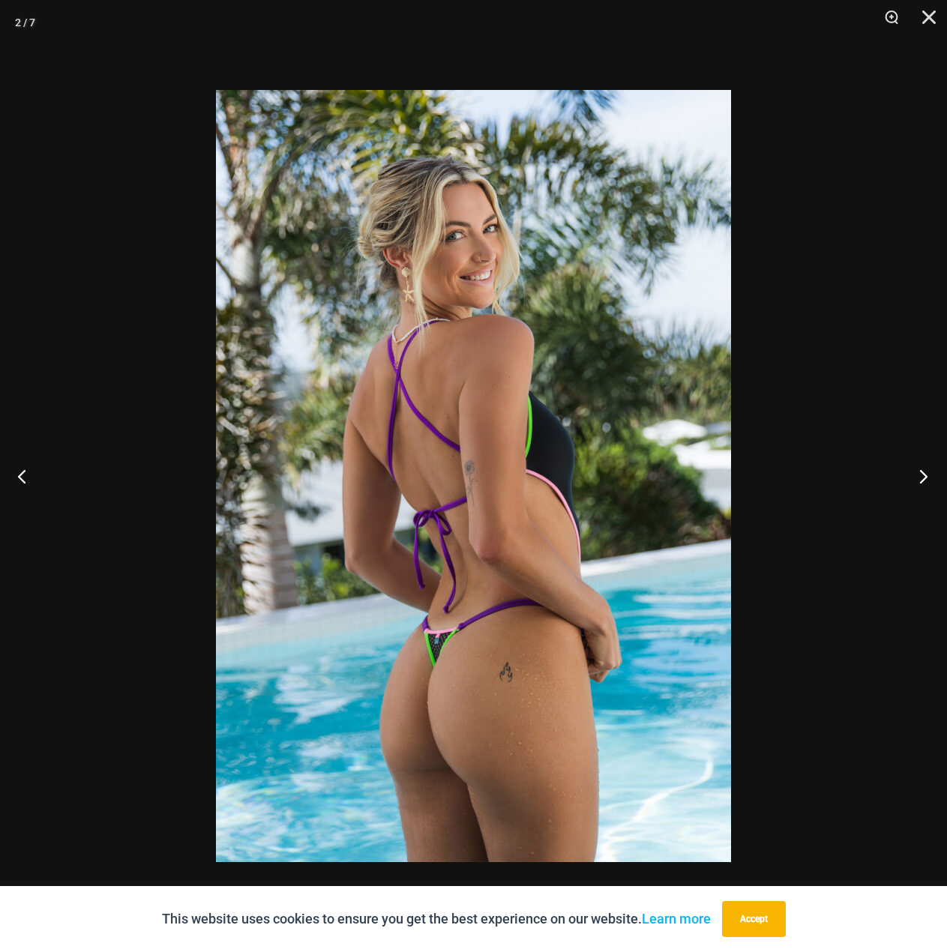
click at [918, 472] on button "Next" at bounding box center [919, 476] width 56 height 75
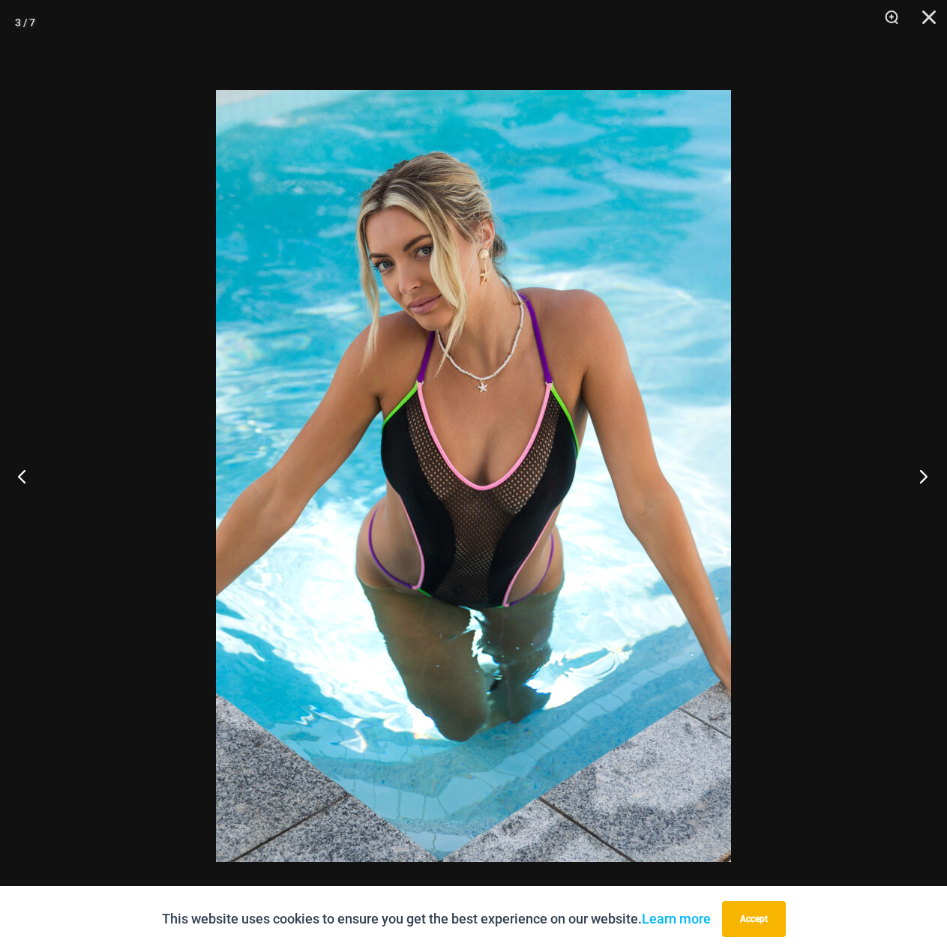
click at [918, 472] on button "Next" at bounding box center [919, 476] width 56 height 75
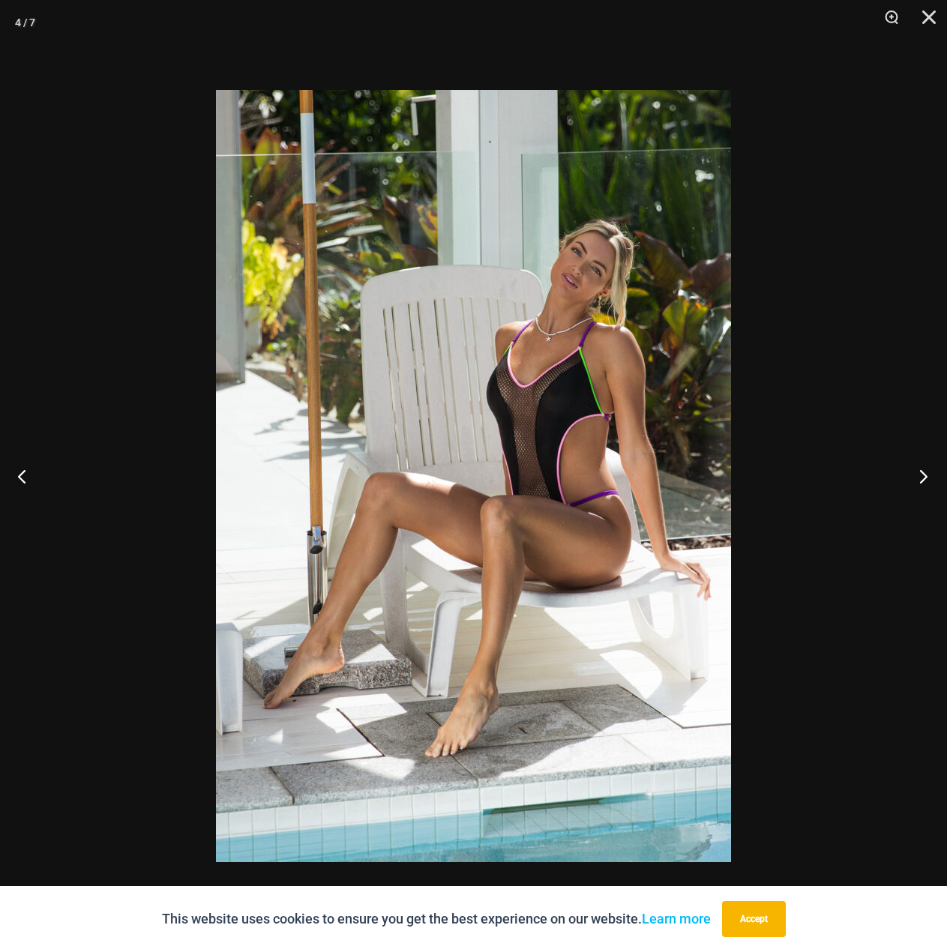
click at [918, 472] on button "Next" at bounding box center [919, 476] width 56 height 75
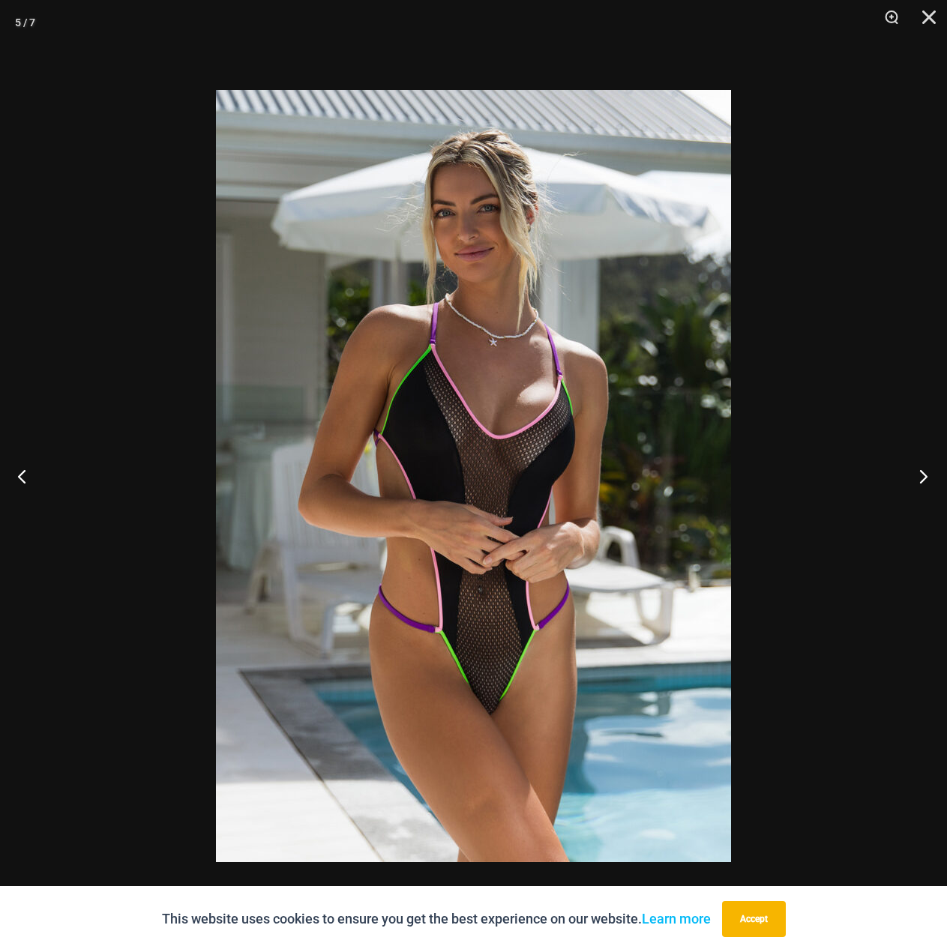
click at [918, 472] on button "Next" at bounding box center [919, 476] width 56 height 75
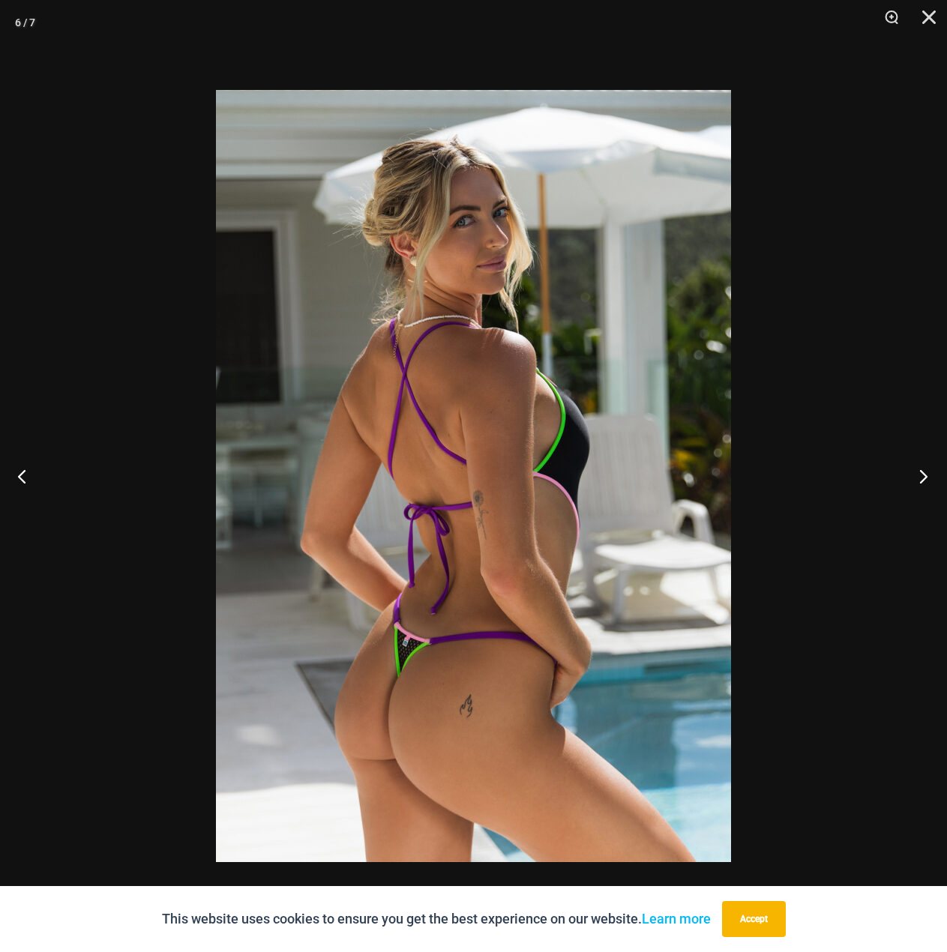
click at [918, 472] on button "Next" at bounding box center [919, 476] width 56 height 75
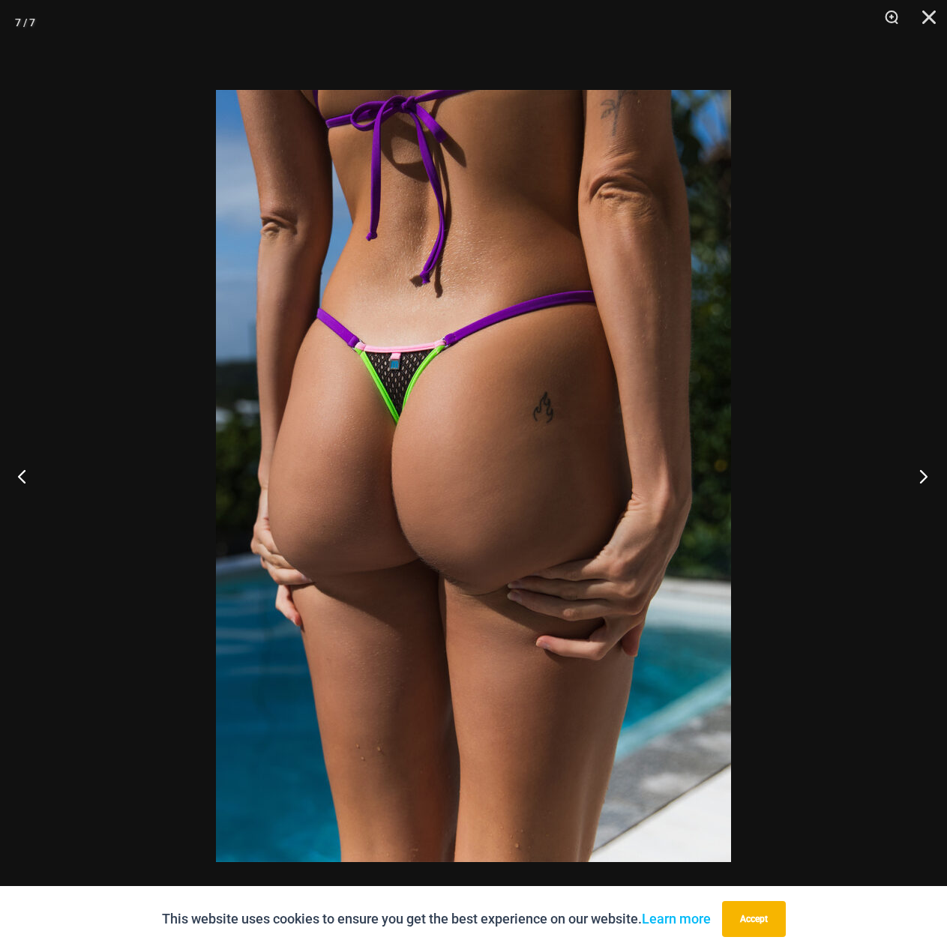
click at [918, 472] on button "Next" at bounding box center [919, 476] width 56 height 75
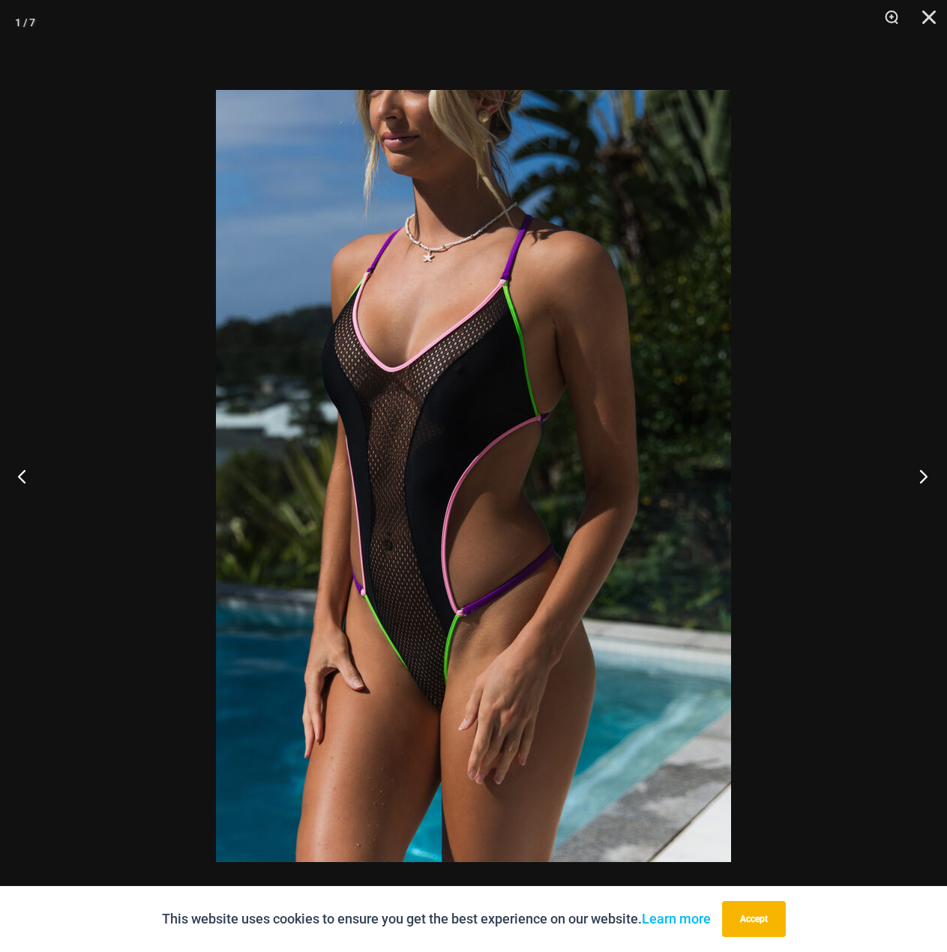
click at [918, 472] on button "Next" at bounding box center [919, 476] width 56 height 75
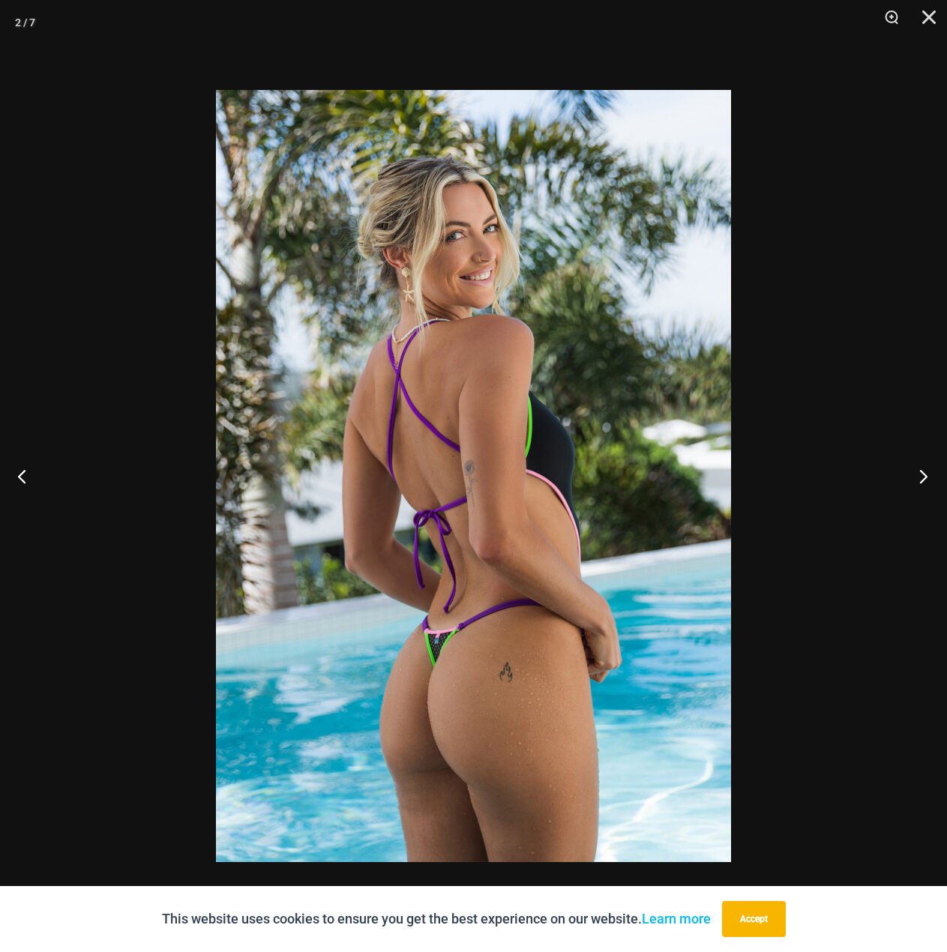
click at [918, 472] on button "Next" at bounding box center [919, 476] width 56 height 75
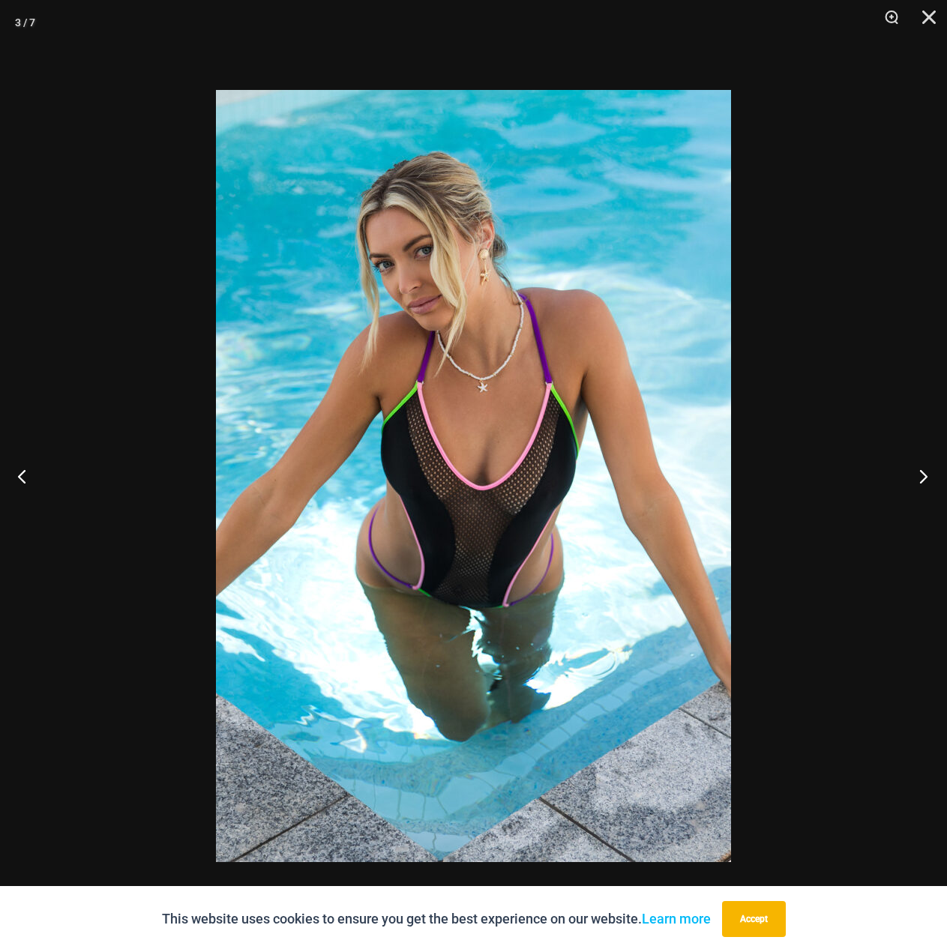
click at [918, 472] on button "Next" at bounding box center [919, 476] width 56 height 75
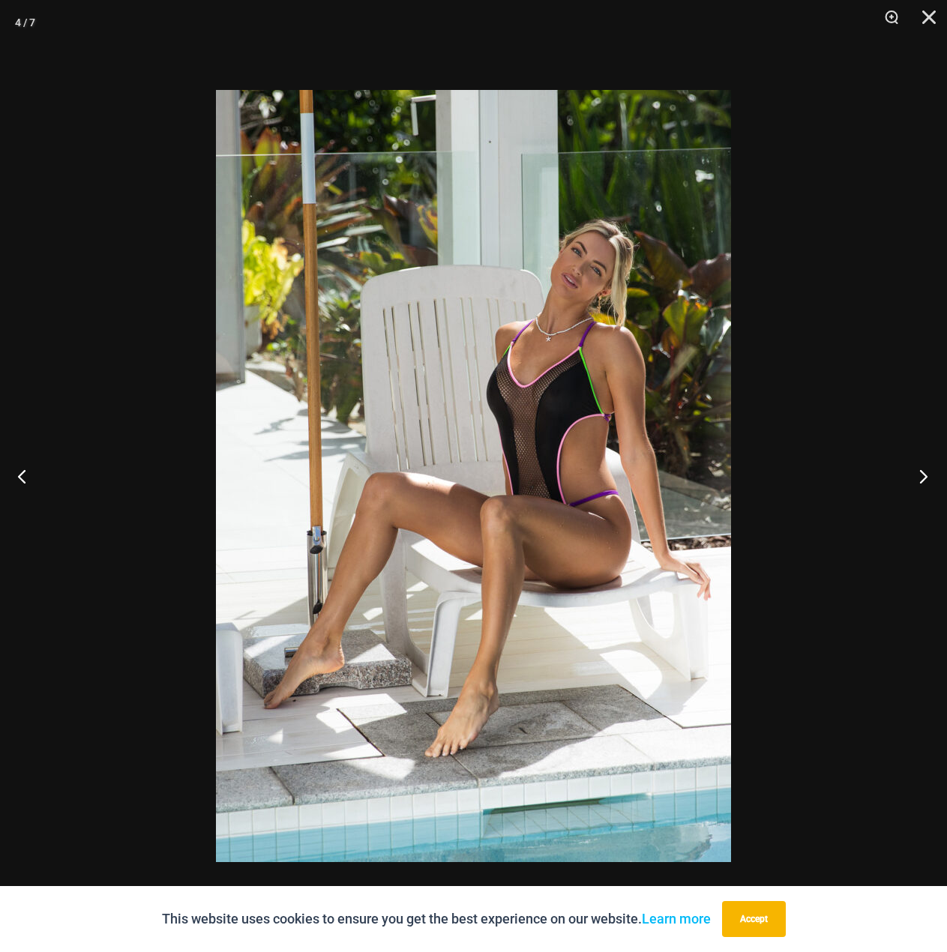
click at [918, 472] on button "Next" at bounding box center [919, 476] width 56 height 75
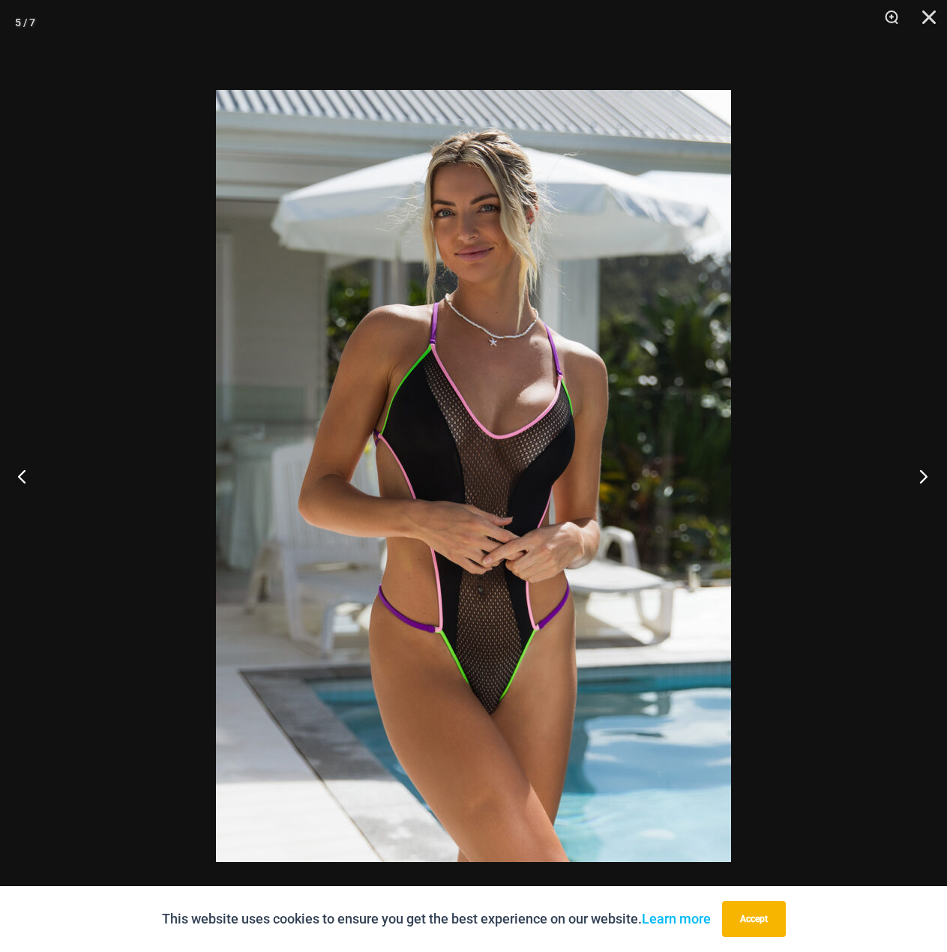
click at [918, 472] on button "Next" at bounding box center [919, 476] width 56 height 75
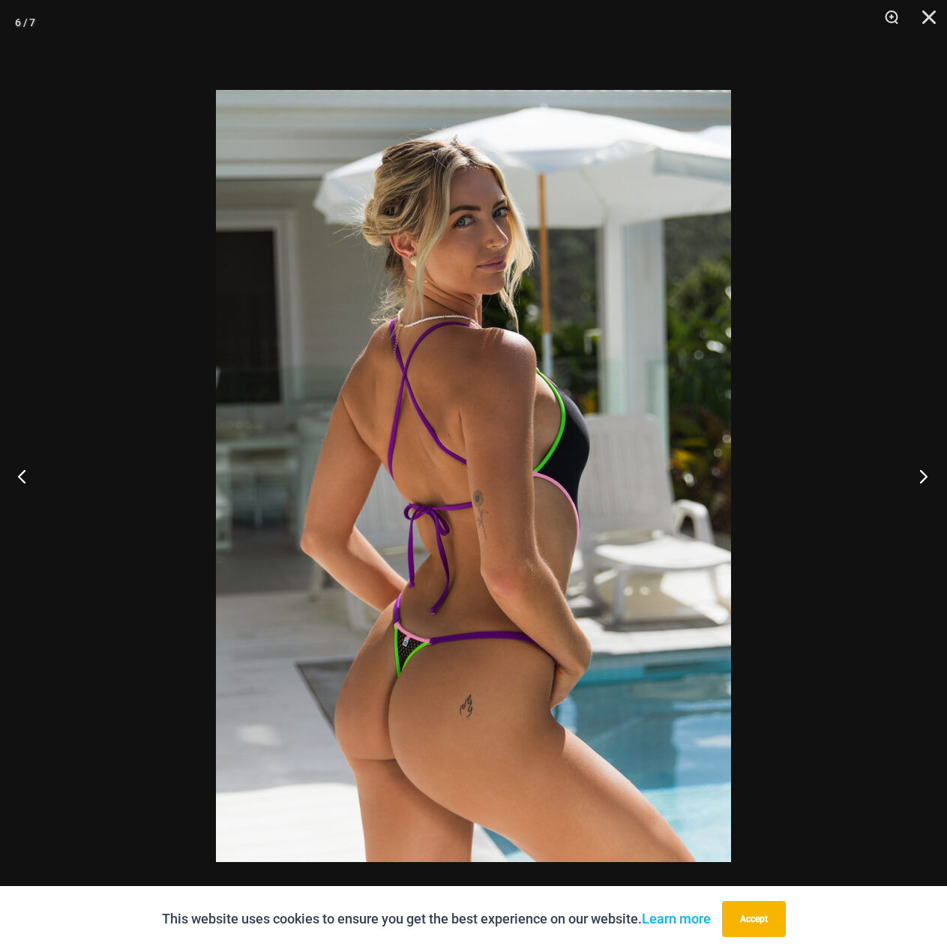
click at [918, 472] on button "Next" at bounding box center [919, 476] width 56 height 75
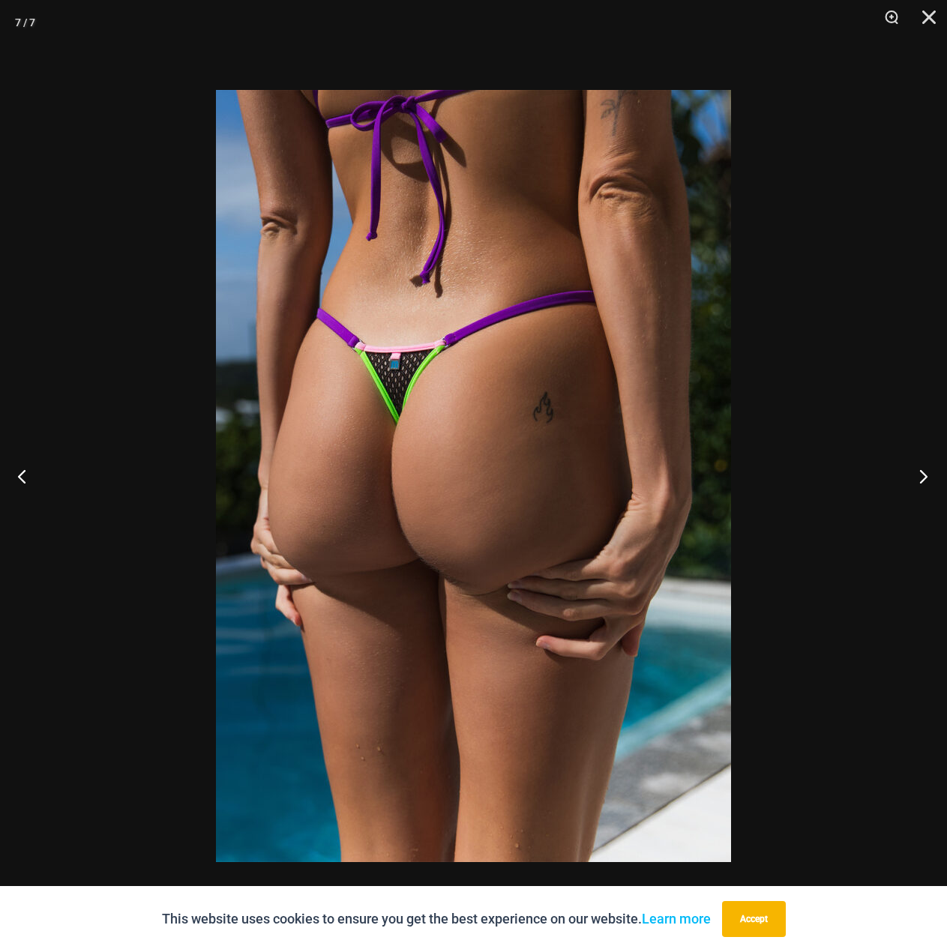
click at [918, 472] on button "Next" at bounding box center [919, 476] width 56 height 75
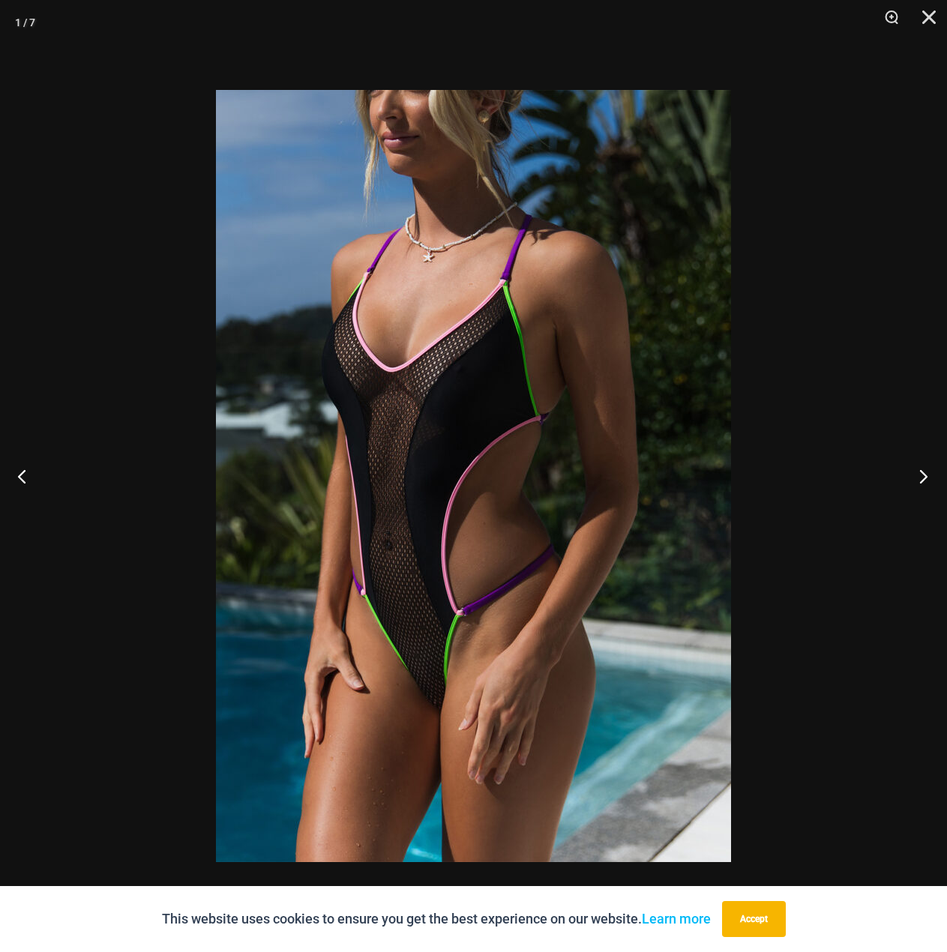
click at [918, 472] on button "Next" at bounding box center [919, 476] width 56 height 75
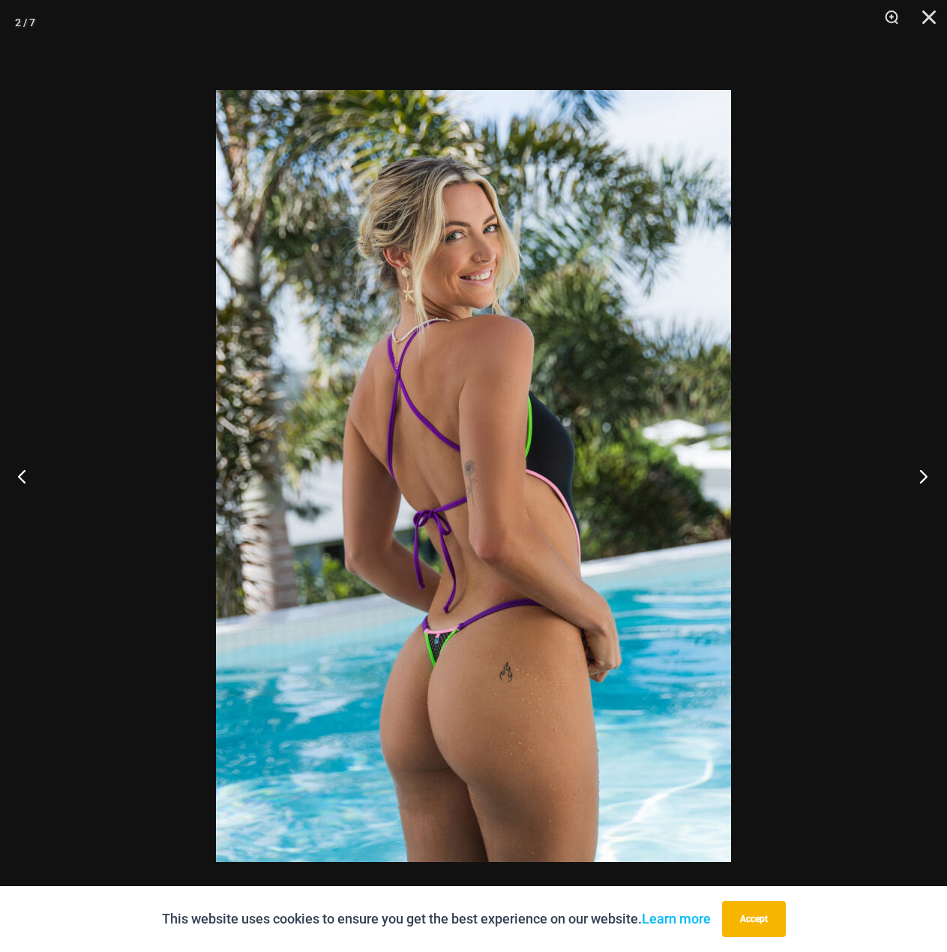
click at [918, 472] on button "Next" at bounding box center [919, 476] width 56 height 75
